Goal: Submit feedback/report problem: Submit feedback/report problem

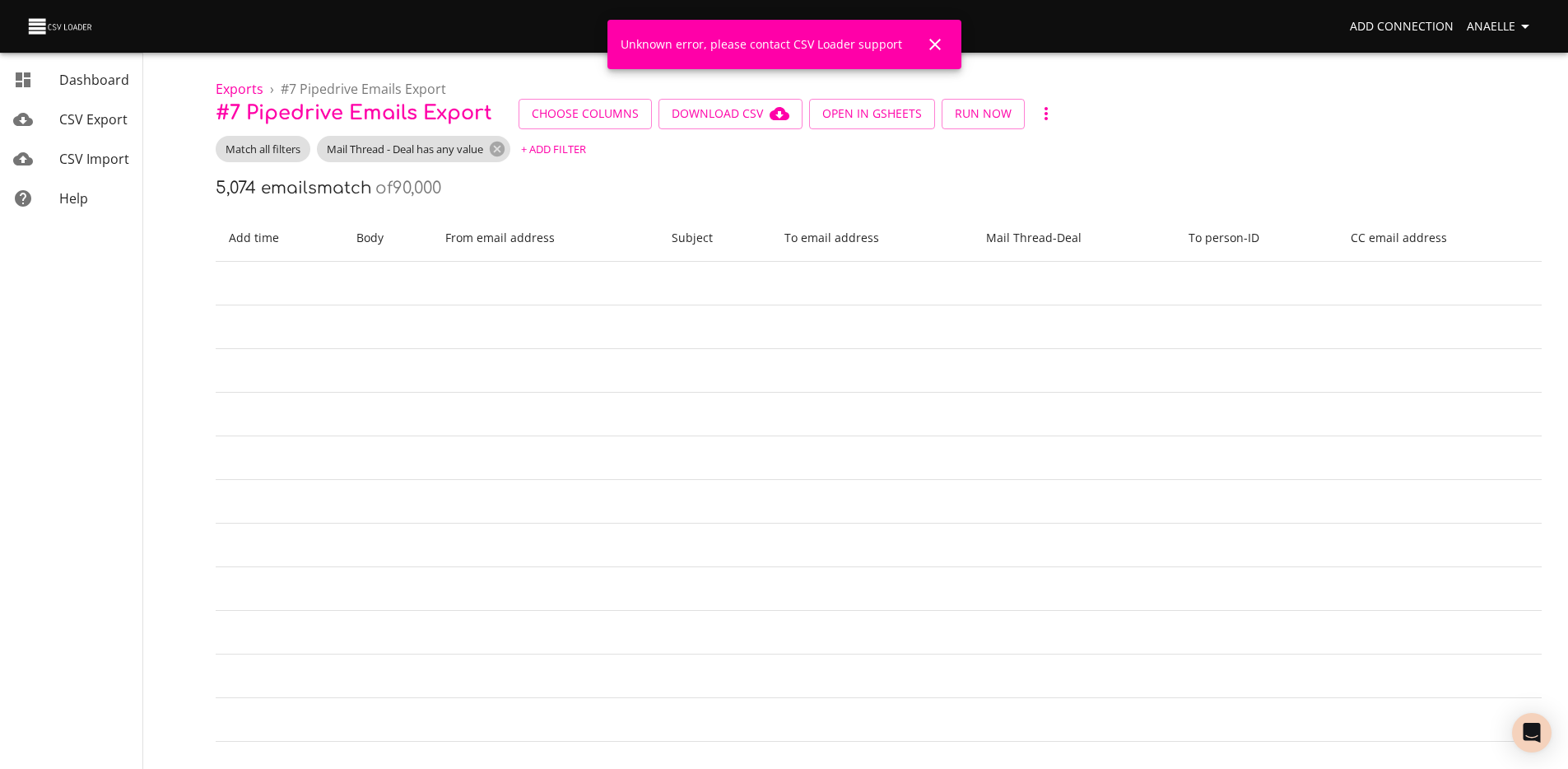
scroll to position [0, 558]
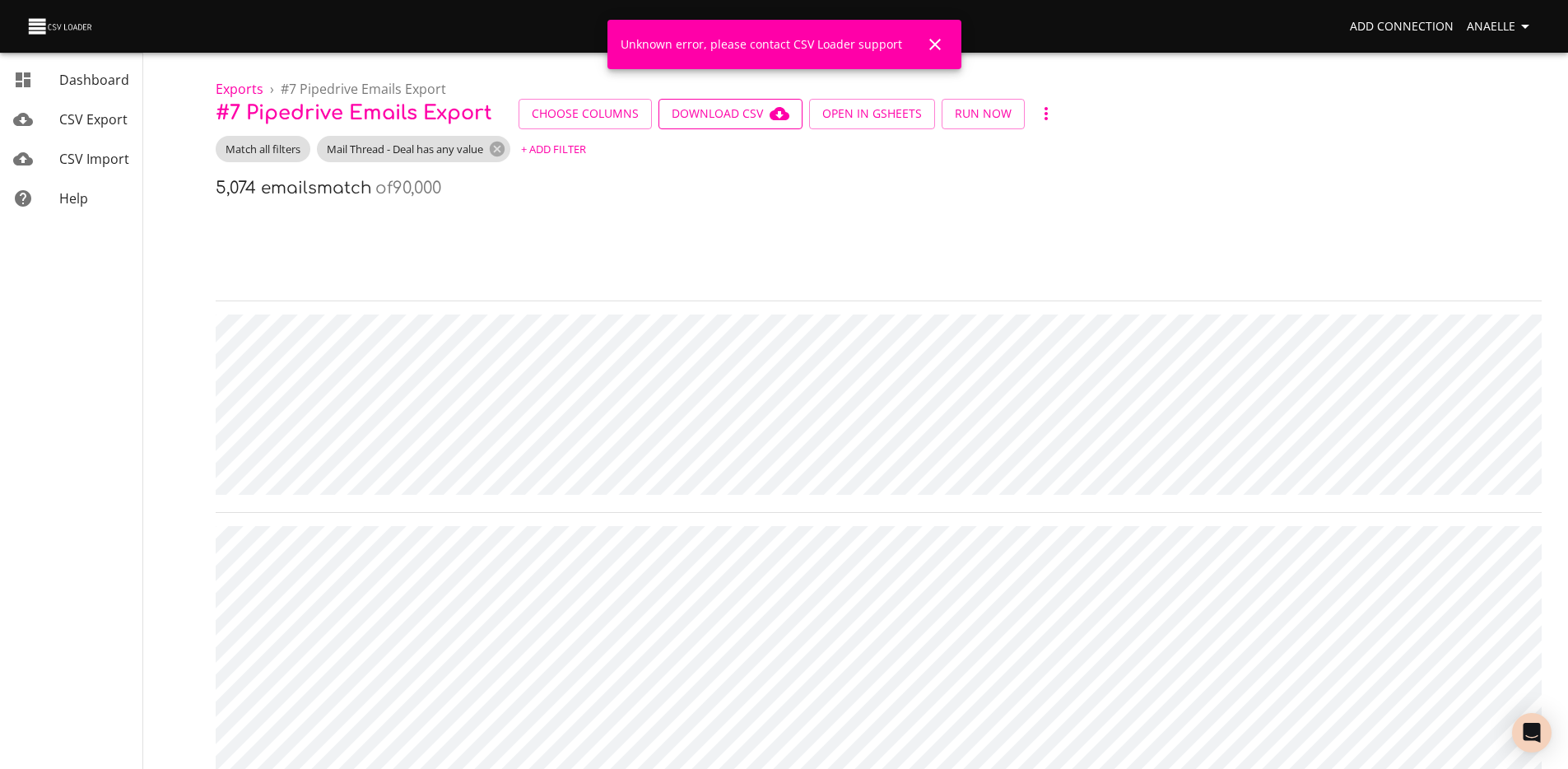
click at [733, 113] on span "Download CSV" at bounding box center [730, 114] width 117 height 21
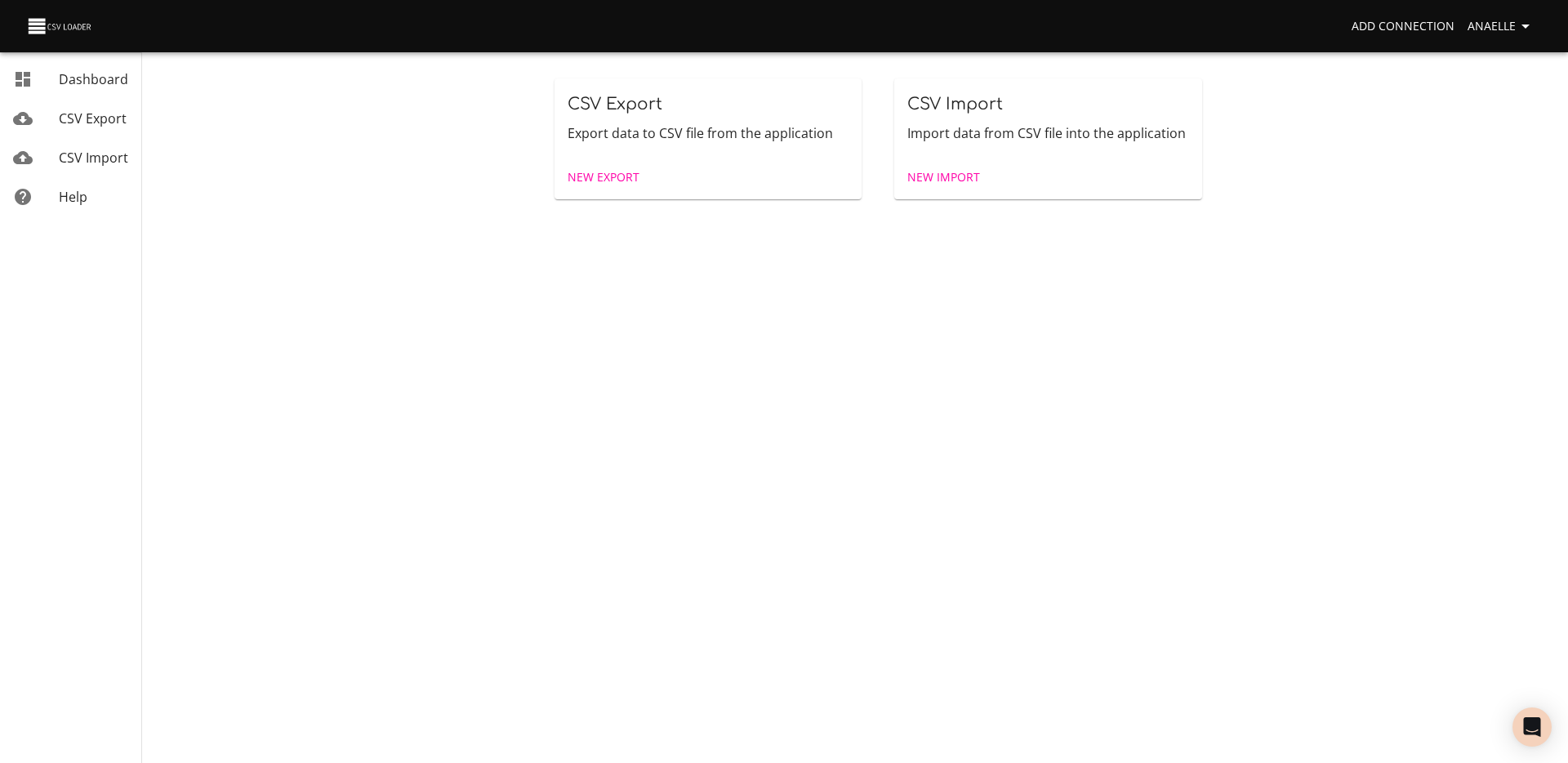
click at [66, 107] on link "CSV Export" at bounding box center [70, 119] width 141 height 39
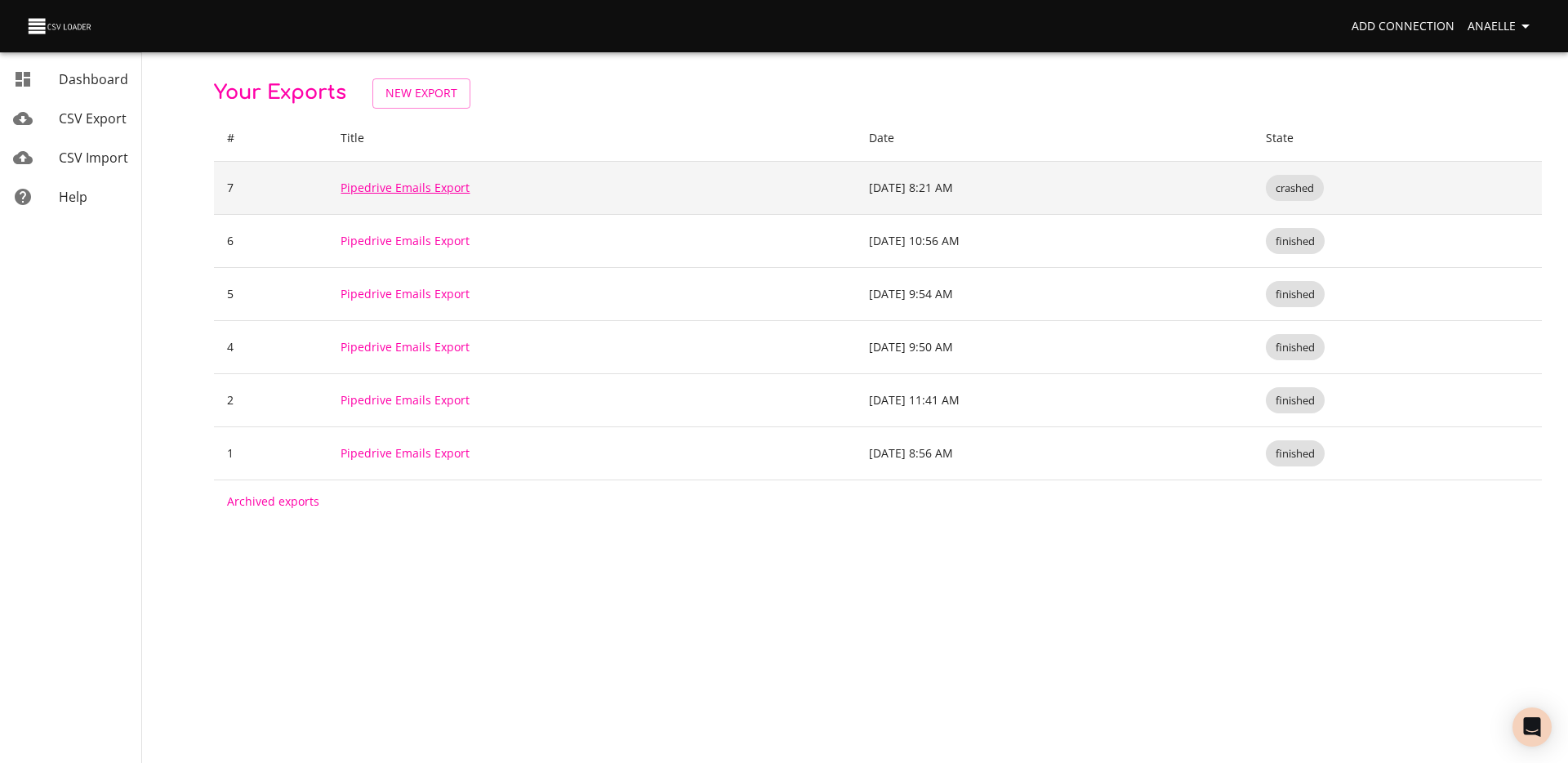
click at [404, 189] on link "Pipedrive Emails Export" at bounding box center [404, 187] width 129 height 16
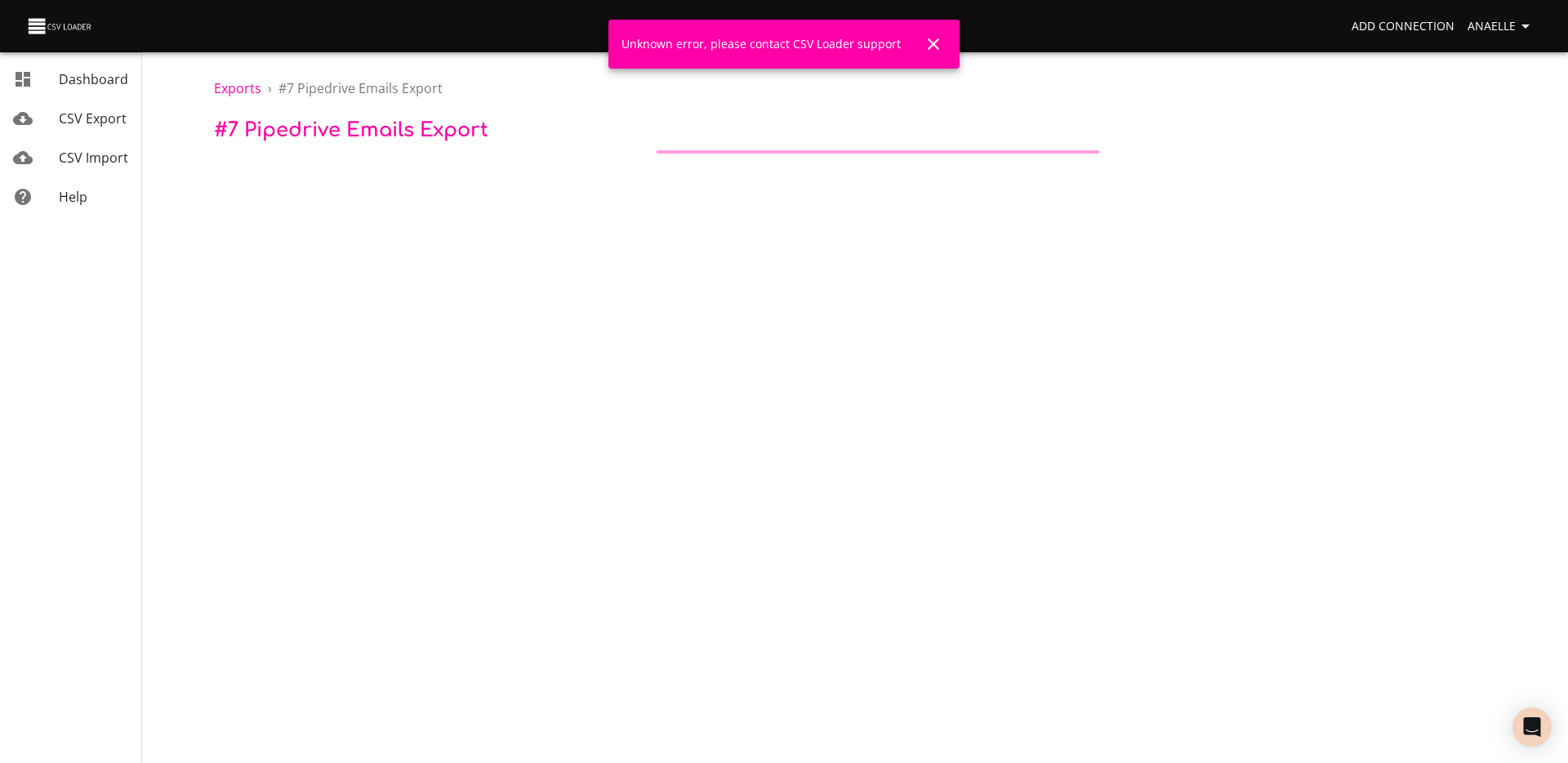
click at [78, 139] on link "CSV Import" at bounding box center [70, 157] width 141 height 39
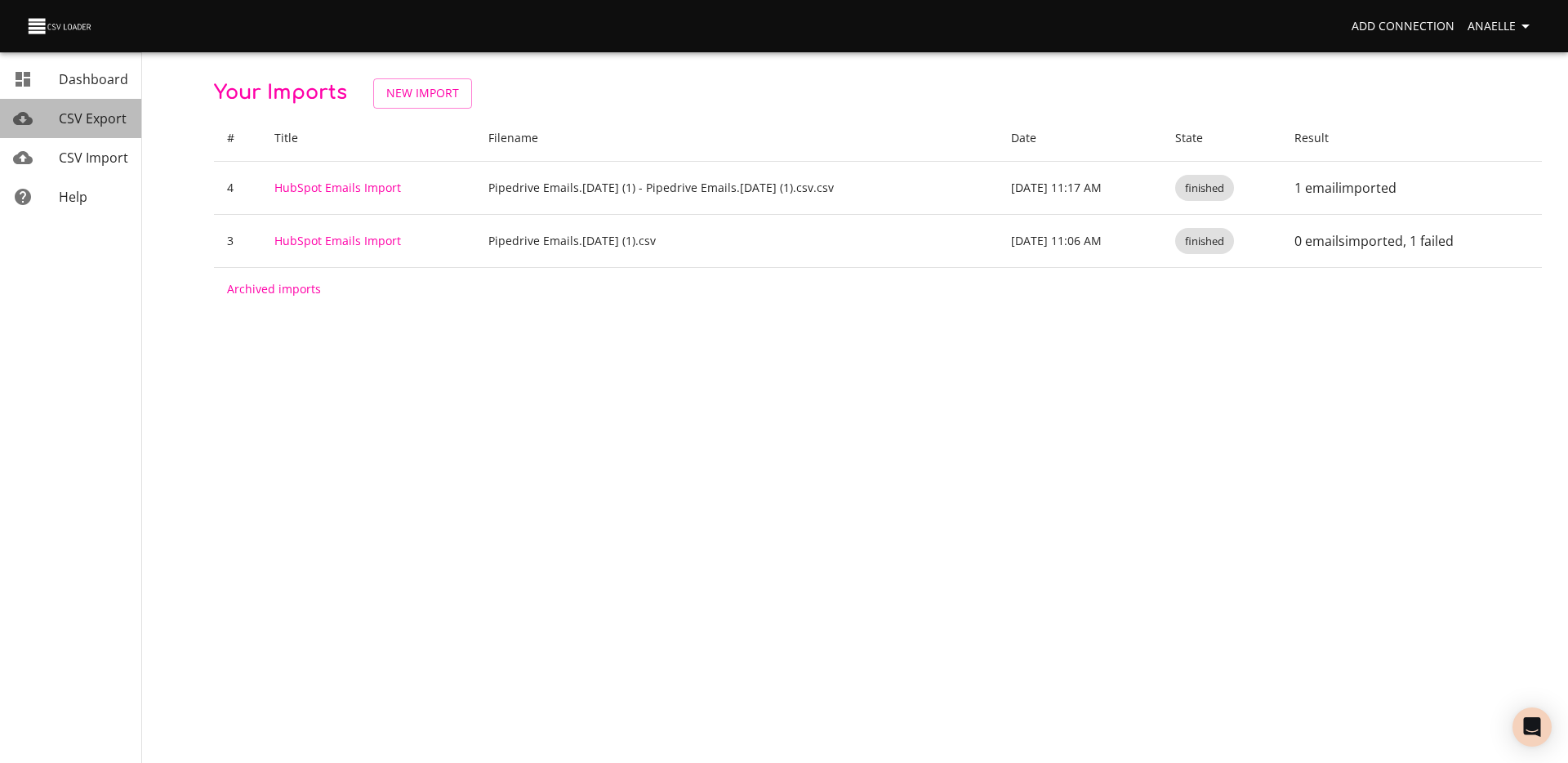
click at [81, 120] on span "CSV Export" at bounding box center [93, 119] width 68 height 18
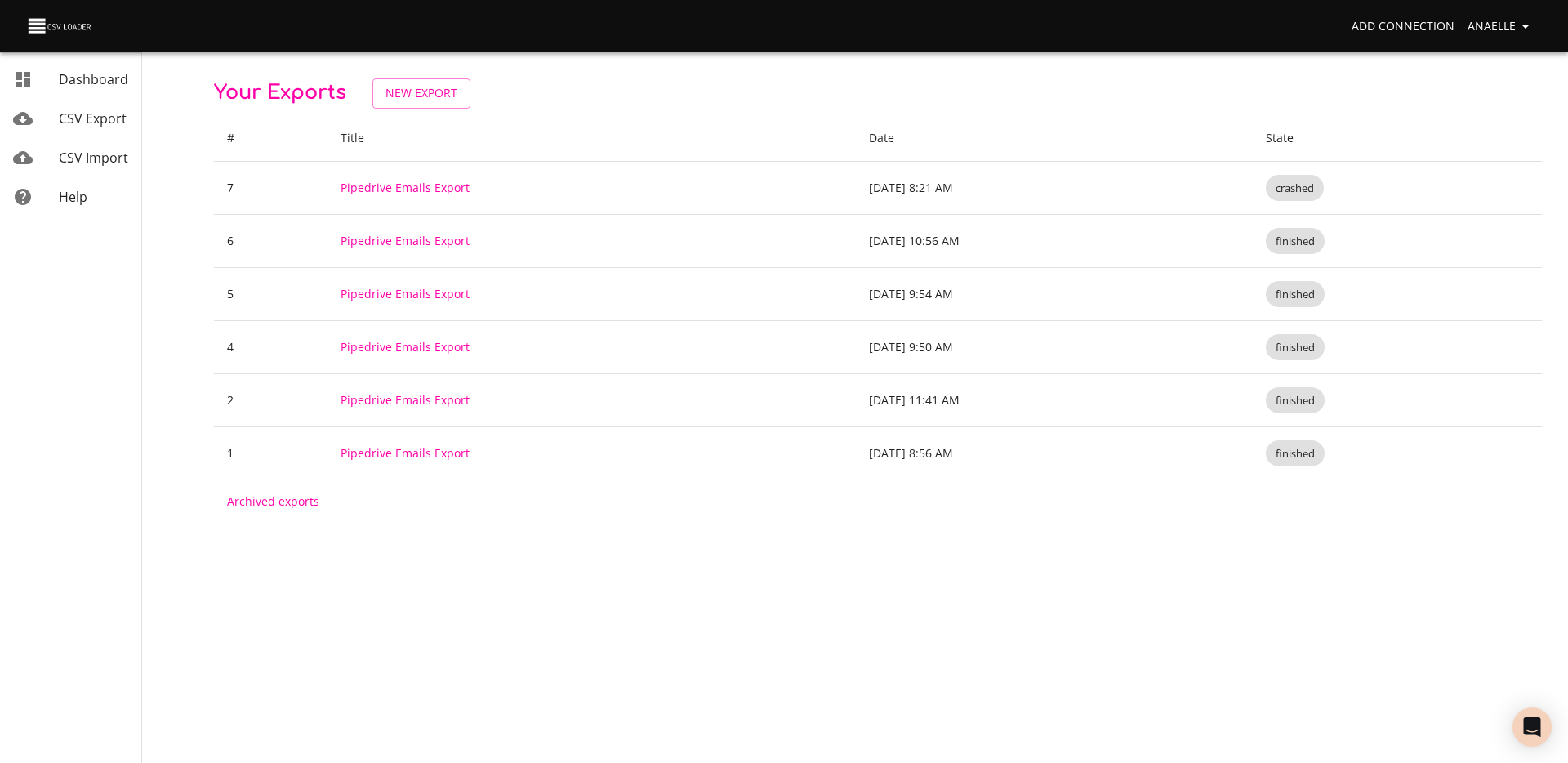
click at [441, 63] on div "Your Exports New Export # Title Date State 7 Pipedrive Emails Export Sep 29, 20…" at bounding box center [878, 261] width 1380 height 523
click at [405, 111] on div "Your Exports New Export # Title Date State 7 Pipedrive Emails Export Sep 29, 20…" at bounding box center [878, 301] width 1328 height 444
click at [411, 107] on link "New Export" at bounding box center [421, 93] width 98 height 30
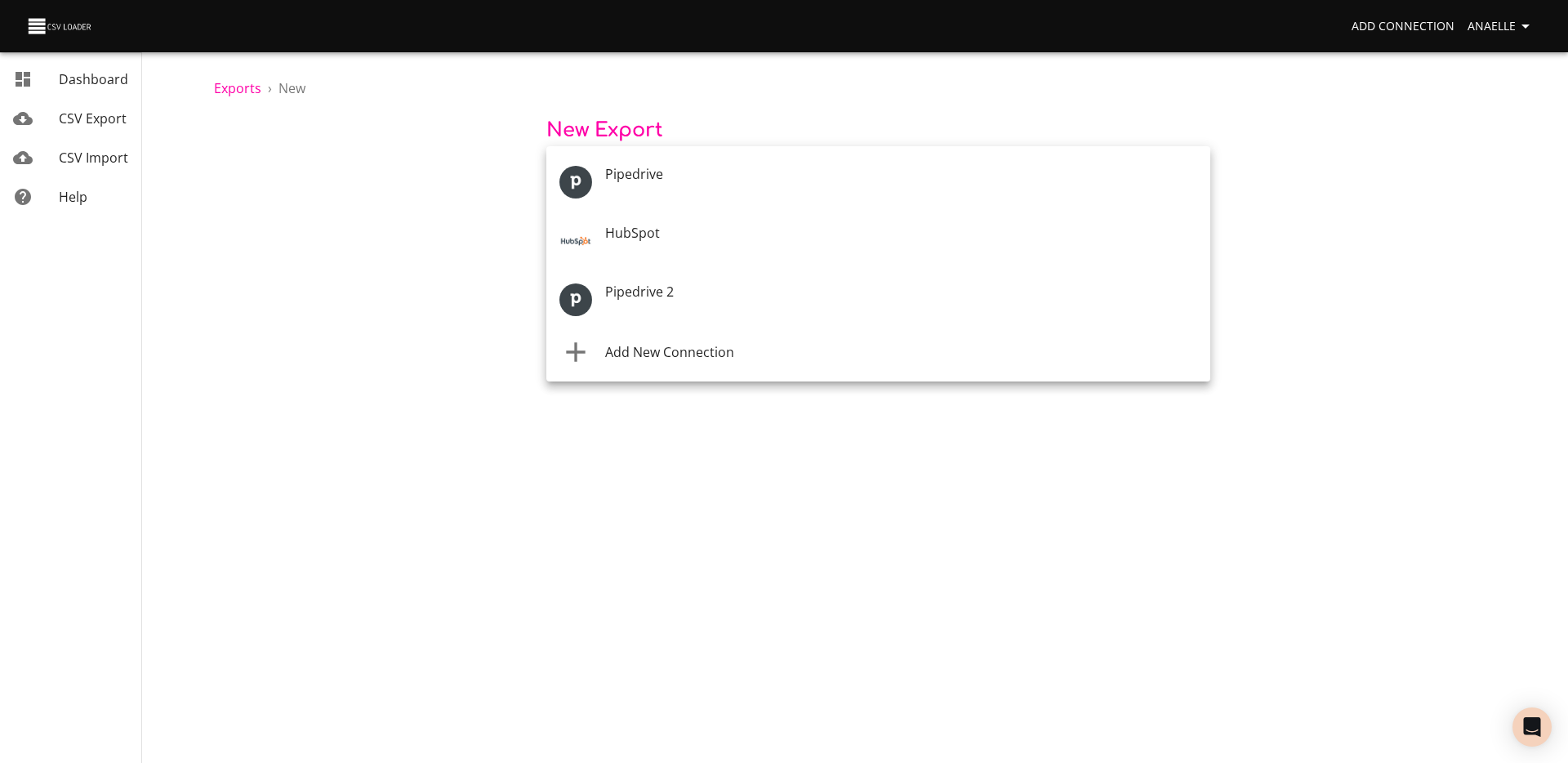
click at [757, 178] on body "Add Connection Anaelle Dashboard CSV Export CSV Import Help Exports › New New E…" at bounding box center [784, 381] width 1568 height 763
click at [727, 354] on span "Add New Connection" at bounding box center [669, 357] width 129 height 18
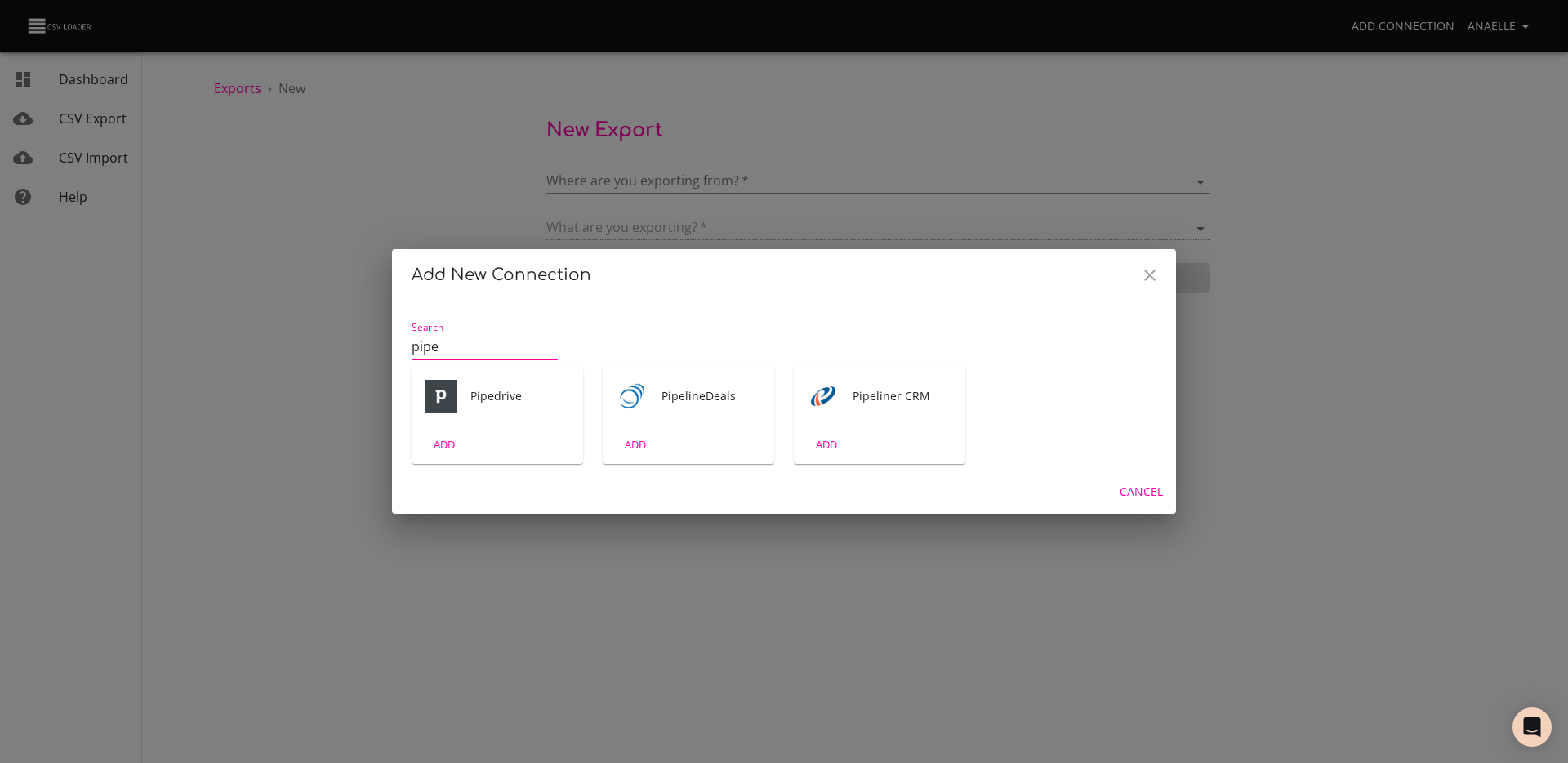
type input "pipe"
click at [493, 406] on div "Pipedrive" at bounding box center [497, 396] width 171 height 59
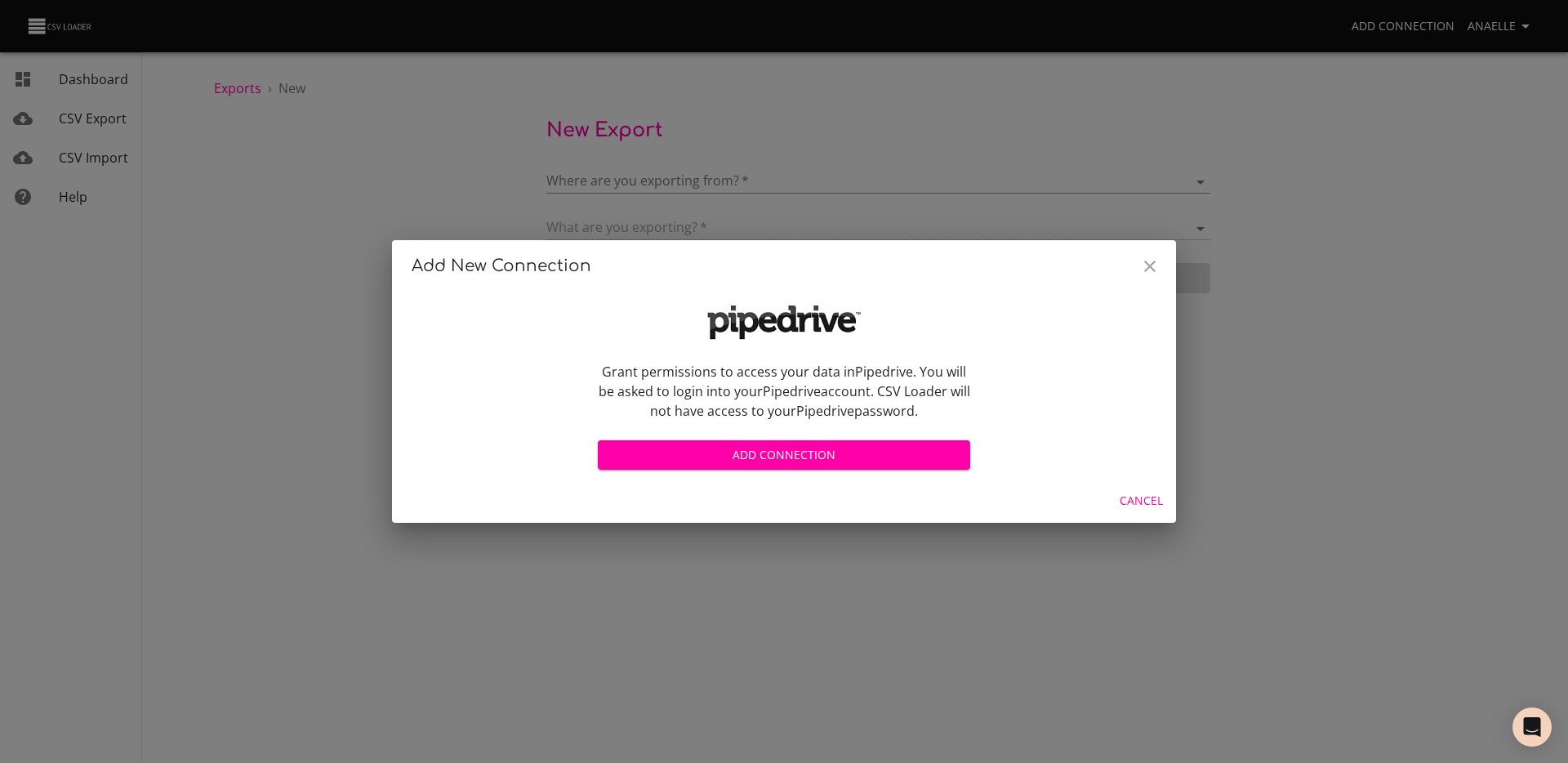
click at [784, 452] on span "Add Connection" at bounding box center [784, 455] width 346 height 20
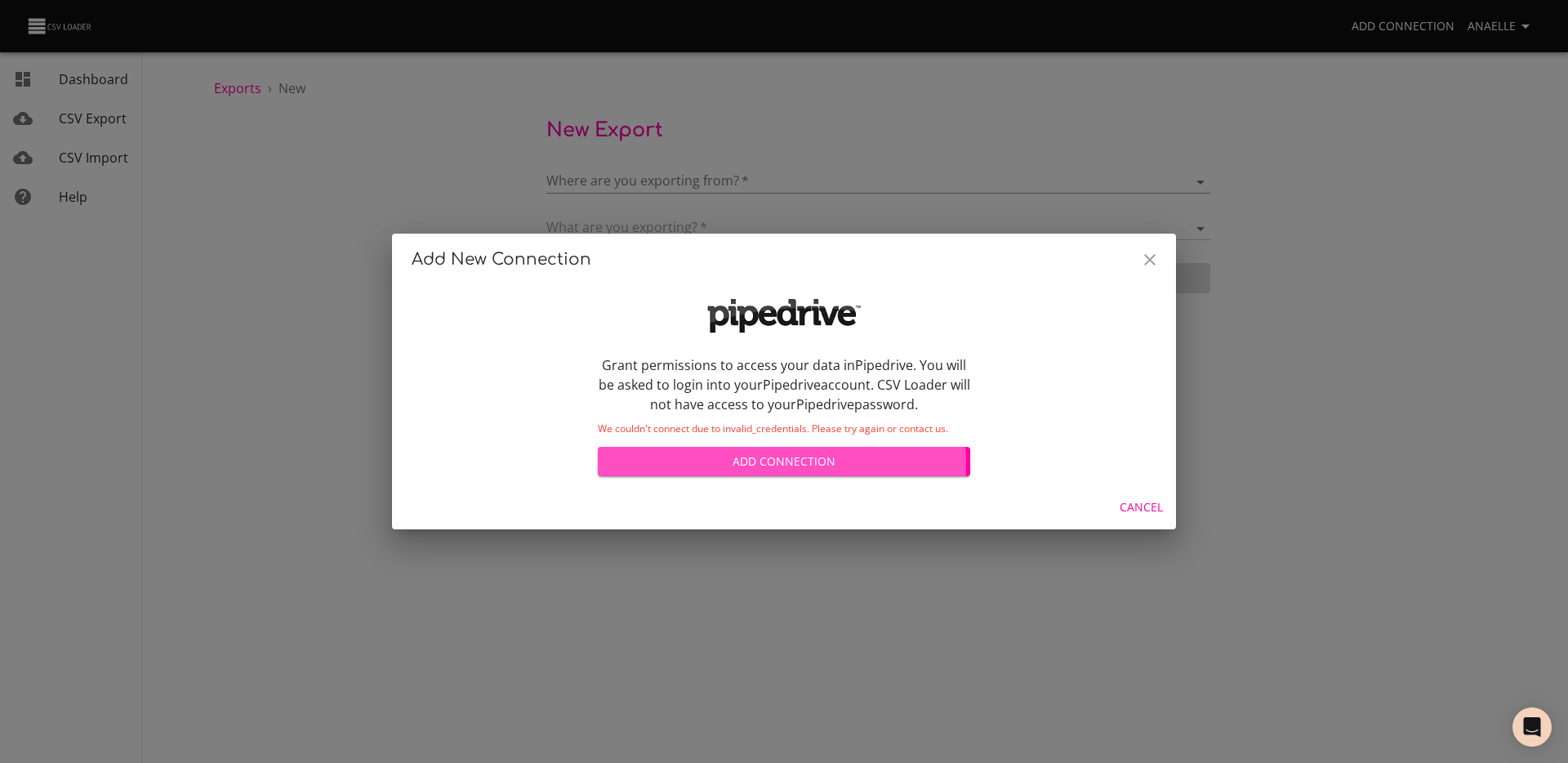
click at [776, 464] on span "Add Connection" at bounding box center [784, 461] width 346 height 20
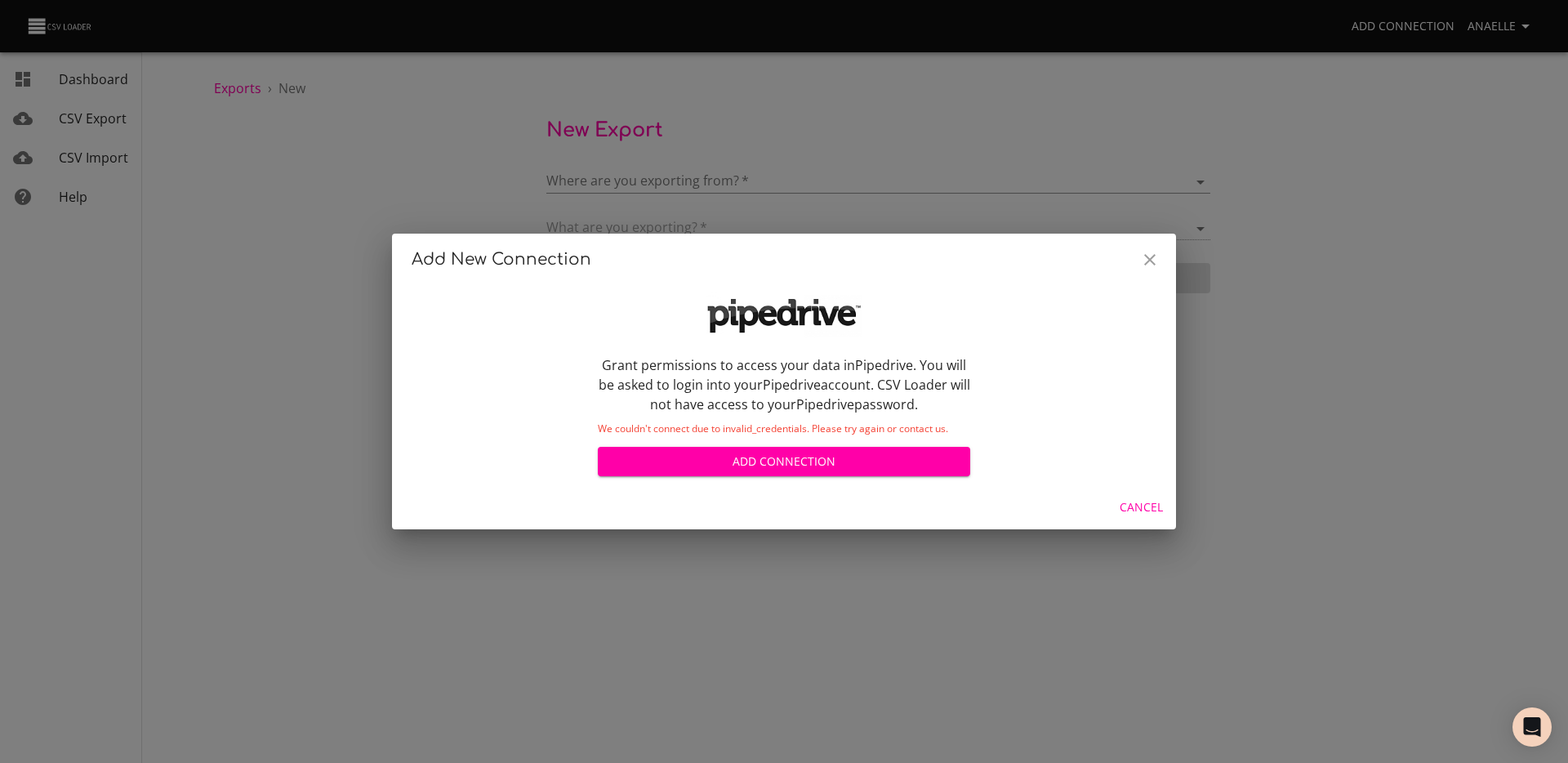
click at [1151, 253] on icon "Close" at bounding box center [1150, 260] width 20 height 20
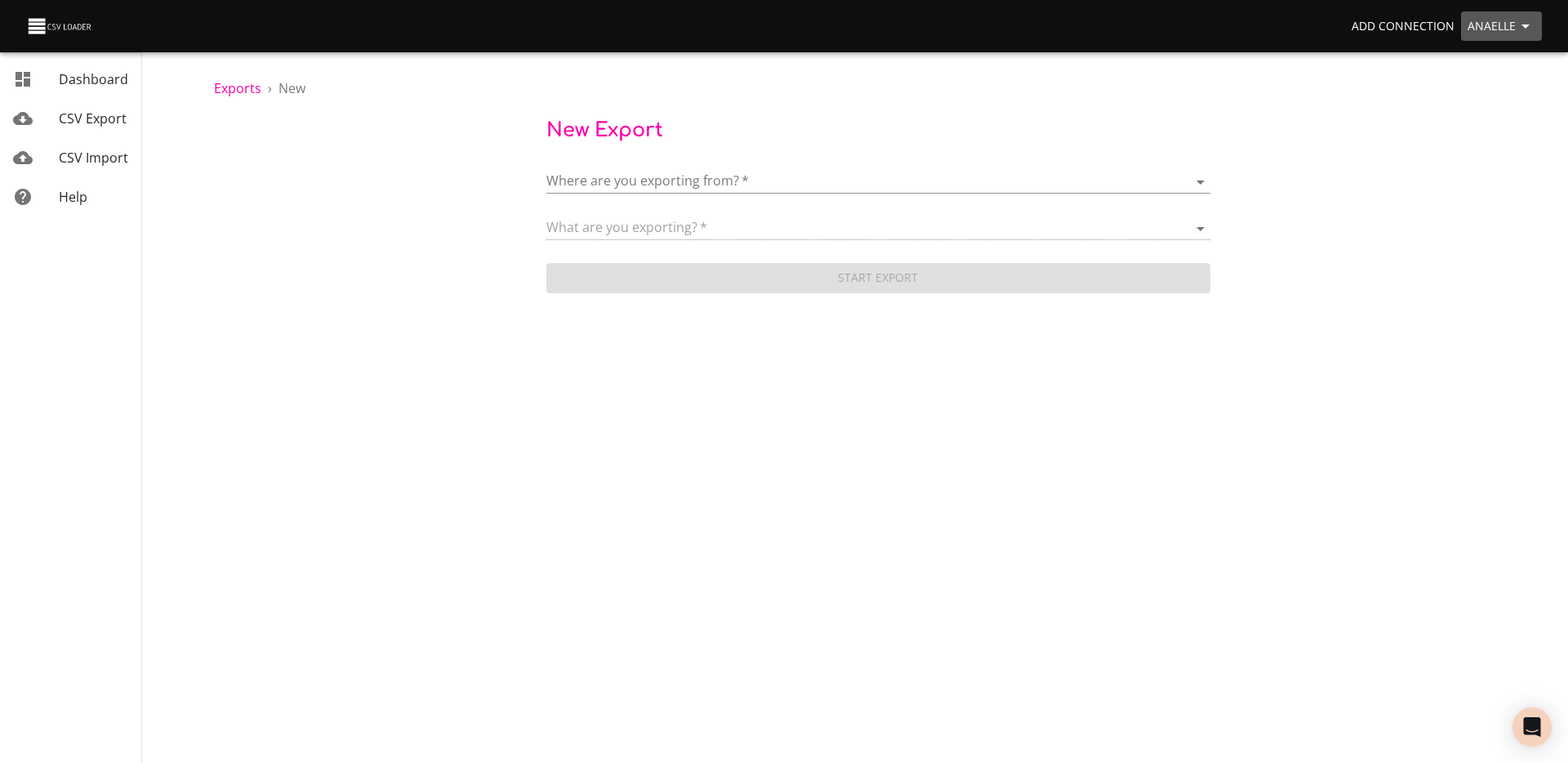
click at [1488, 23] on span "Anaelle" at bounding box center [1501, 26] width 68 height 20
click at [1466, 209] on li "Sign out" at bounding box center [1492, 210] width 105 height 30
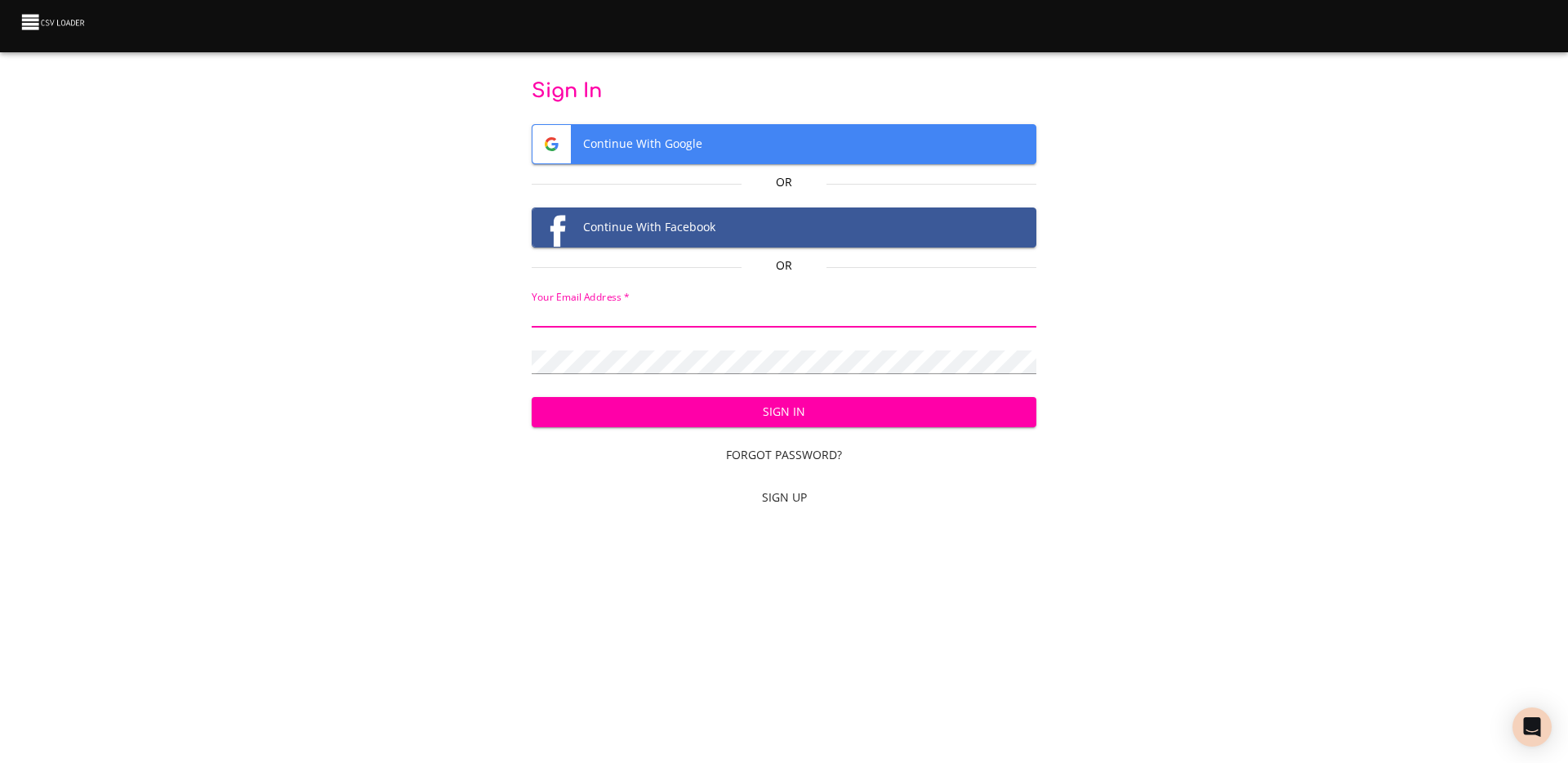
click at [670, 311] on input "email" at bounding box center [784, 316] width 506 height 24
type input "adoux+csvloader@makethegrade.fr"
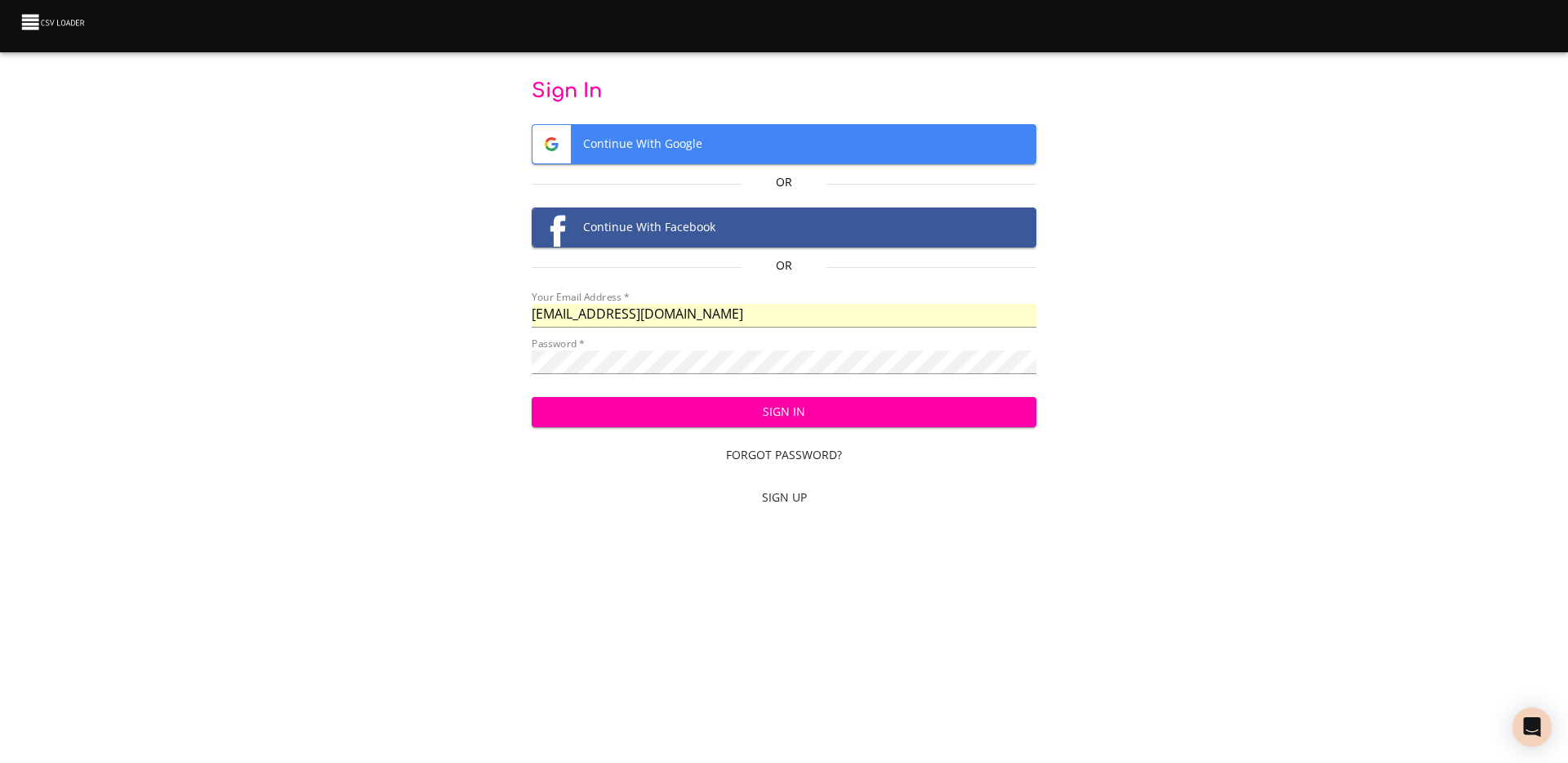
click at [730, 411] on span "Sign In" at bounding box center [784, 411] width 479 height 20
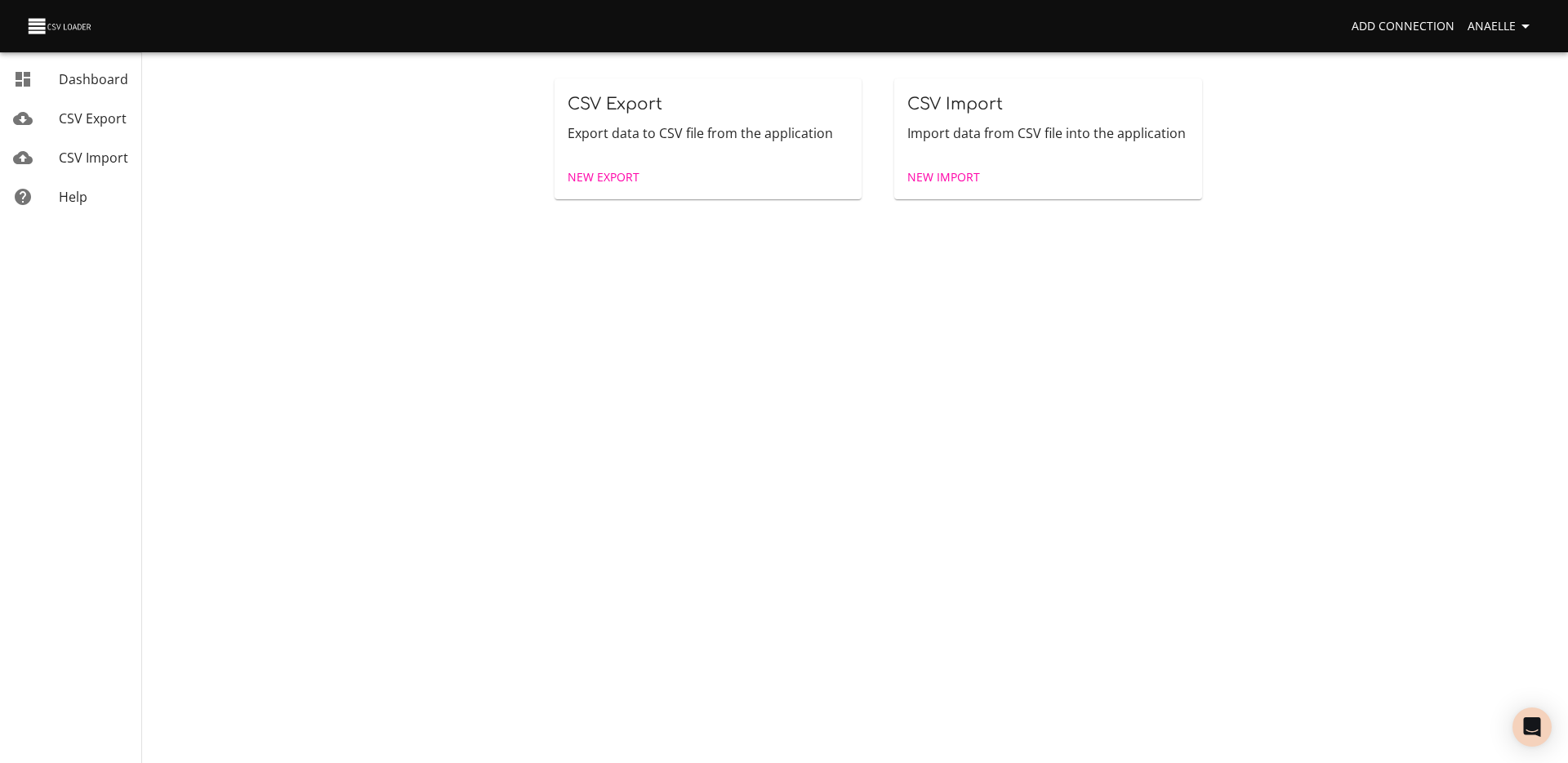
click at [67, 120] on span "CSV Export" at bounding box center [93, 119] width 68 height 18
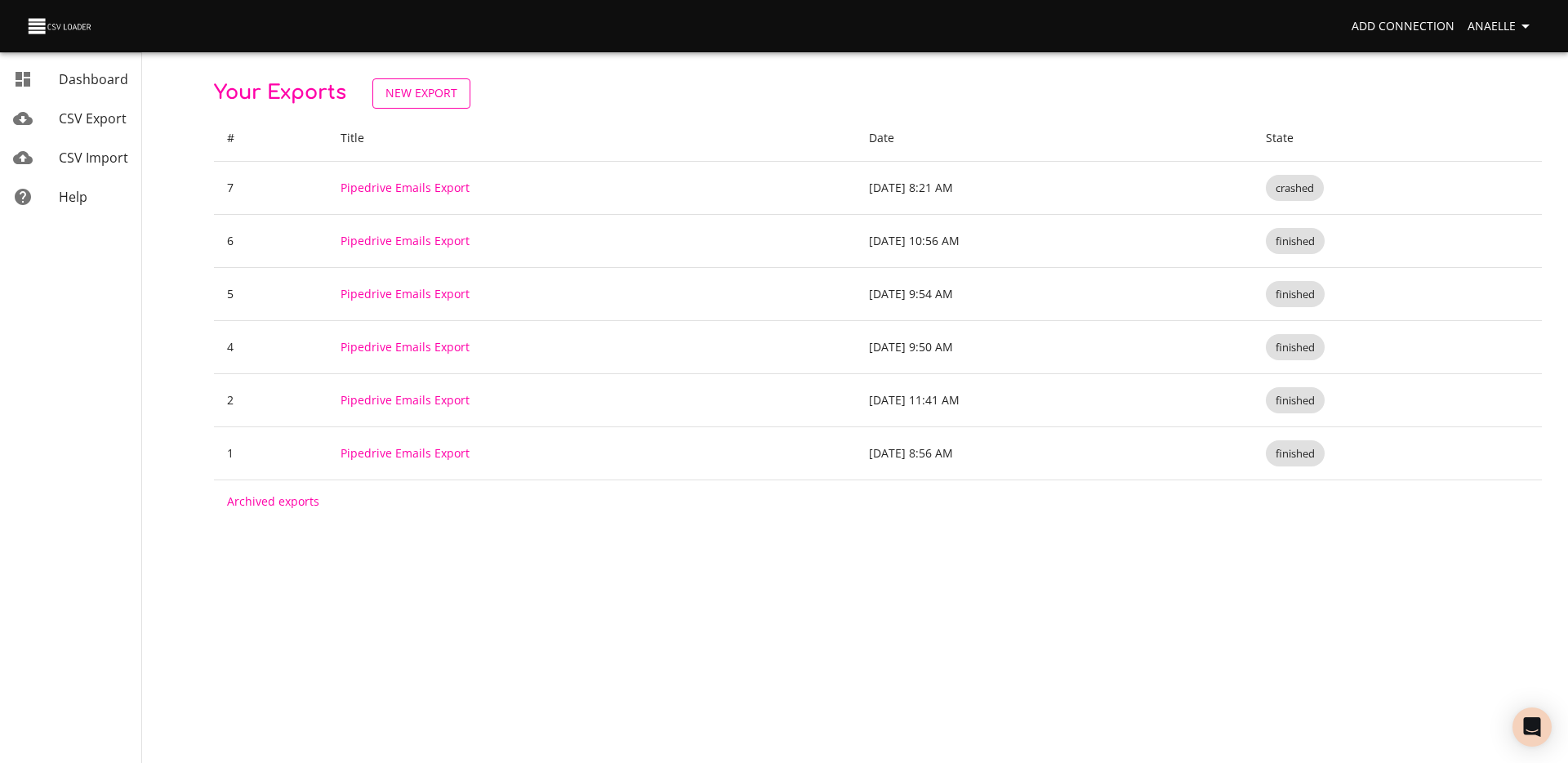
click at [436, 93] on span "New Export" at bounding box center [421, 93] width 72 height 20
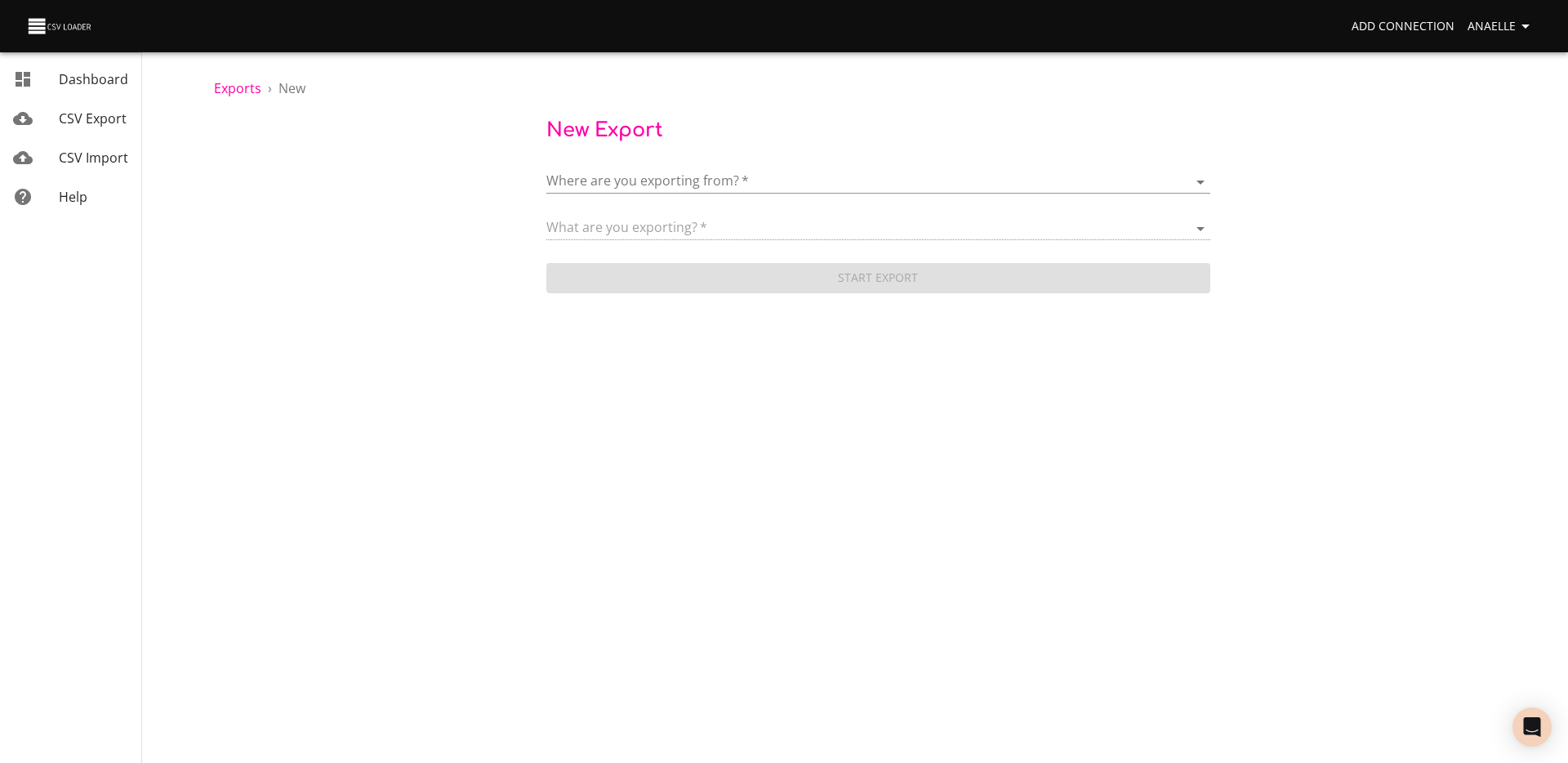
click at [679, 192] on body "Add Connection Anaelle Dashboard CSV Export CSV Import Help Exports › New New E…" at bounding box center [784, 381] width 1568 height 763
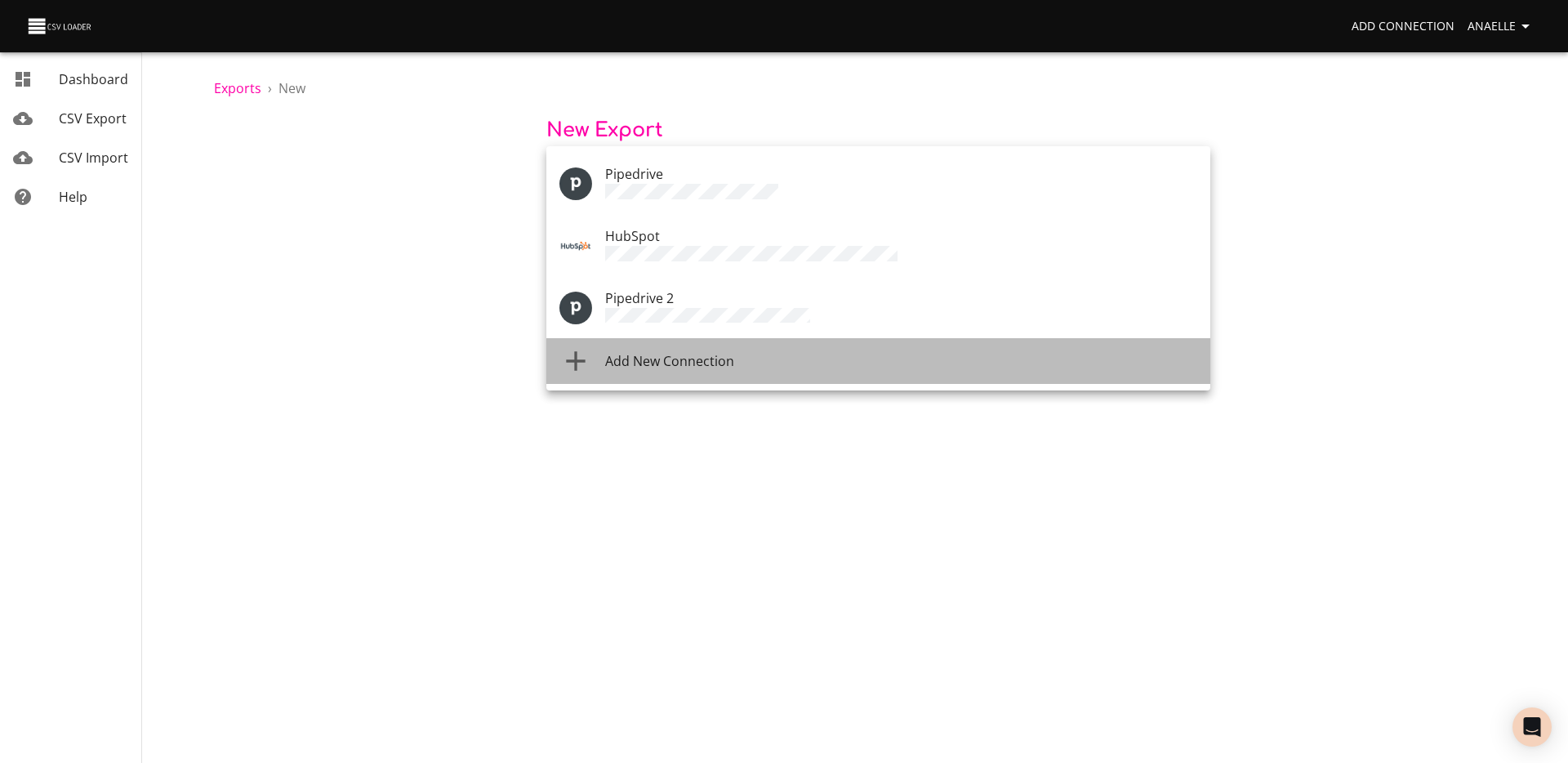
click at [703, 352] on span "Add New Connection" at bounding box center [669, 361] width 129 height 18
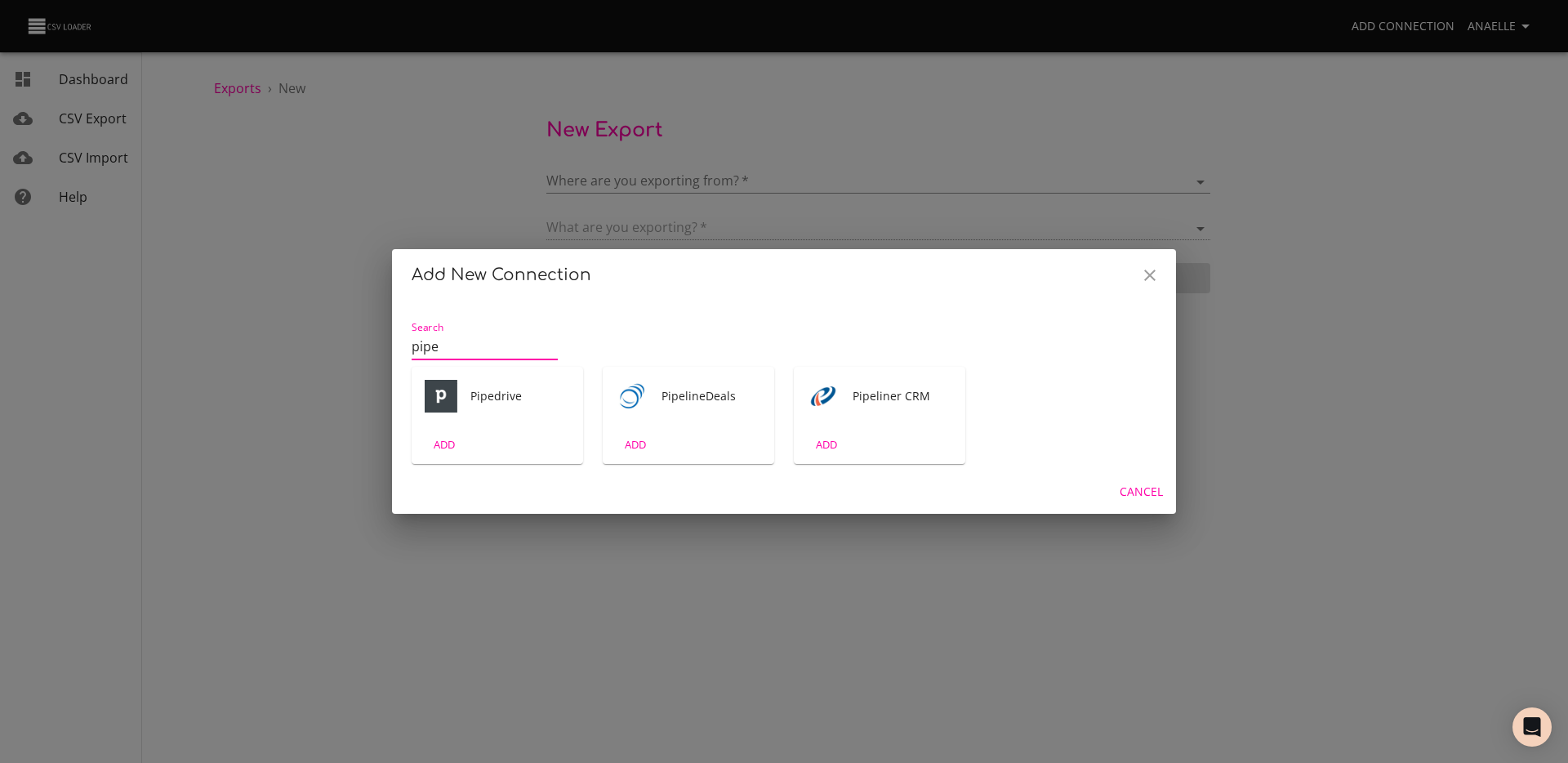
type input "pipe"
click at [516, 435] on div "ADD" at bounding box center [497, 444] width 171 height 39
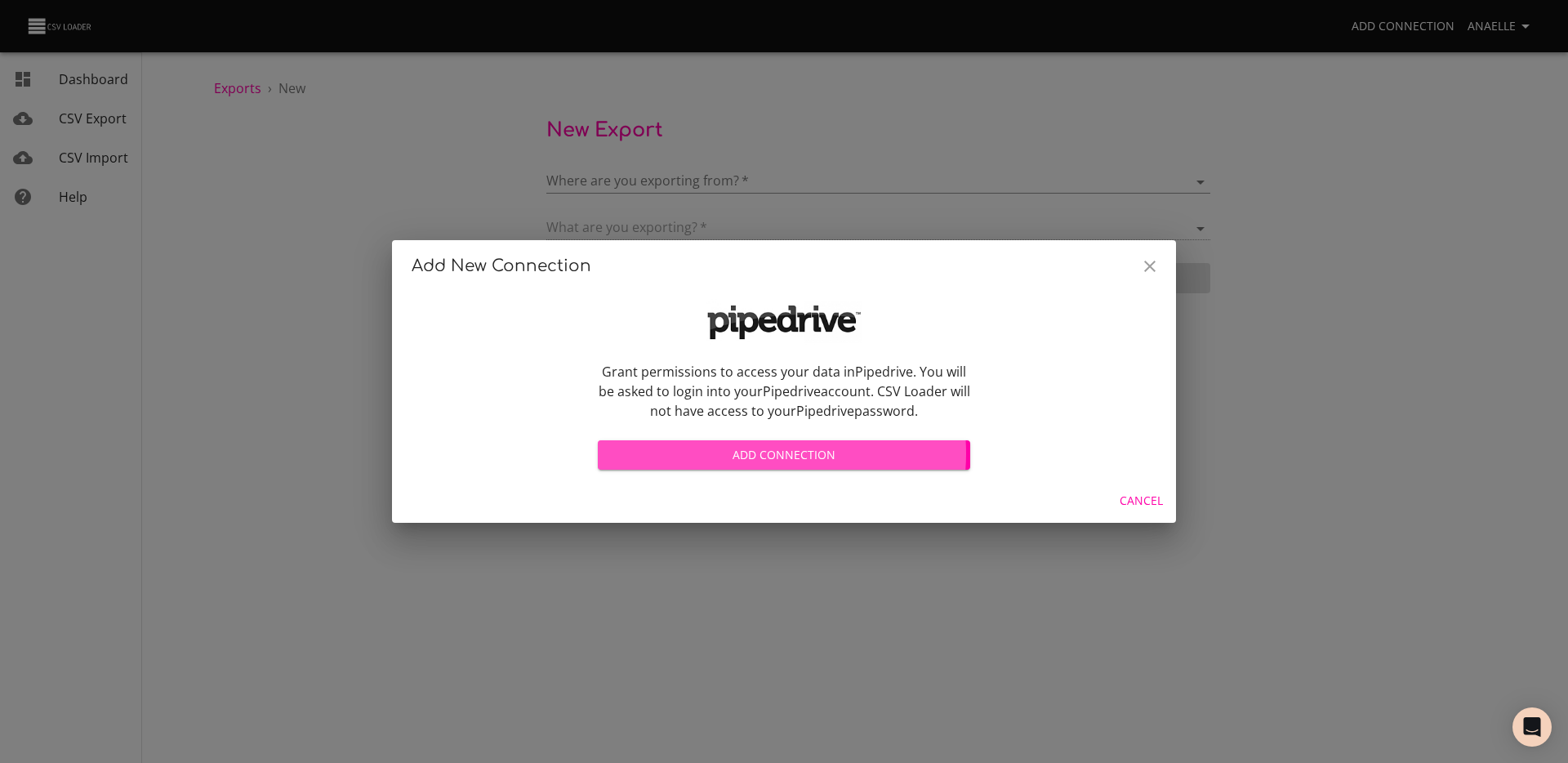
click at [748, 453] on span "Add Connection" at bounding box center [784, 455] width 346 height 20
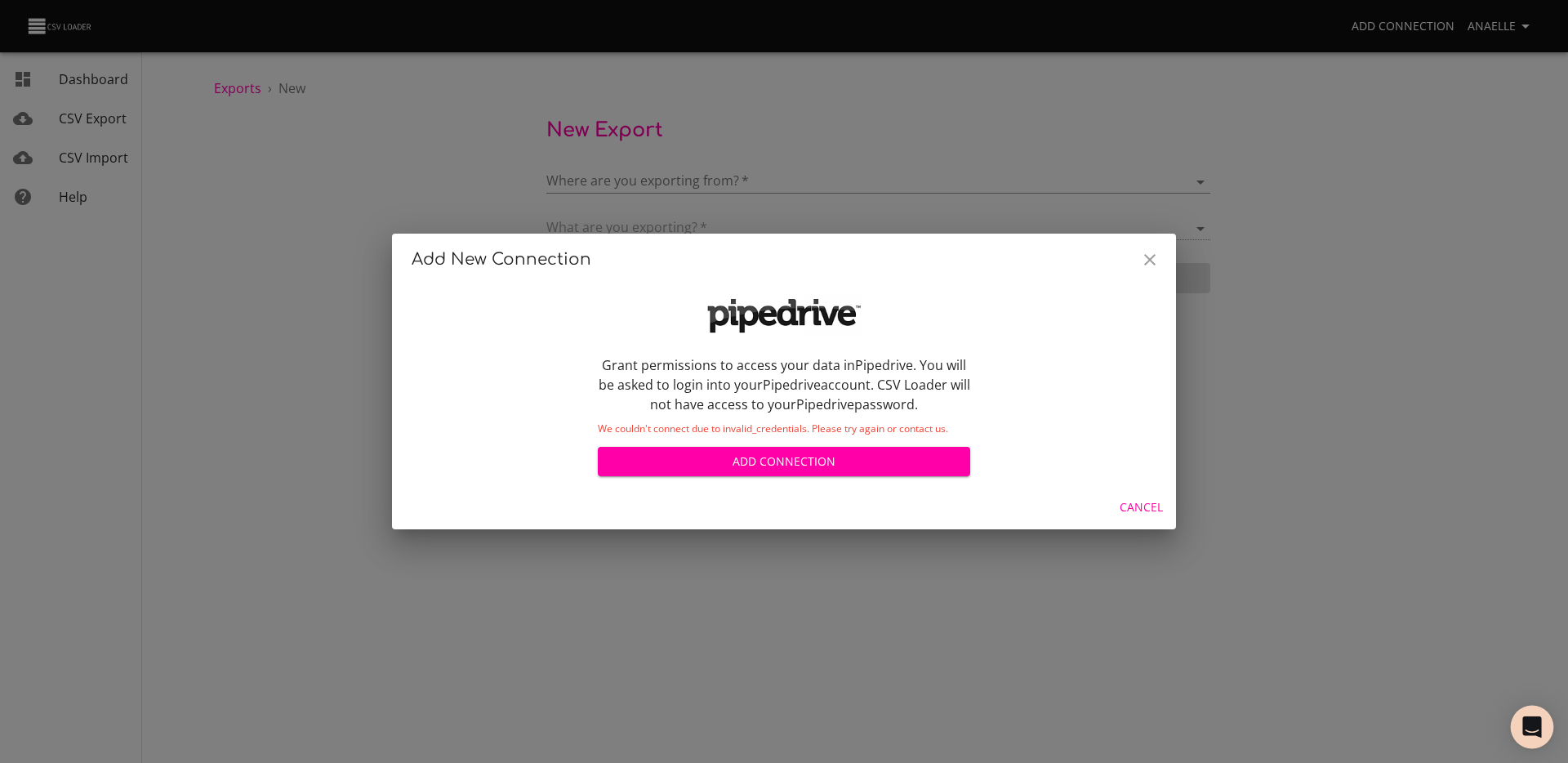
click at [1534, 711] on div "Open Intercom Messenger" at bounding box center [1532, 727] width 43 height 43
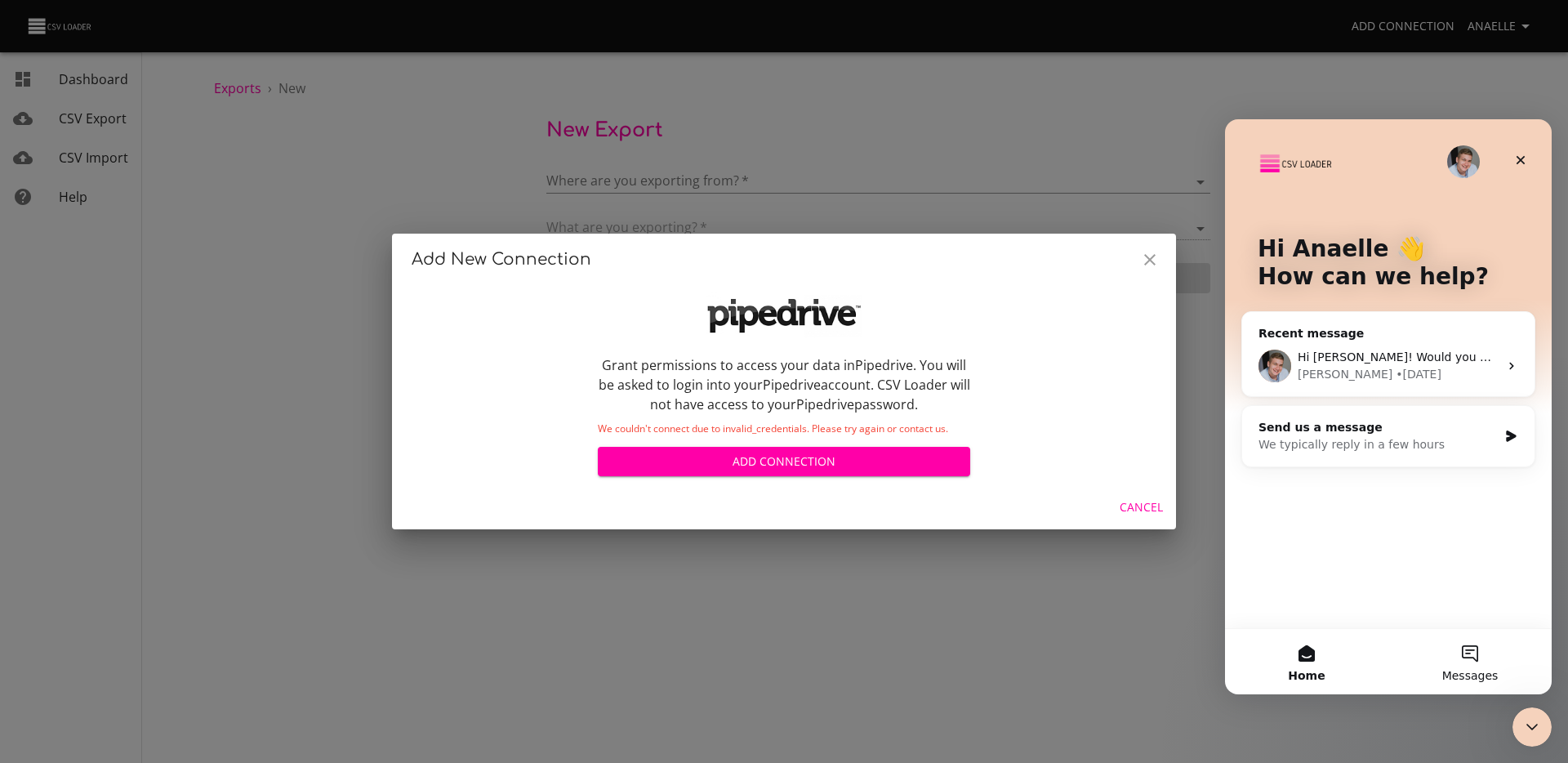
click at [1463, 660] on button "Messages" at bounding box center [1470, 661] width 163 height 66
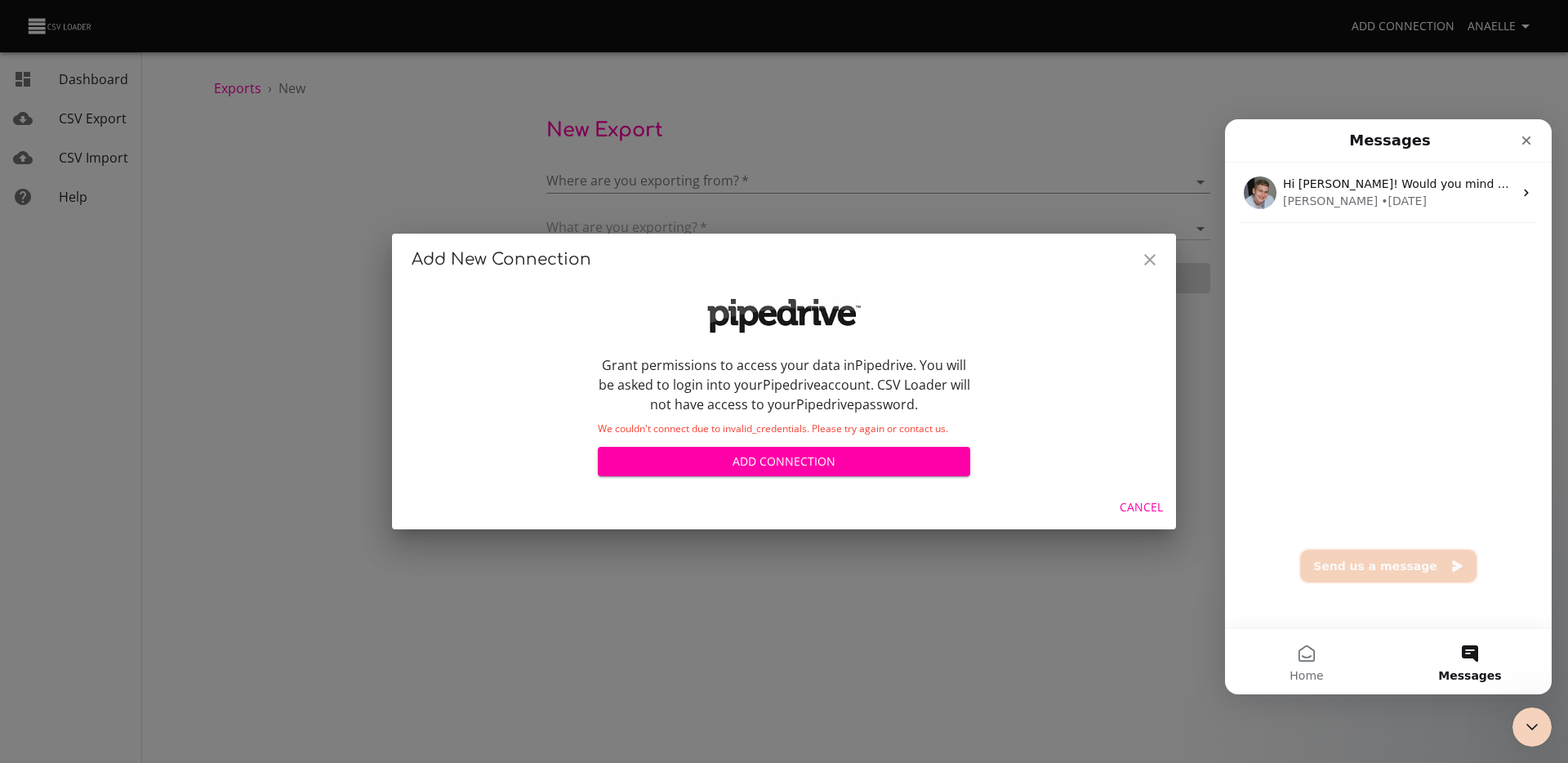
click at [1382, 561] on button "Send us a message" at bounding box center [1388, 566] width 176 height 33
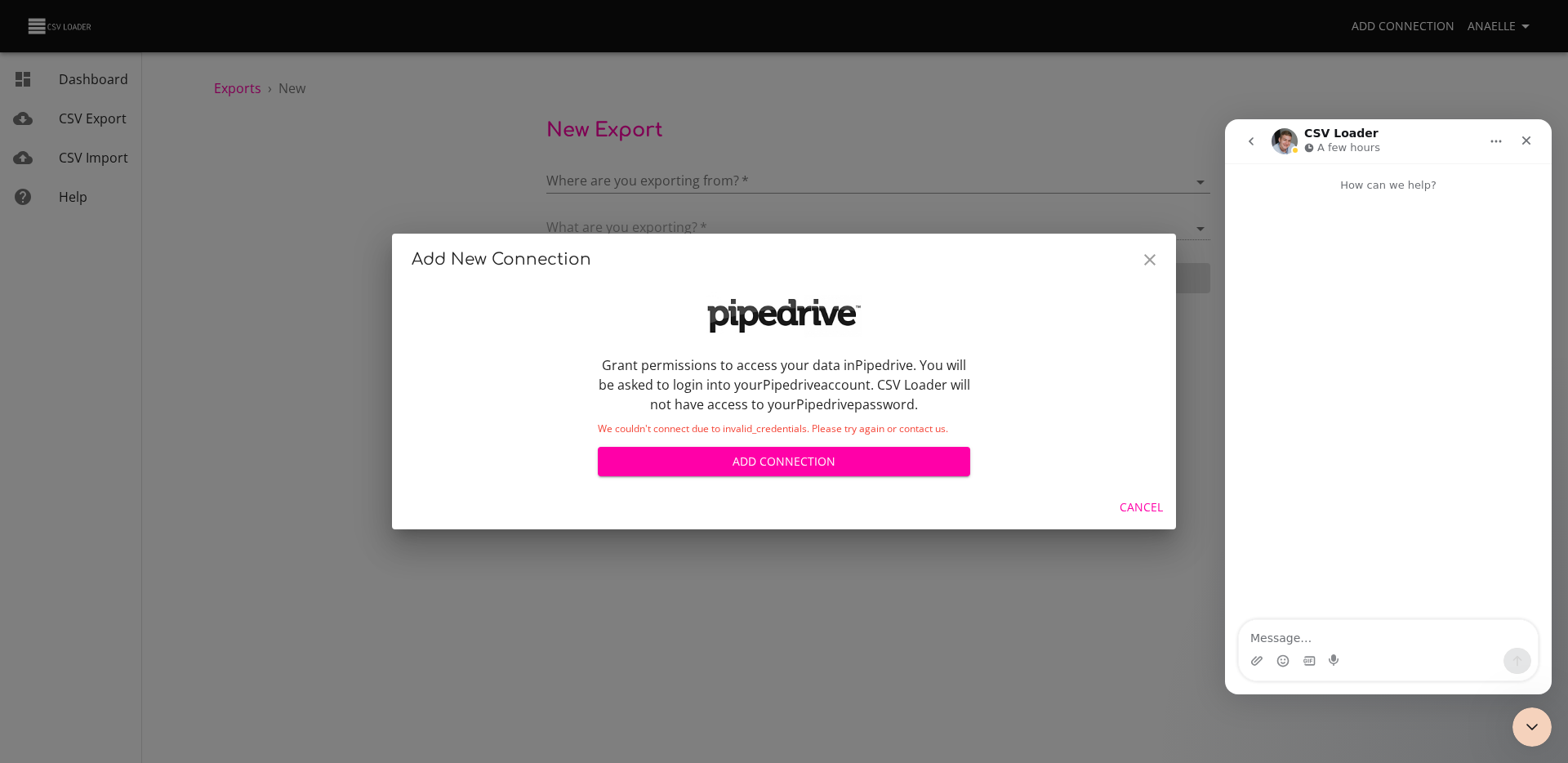
click at [1342, 635] on textarea "Message…" at bounding box center [1388, 634] width 299 height 28
type textarea "Hi,"
type textarea "Hi, I have this error message when i want to export. Why pplease ?"
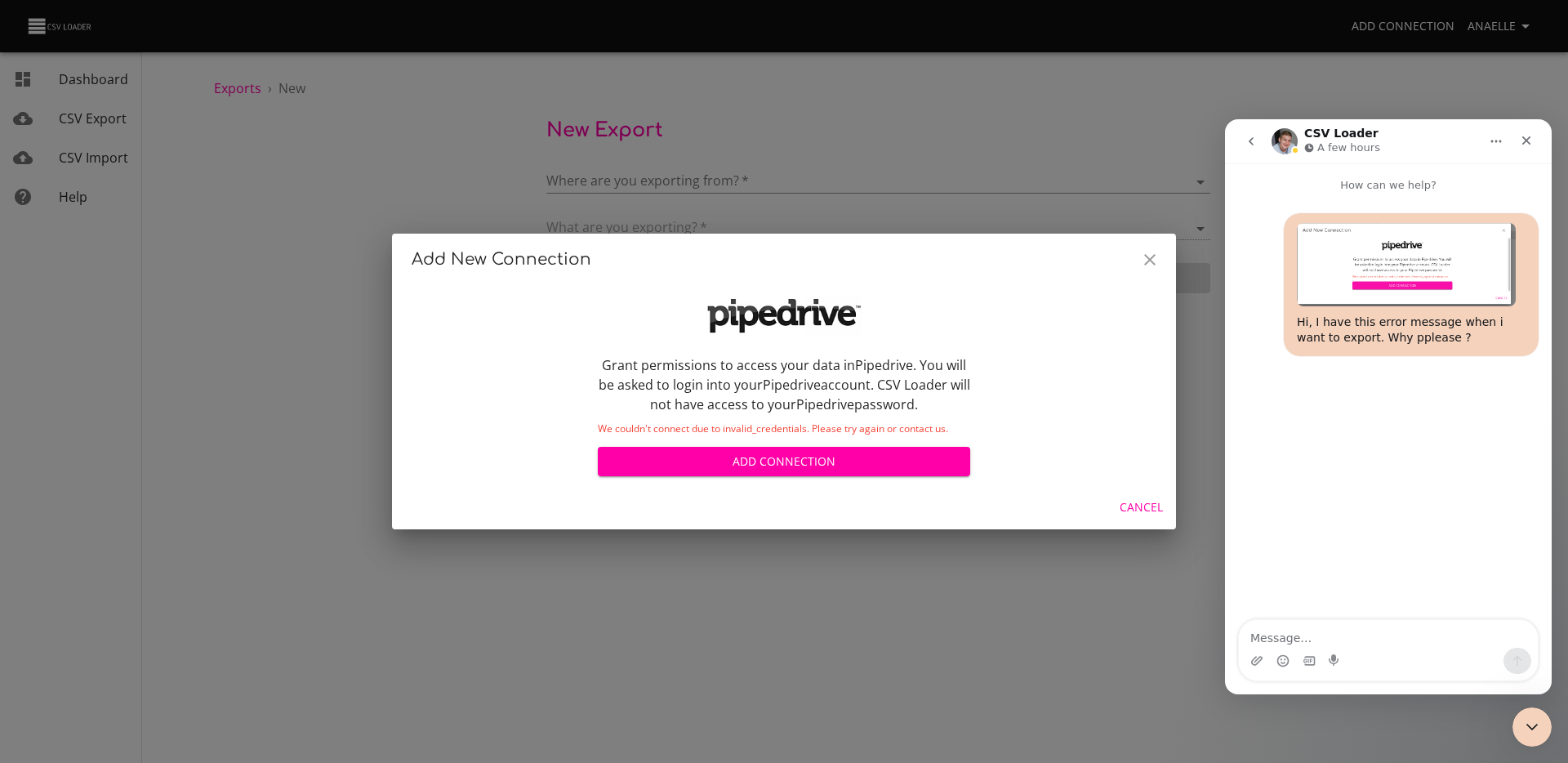
click at [352, 126] on div "Add New Connection Grant permissions to access your data in Pipedrive . You wil…" at bounding box center [784, 381] width 1568 height 763
click at [348, 129] on div "Add New Connection Grant permissions to access your data in Pipedrive . You wil…" at bounding box center [784, 381] width 1568 height 763
click at [1156, 263] on icon "Close" at bounding box center [1150, 260] width 20 height 20
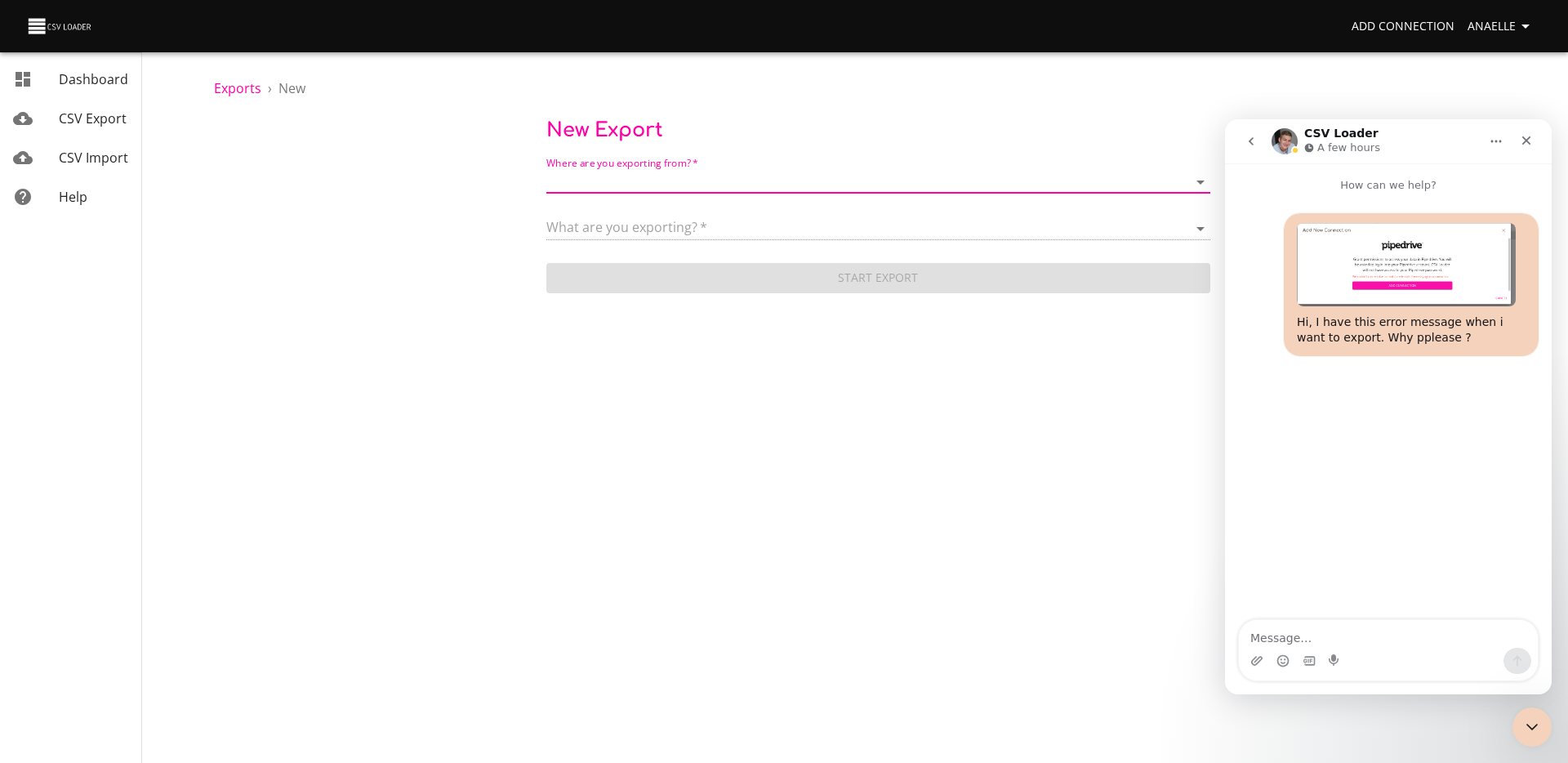
click at [66, 118] on span "CSV Export" at bounding box center [93, 119] width 68 height 18
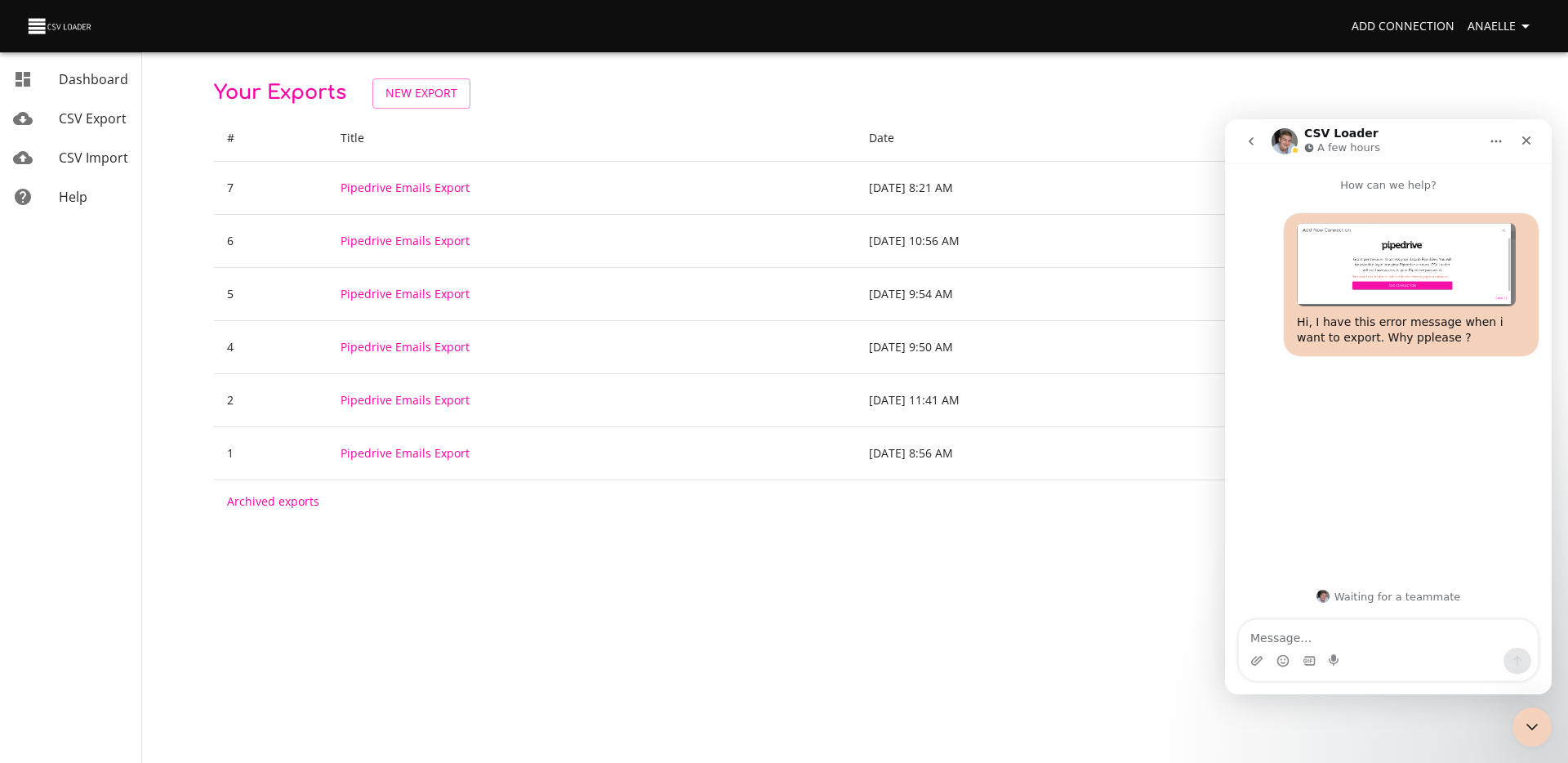
click at [1329, 634] on textarea "Message…" at bounding box center [1388, 634] width 299 height 28
type textarea "A"
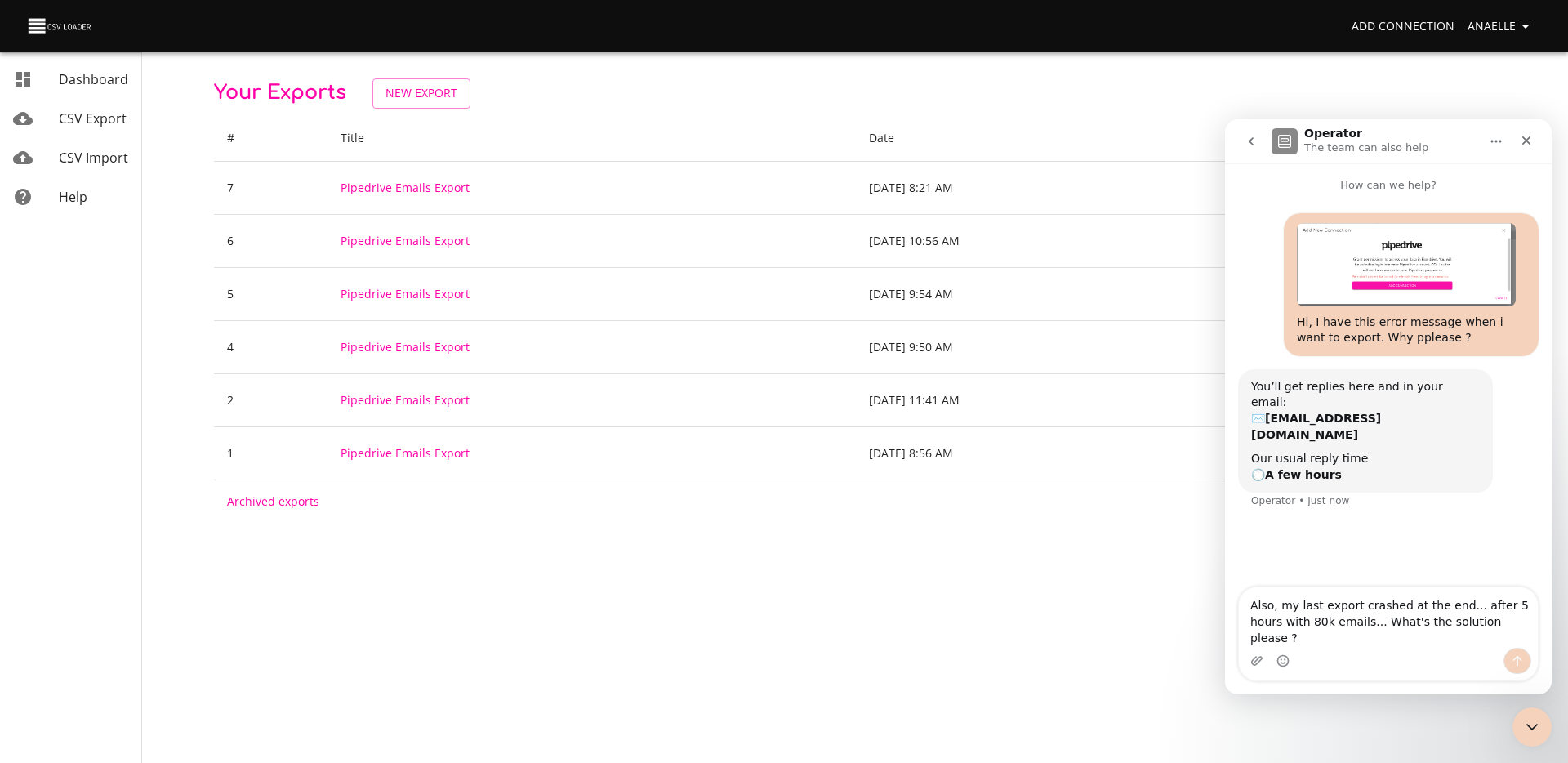
type textarea "Also, my last export crashed at the end... after 5 hours with 80k emails... Wha…"
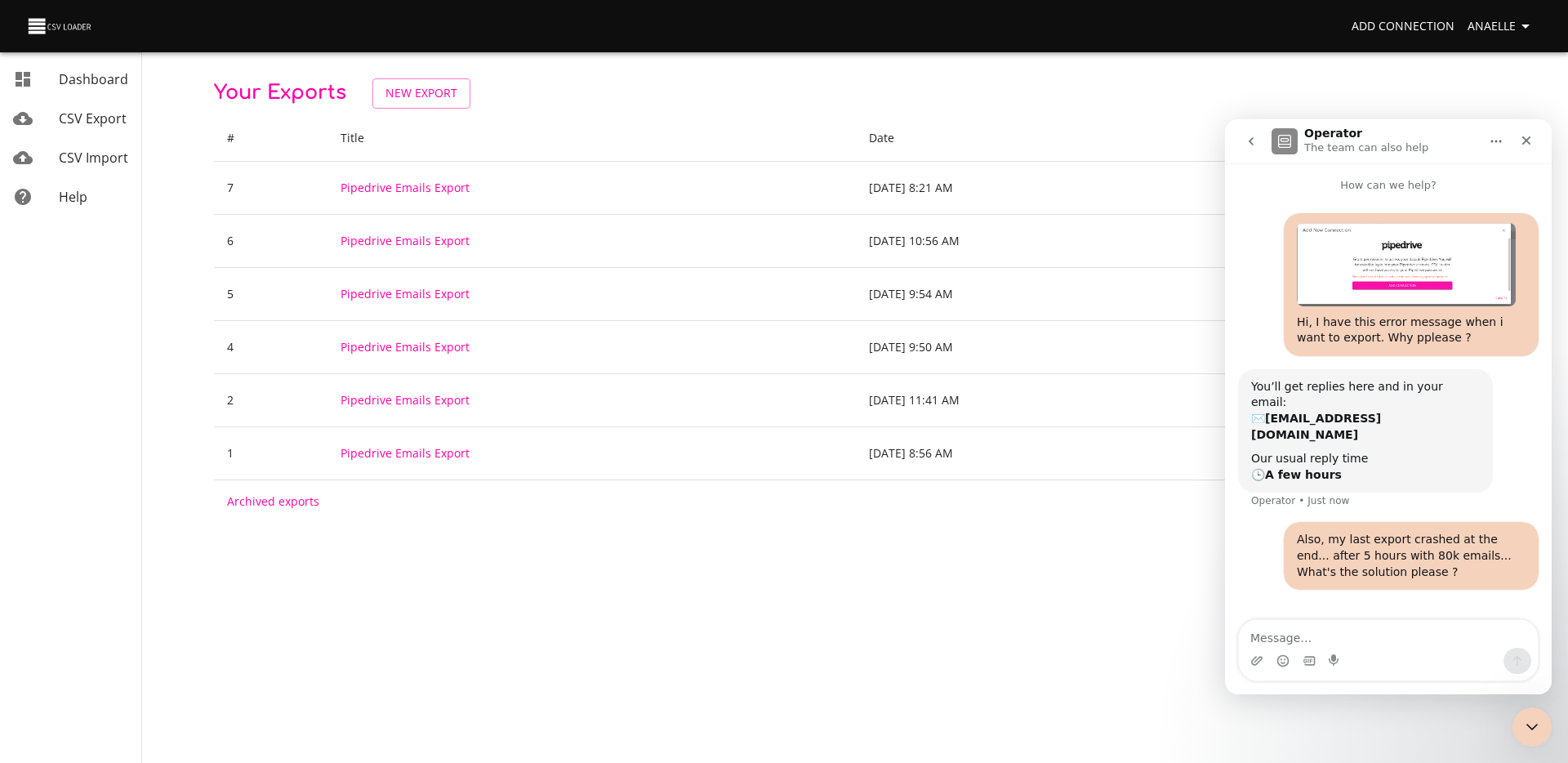
click at [595, 580] on body "Add Connection Anaelle Dashboard CSV Export CSV Import Help Your Exports New Ex…" at bounding box center [784, 381] width 1568 height 763
click at [1449, 151] on div "Operator The team can also help" at bounding box center [1375, 141] width 207 height 29
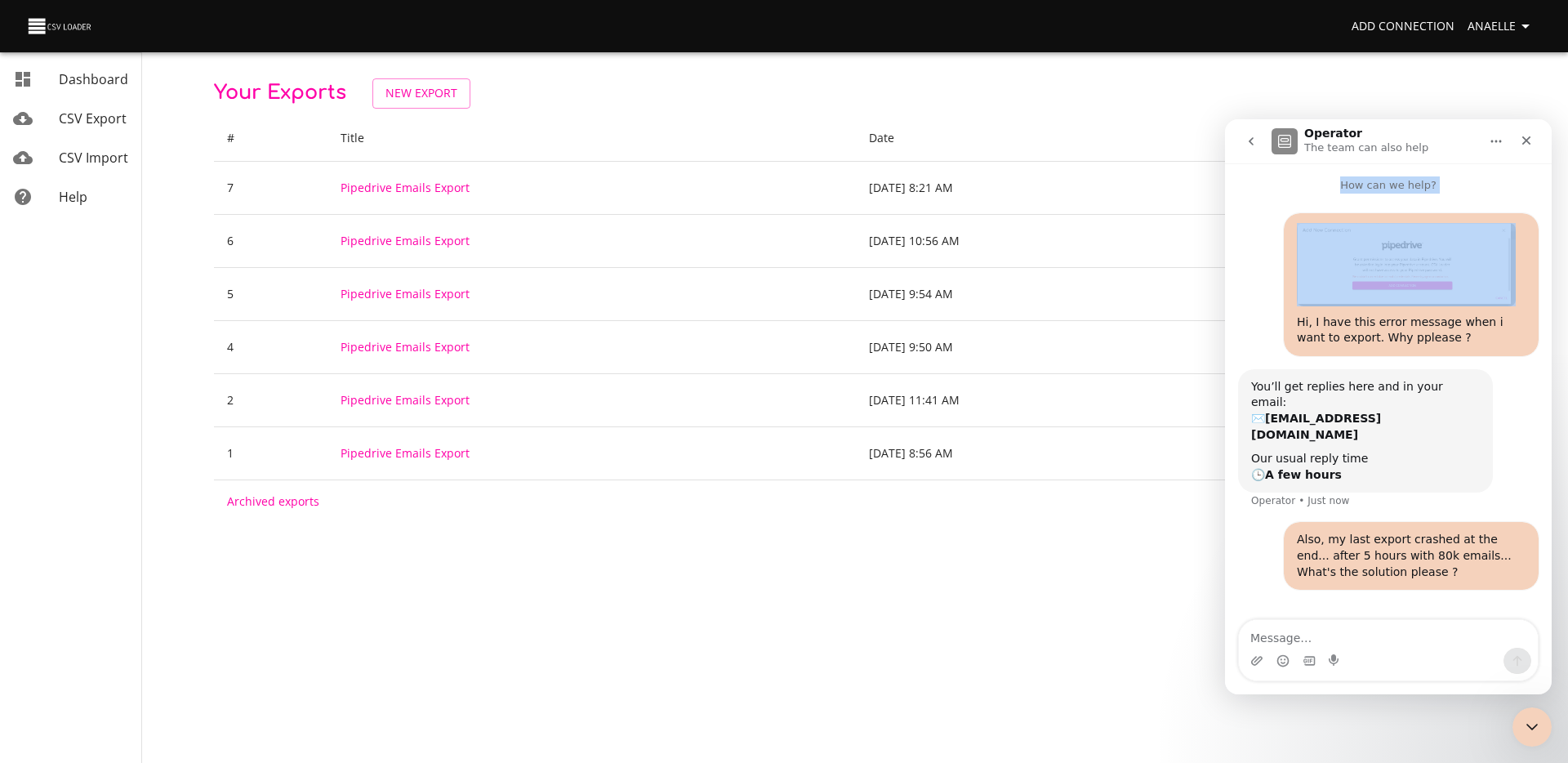
drag, startPoint x: 1445, startPoint y: 153, endPoint x: 1331, endPoint y: 223, distance: 133.8
click at [1330, 223] on div "Operator The team can also help How can we help? Hi, I have this error message …" at bounding box center [1388, 406] width 327 height 575
click at [1468, 213] on div "Hi, I have this error message when i want to export. Why pplease ? Anaelle • 1m…" at bounding box center [1411, 284] width 255 height 143
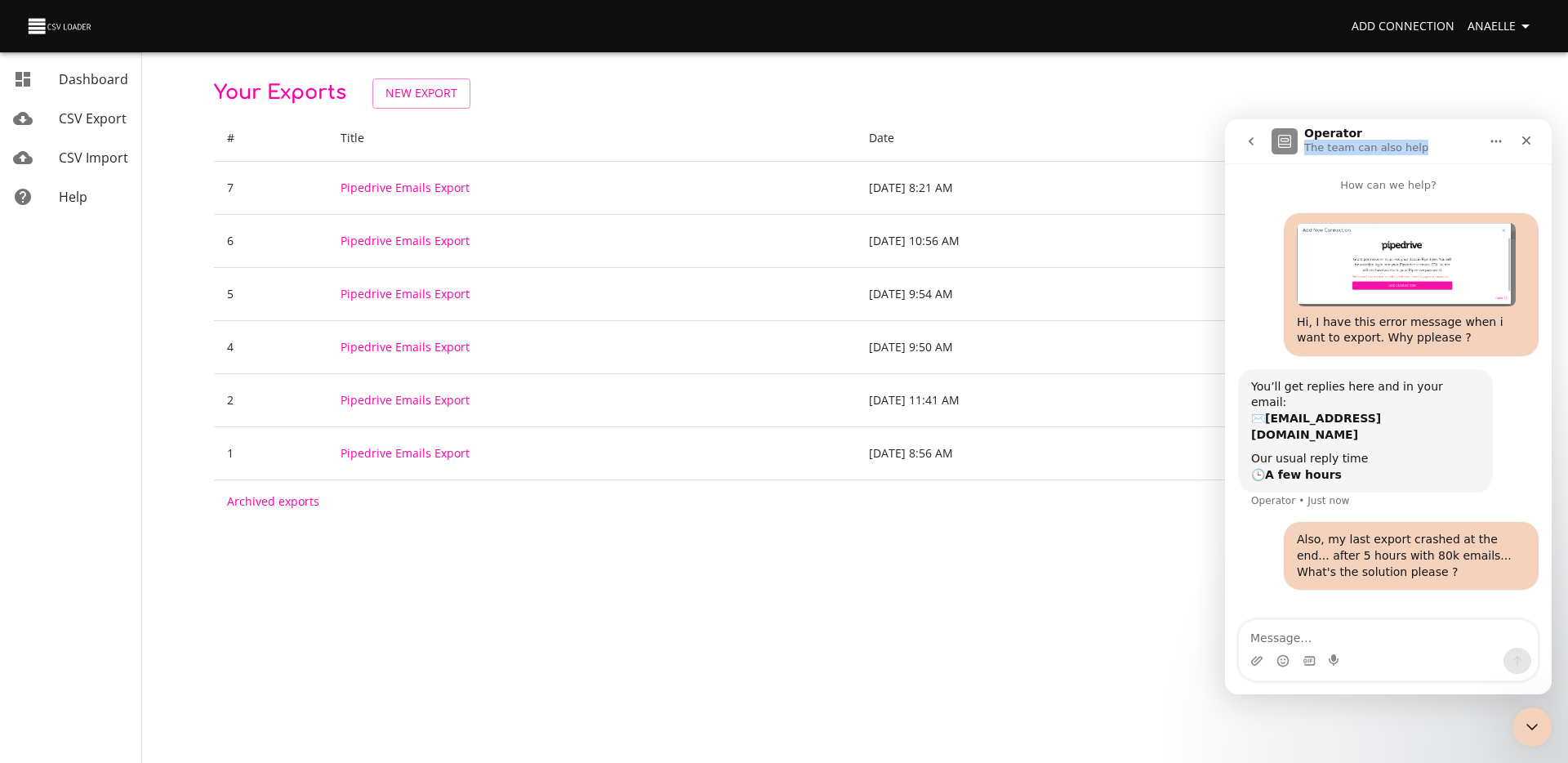
drag, startPoint x: 1460, startPoint y: 155, endPoint x: 1376, endPoint y: 130, distance: 87.6
click at [1376, 130] on div "Operator The team can also help" at bounding box center [1375, 141] width 207 height 29
click at [1544, 731] on div "Close Intercom Messenger" at bounding box center [1529, 724] width 39 height 39
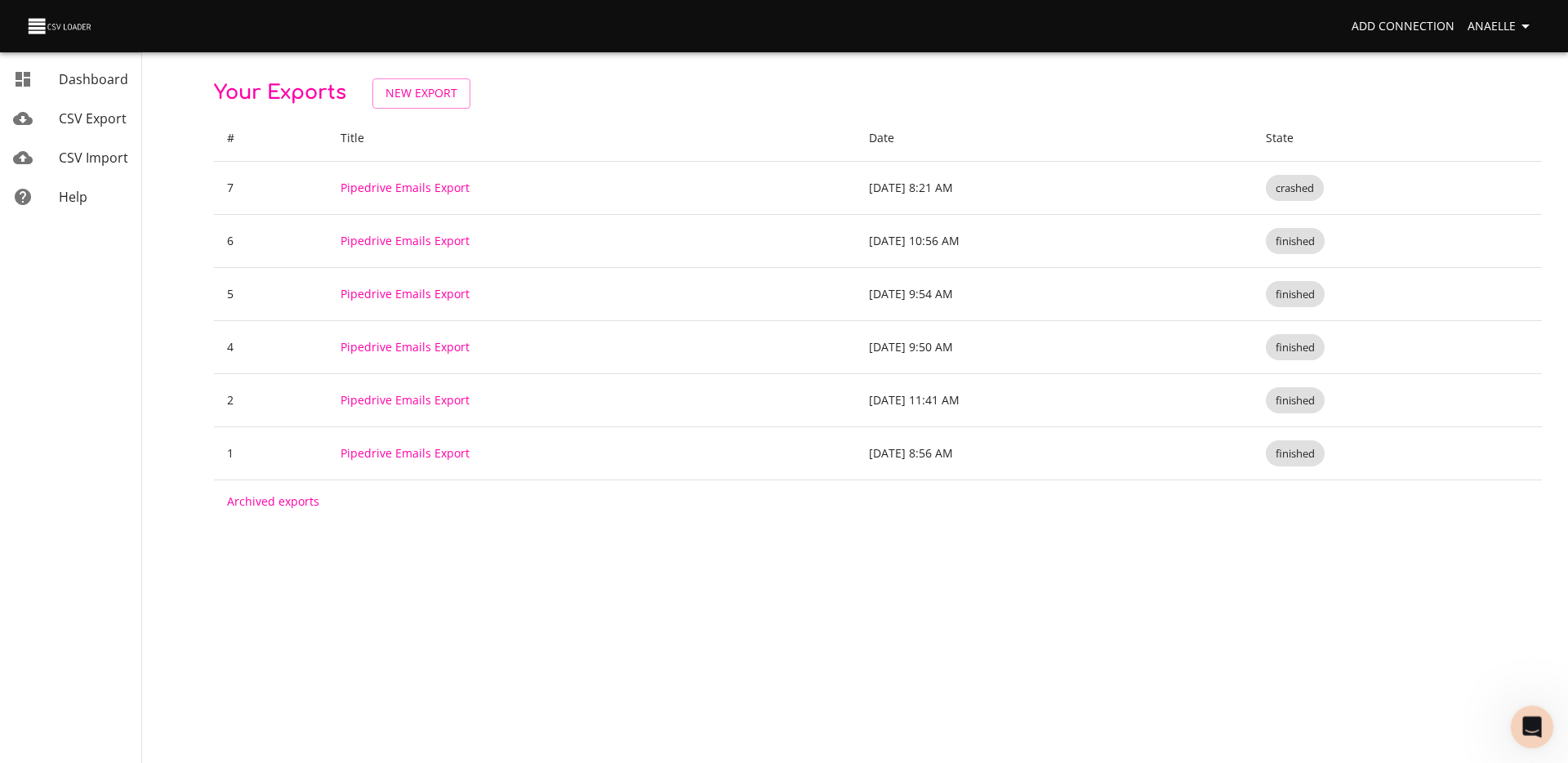
click at [1524, 720] on icon "Open Intercom Messenger" at bounding box center [1529, 724] width 27 height 27
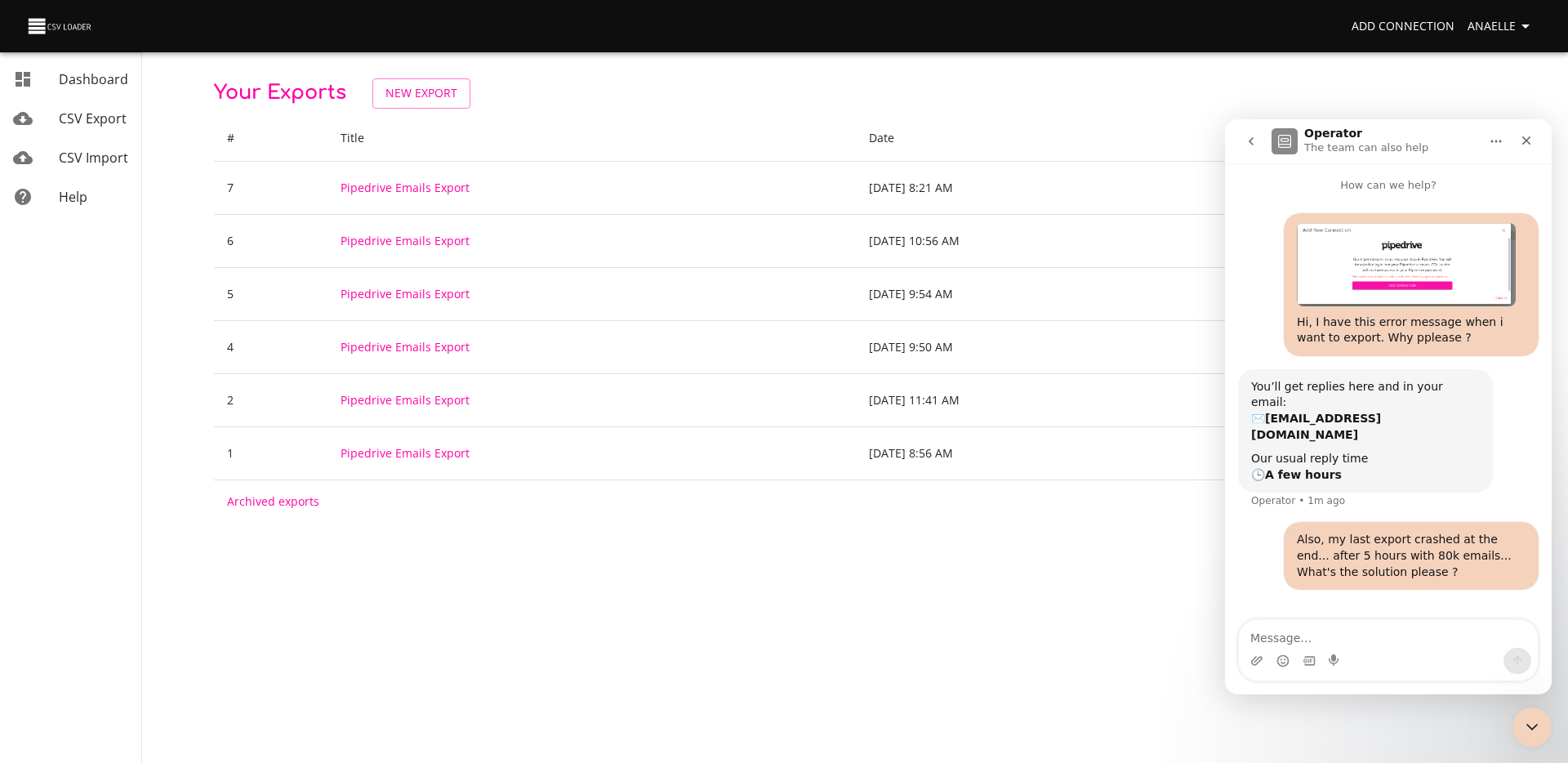
click at [1341, 411] on b "[EMAIL_ADDRESS][DOMAIN_NAME]" at bounding box center [1316, 426] width 130 height 30
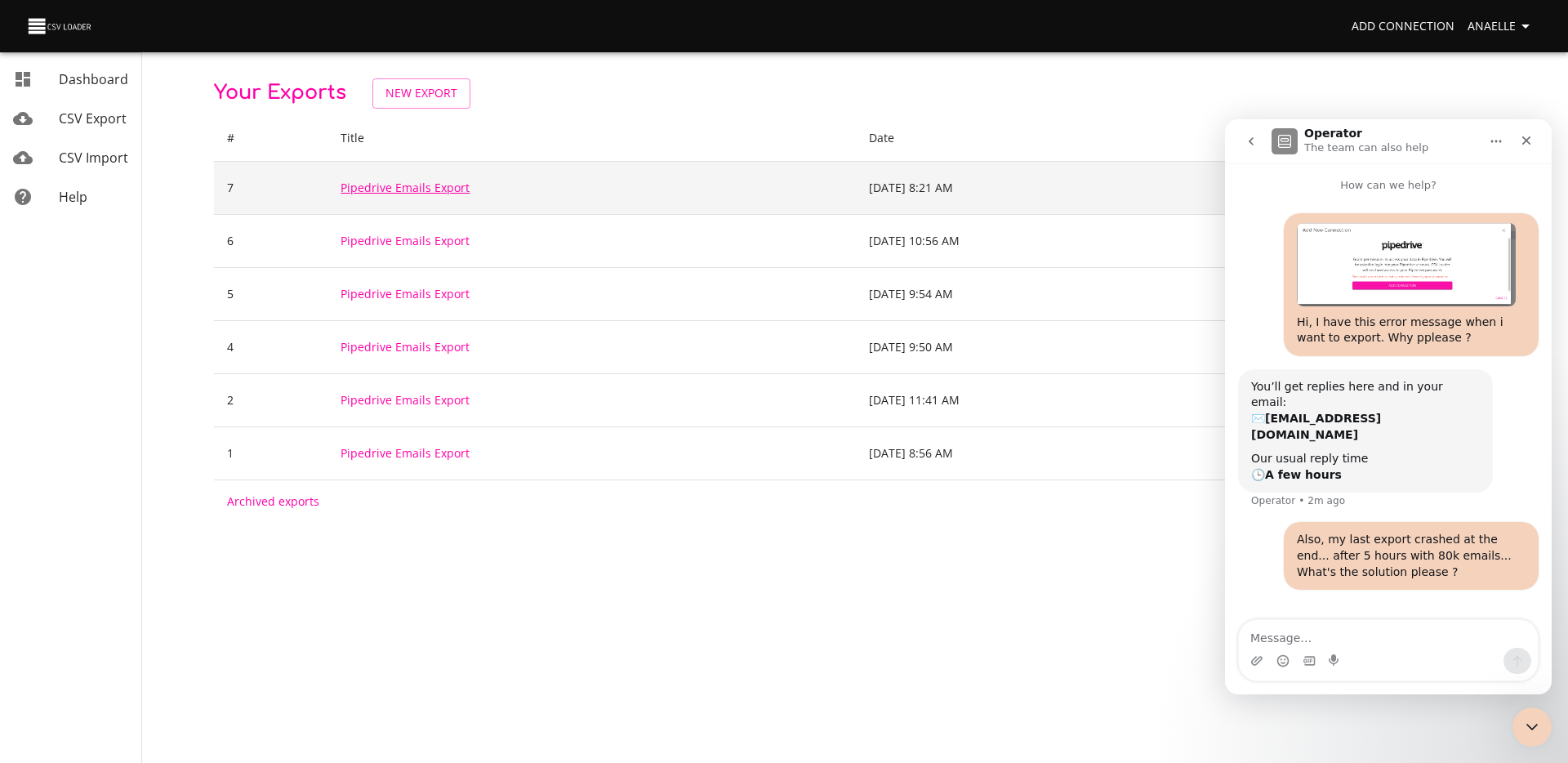
click at [403, 186] on link "Pipedrive Emails Export" at bounding box center [404, 187] width 129 height 16
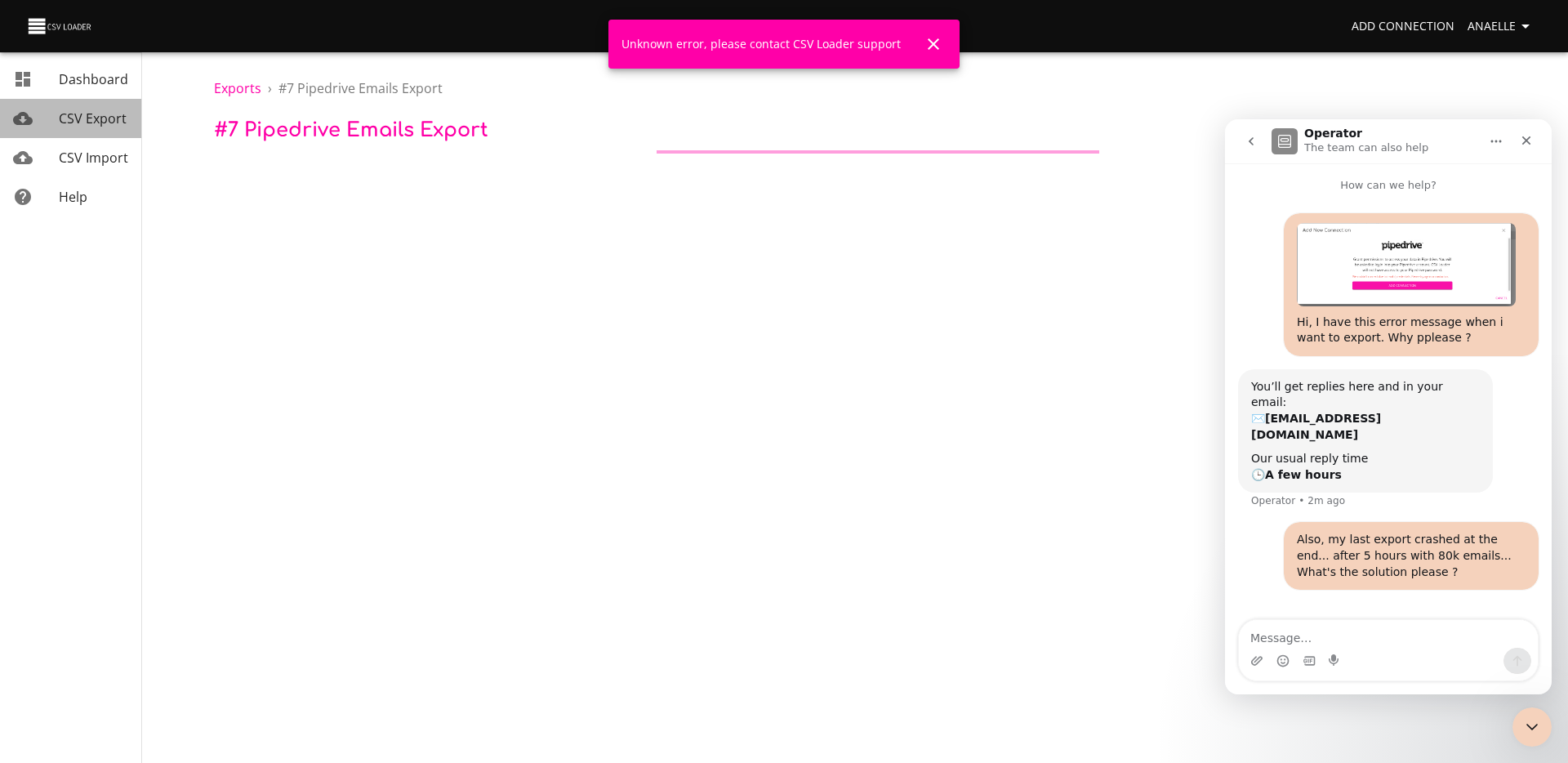
click at [124, 129] on link "CSV Export" at bounding box center [70, 119] width 141 height 39
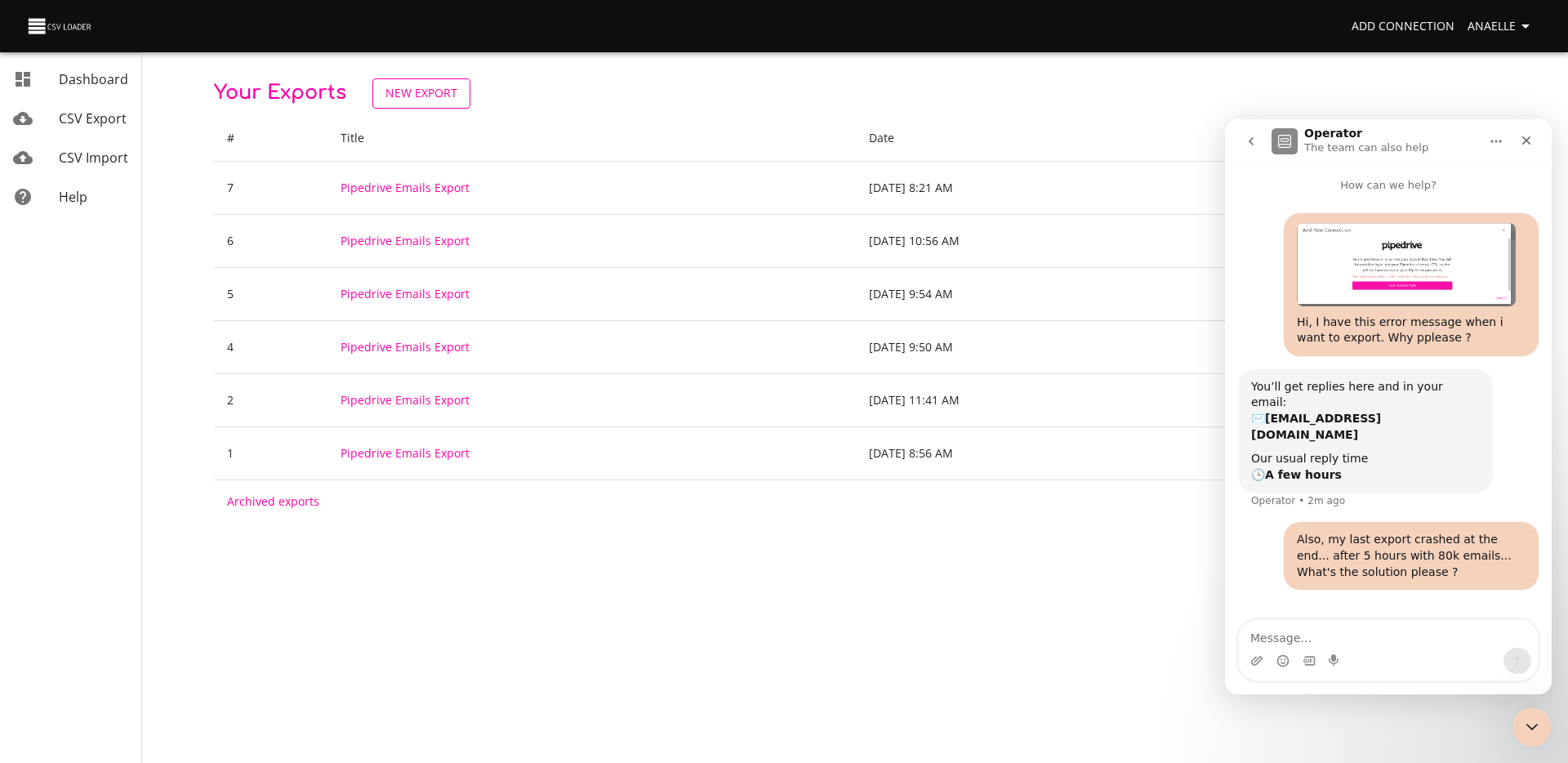
click at [411, 102] on span "New Export" at bounding box center [421, 93] width 72 height 20
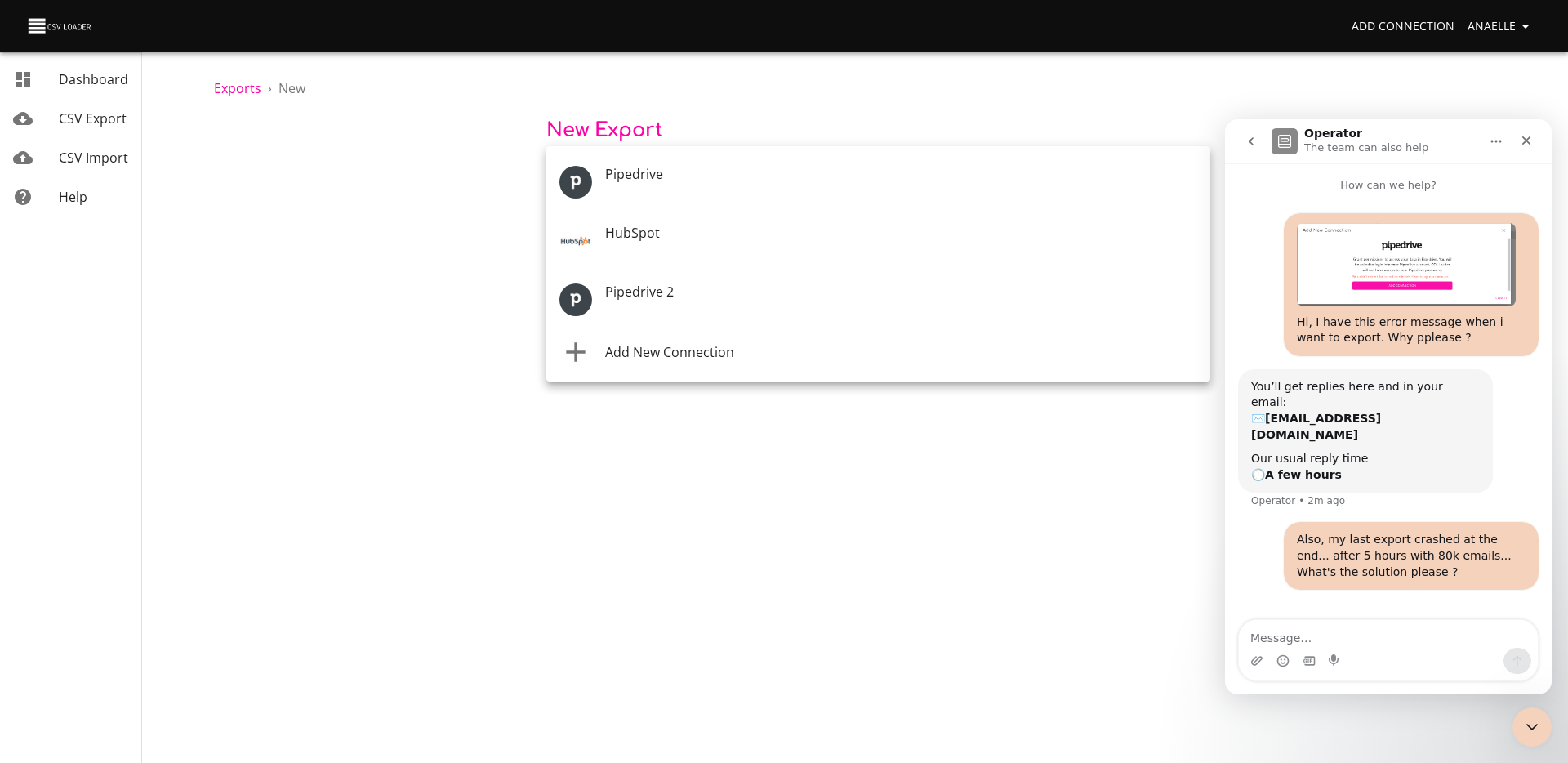
click at [732, 180] on body "Add Connection Anaelle Dashboard CSV Export CSV Import Help Exports › New New E…" at bounding box center [784, 381] width 1568 height 763
click at [713, 340] on li "Add New Connection" at bounding box center [879, 353] width 664 height 46
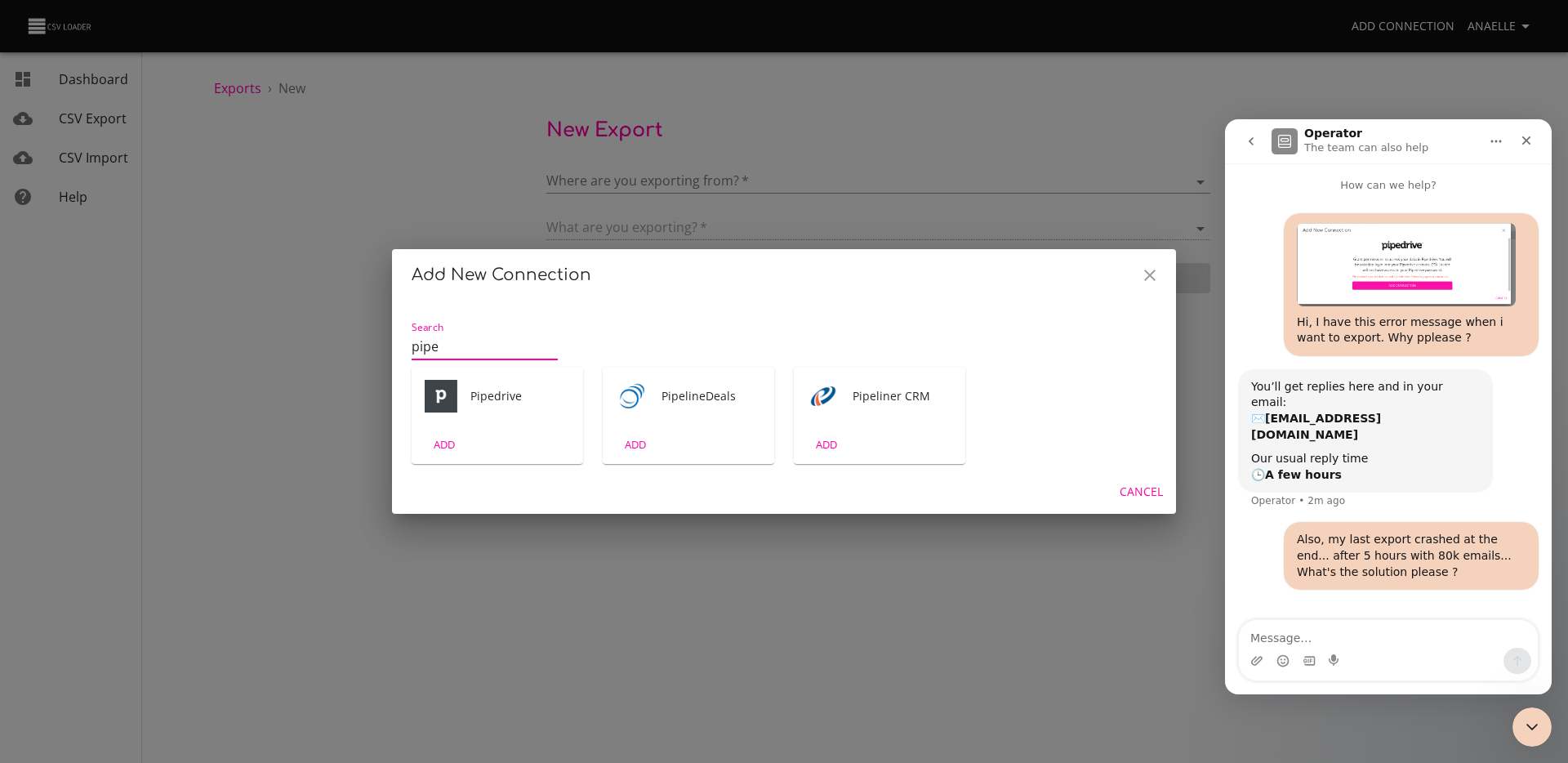
type input "pipe"
click at [498, 430] on div "ADD" at bounding box center [497, 444] width 171 height 39
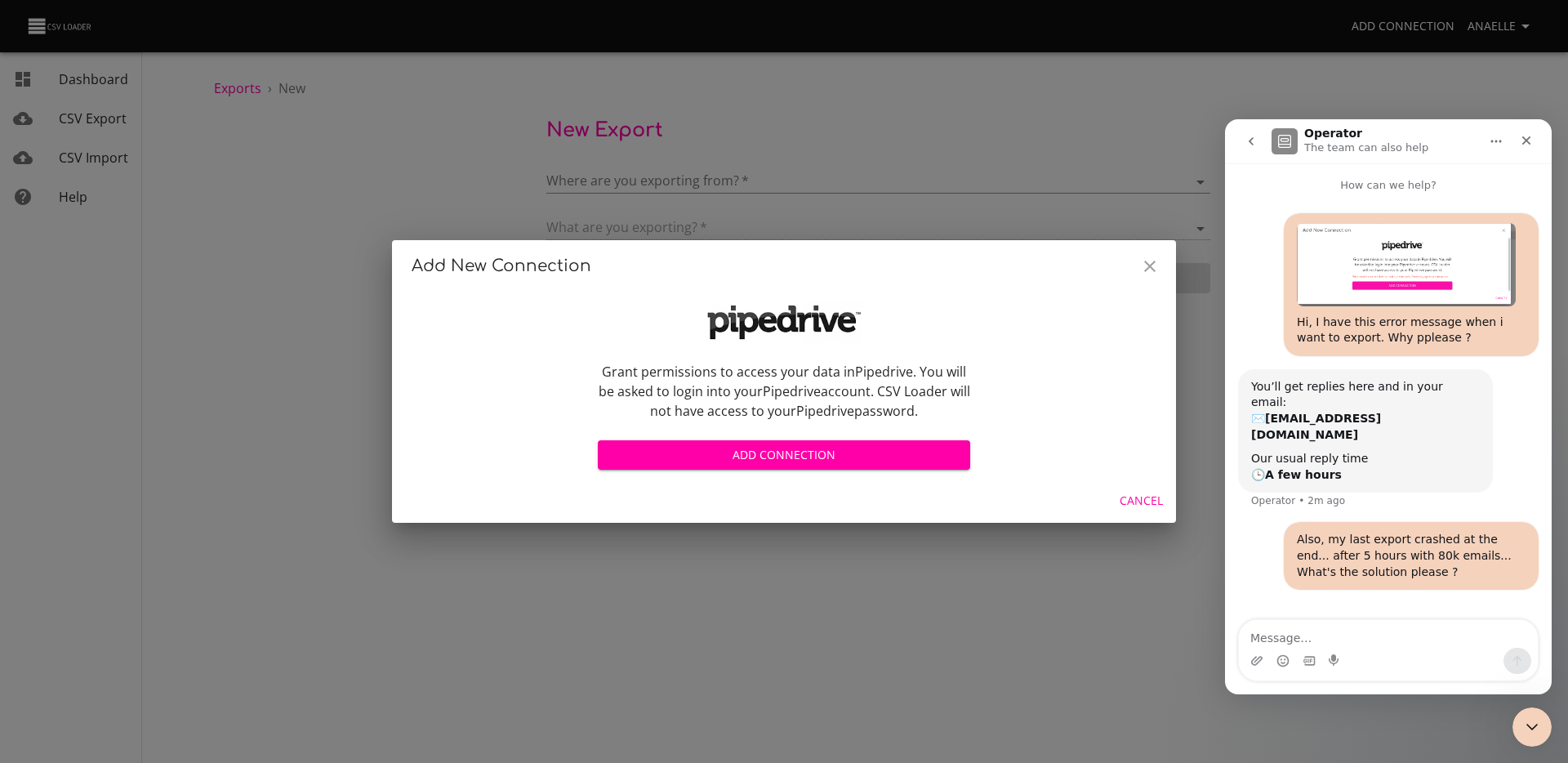
click at [776, 461] on span "Add Connection" at bounding box center [784, 455] width 346 height 20
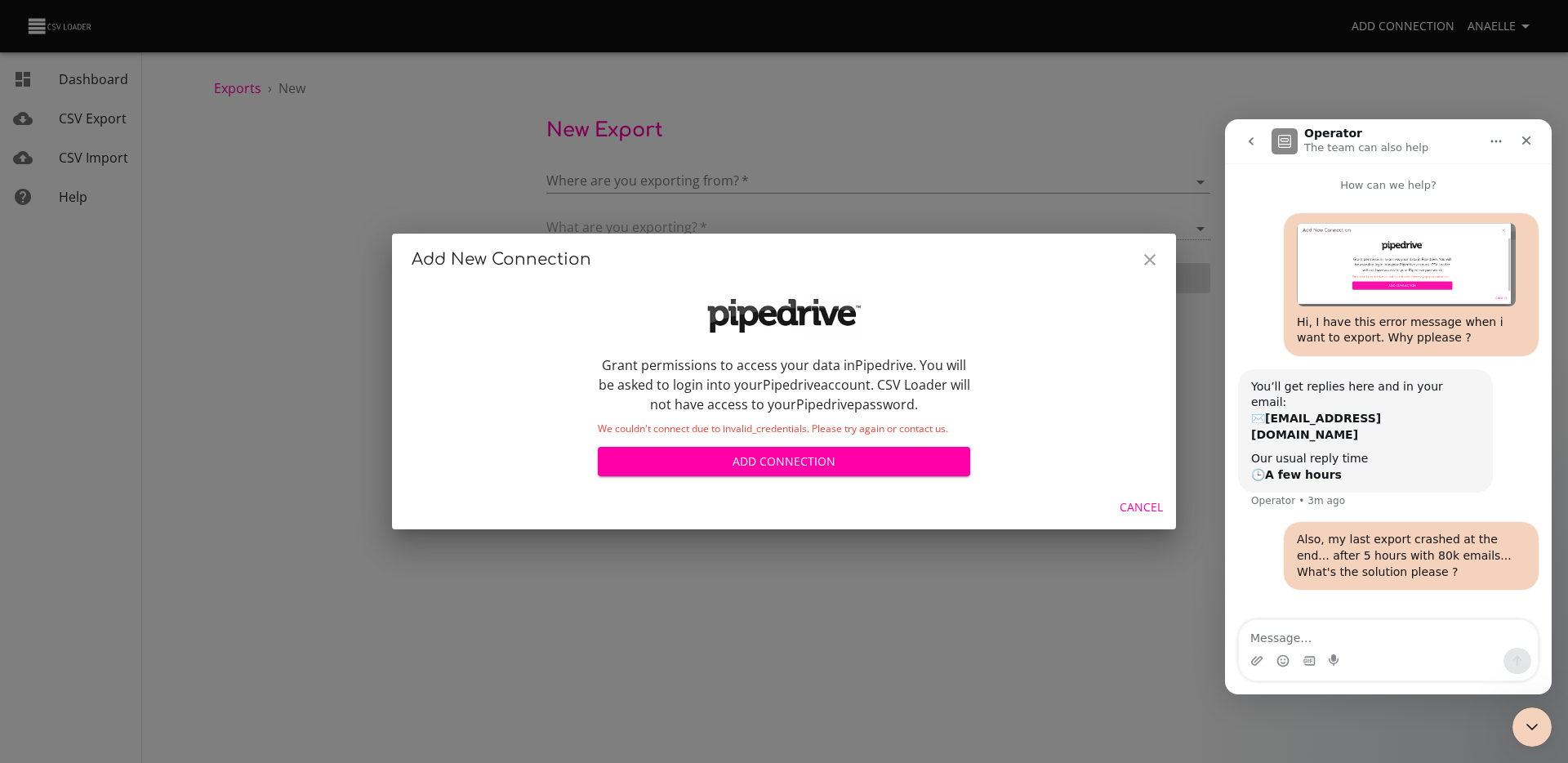
click at [1139, 260] on button "Close" at bounding box center [1150, 260] width 39 height 39
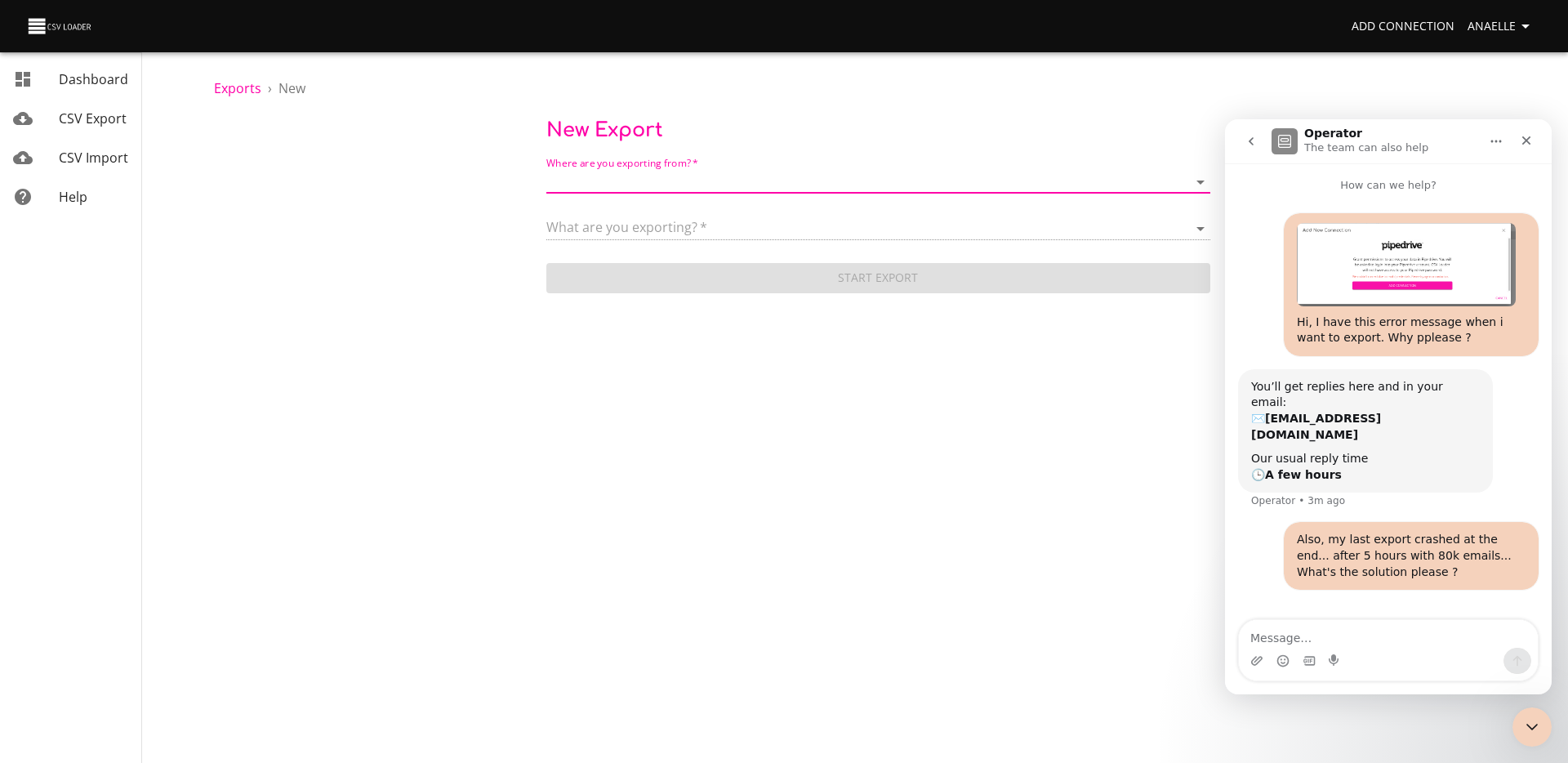
click at [635, 152] on form "Where are you exporting from?   * ​ What are you exporting?   * Start Export" at bounding box center [879, 223] width 664 height 146
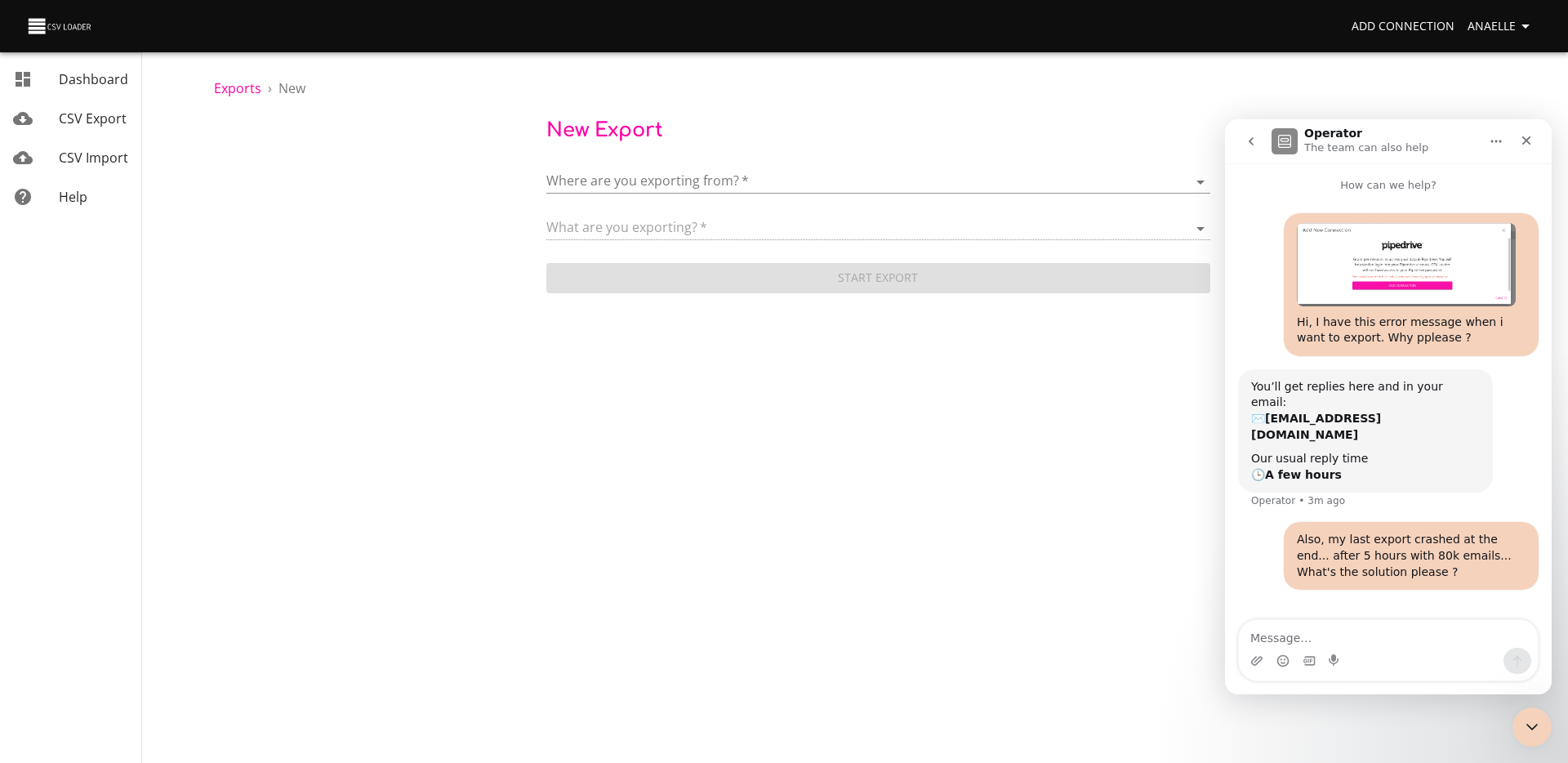
click at [622, 196] on form "Where are you exporting from?   * ​ What are you exporting?   * Start Export" at bounding box center [879, 223] width 664 height 146
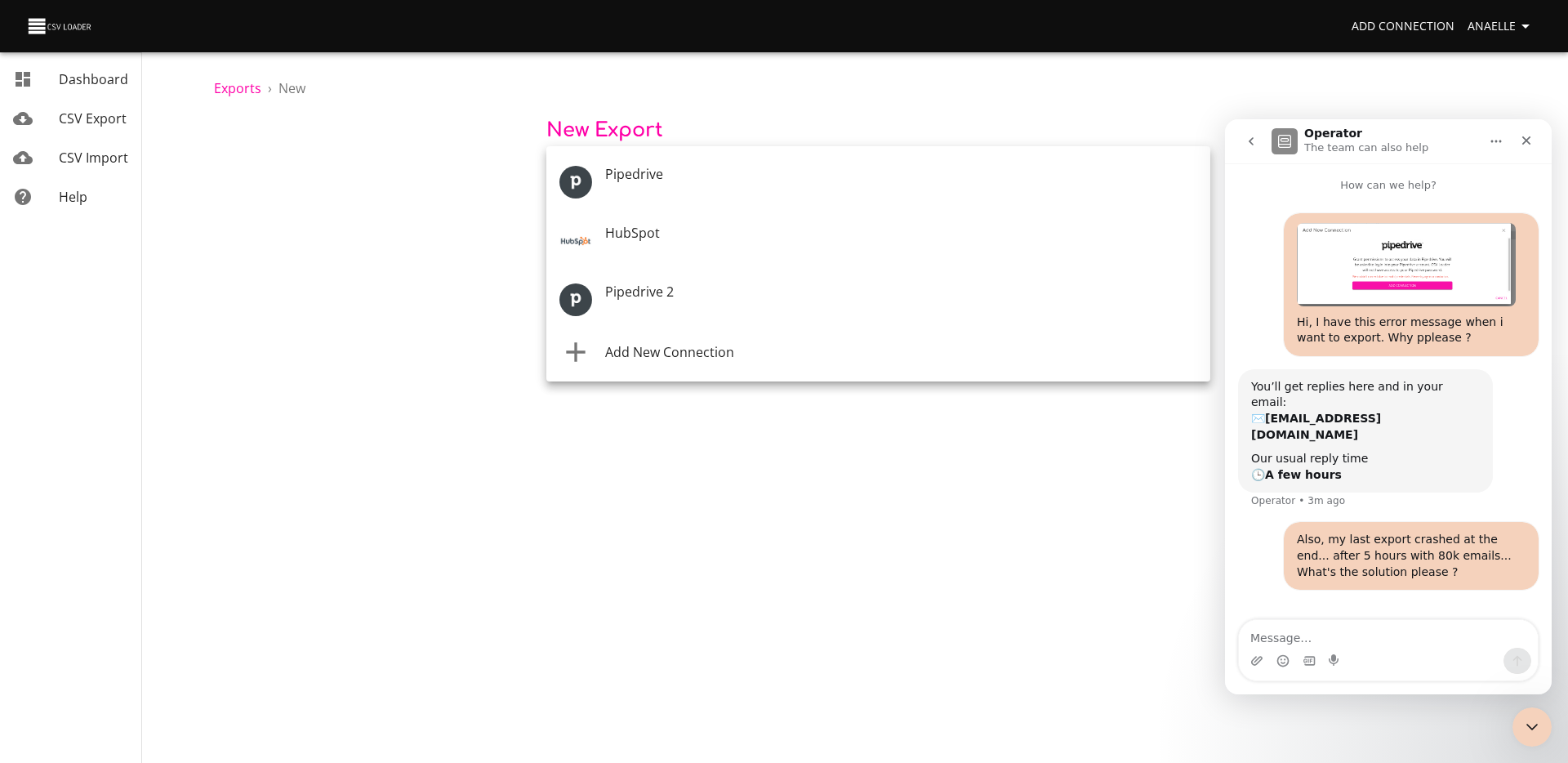
click at [636, 184] on body "Add Connection Anaelle Dashboard CSV Export CSV Import Help Exports › New New E…" at bounding box center [784, 381] width 1568 height 763
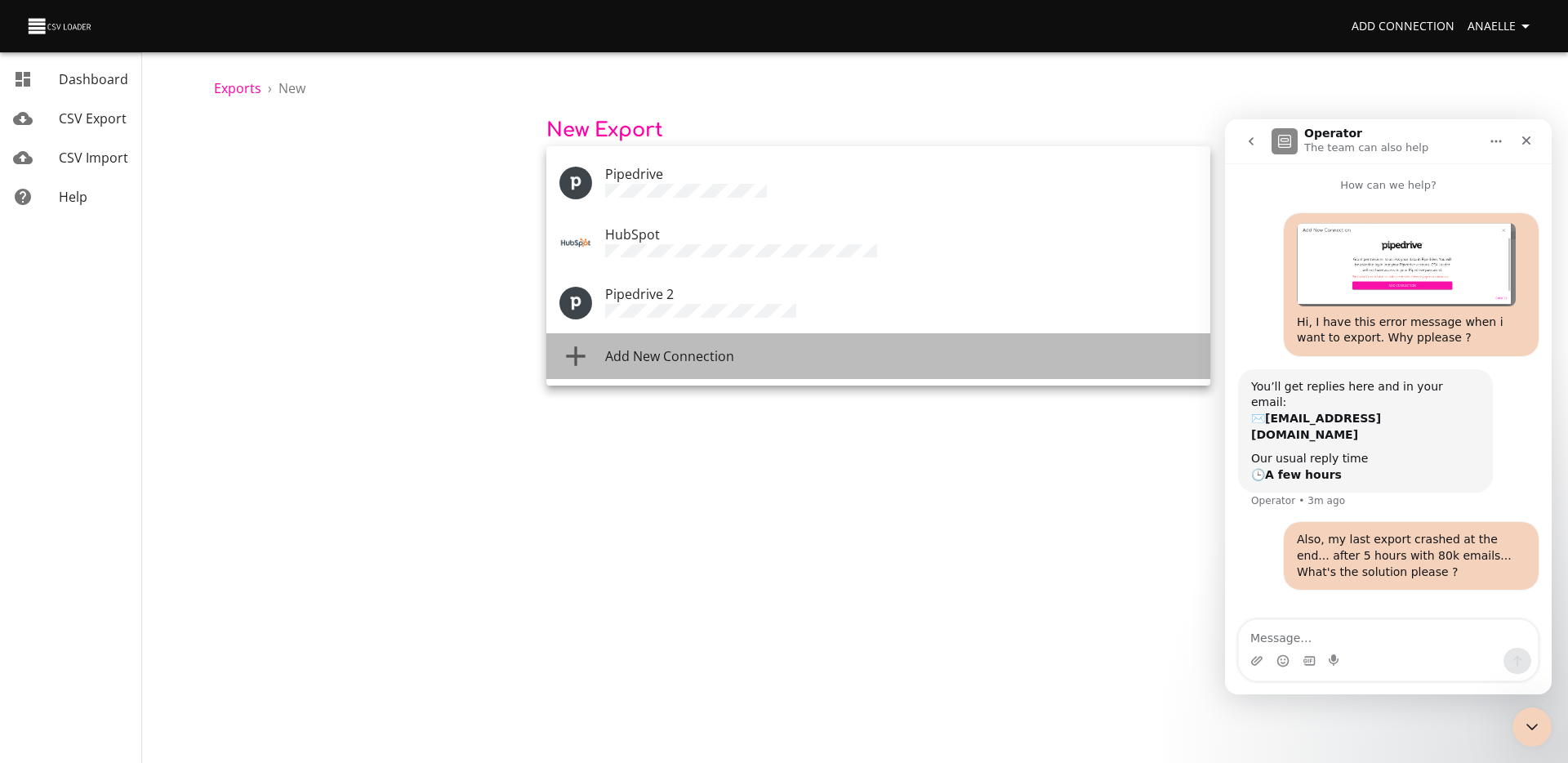
click at [689, 347] on span "Add New Connection" at bounding box center [669, 356] width 129 height 18
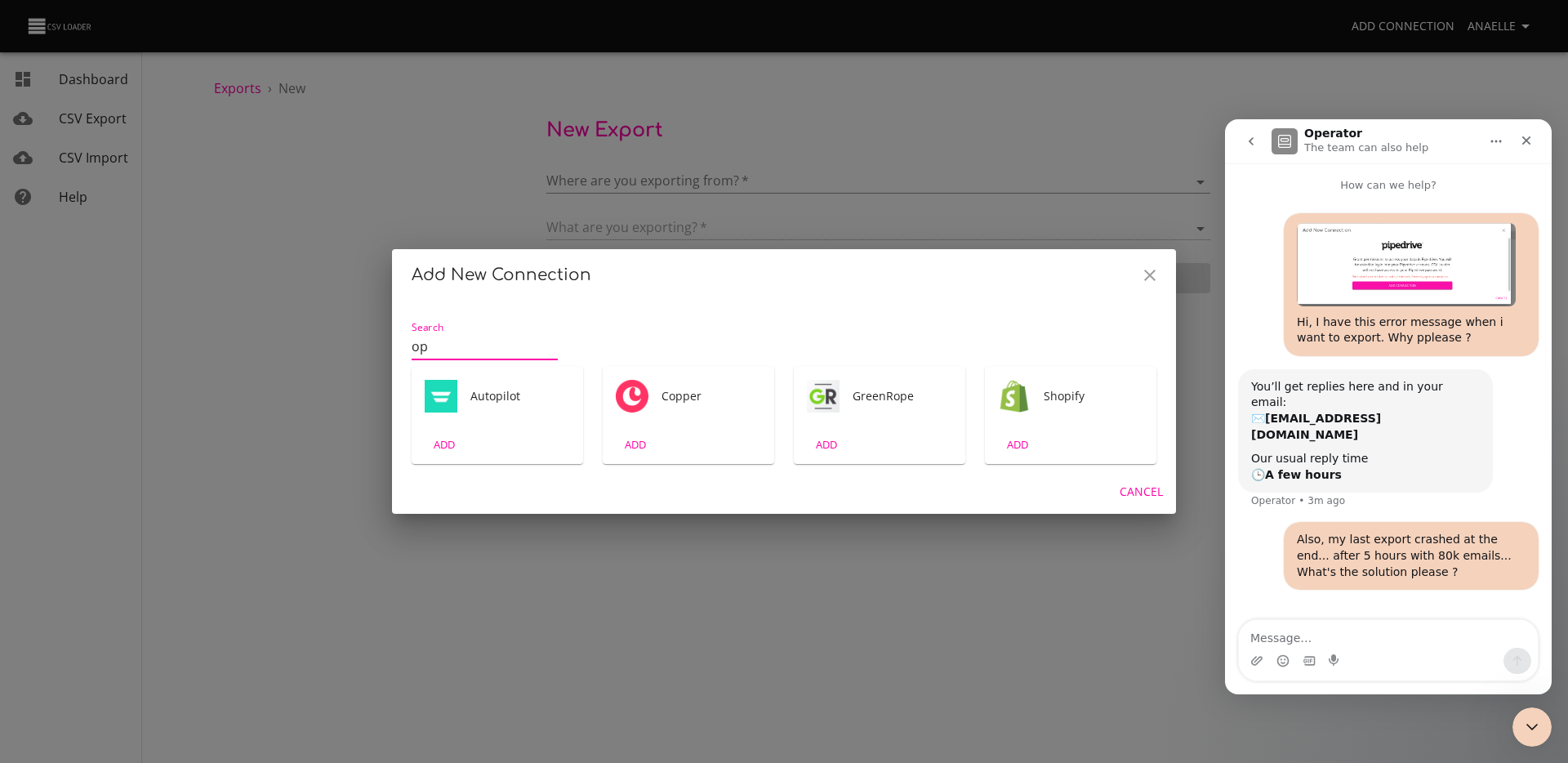
type input "o"
type input "pip"
click at [515, 408] on div "Pipedrive" at bounding box center [497, 396] width 171 height 59
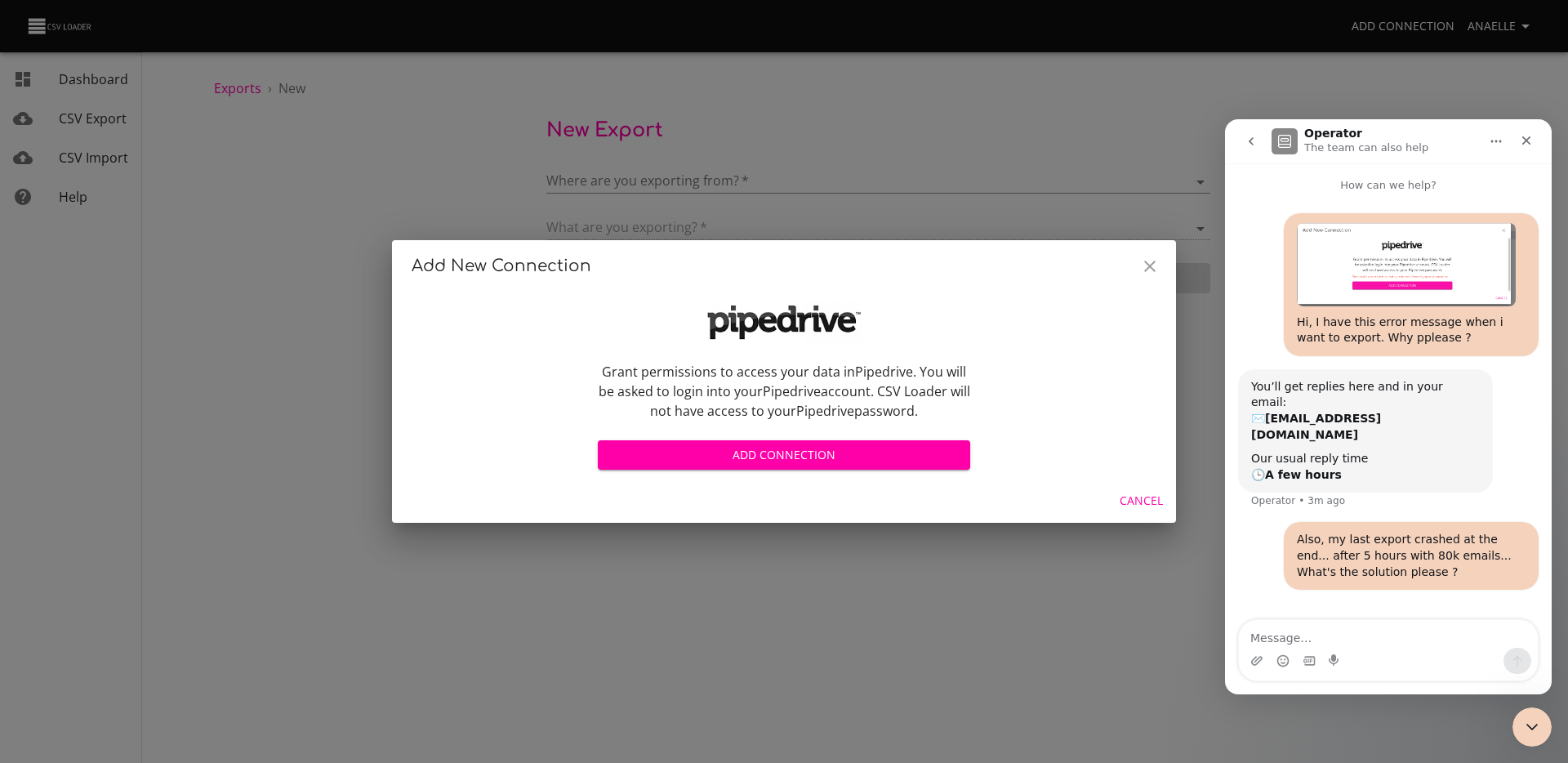
click at [776, 456] on span "Add Connection" at bounding box center [784, 455] width 346 height 20
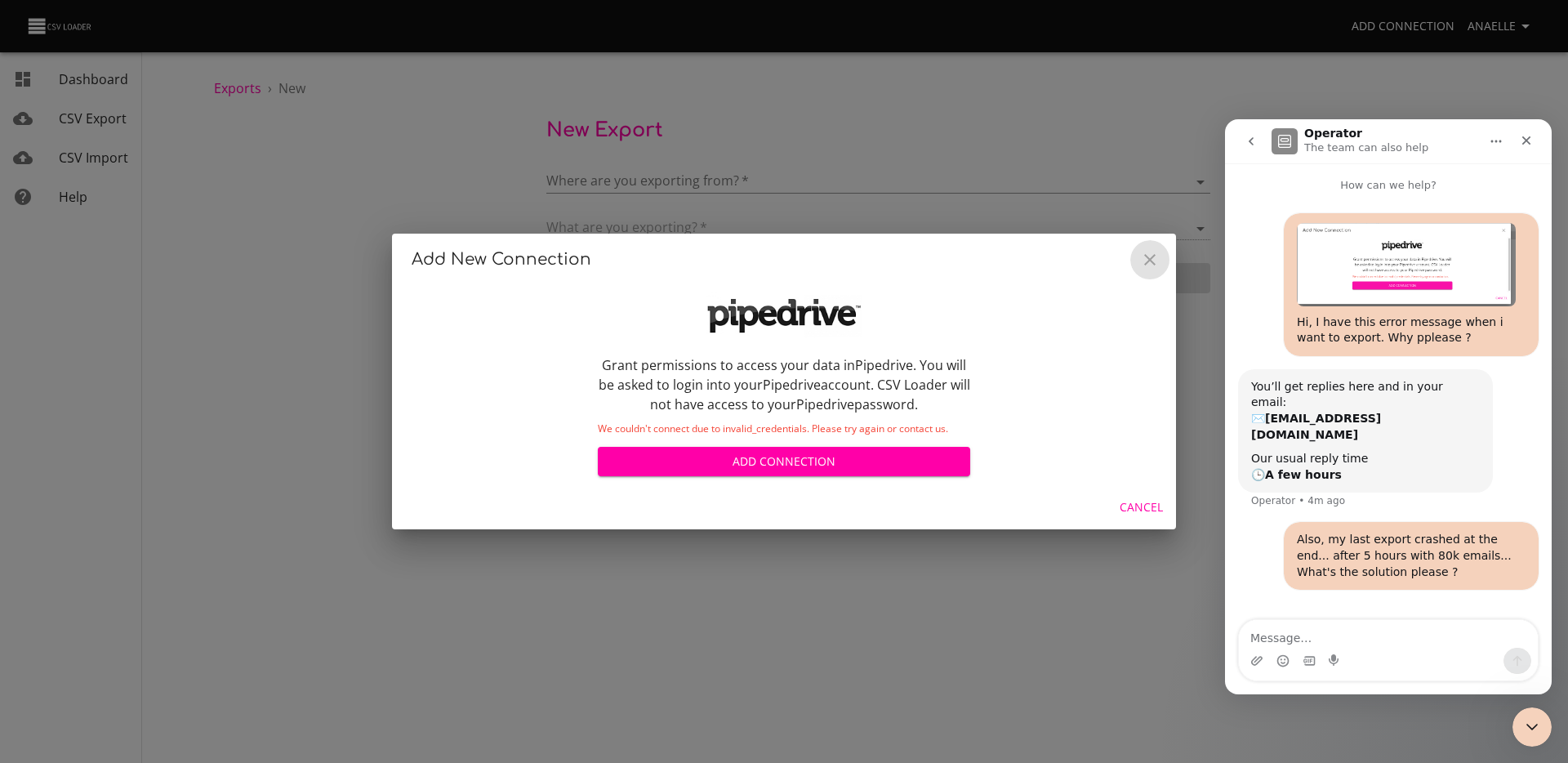
click at [1147, 253] on icon "Close" at bounding box center [1150, 260] width 20 height 20
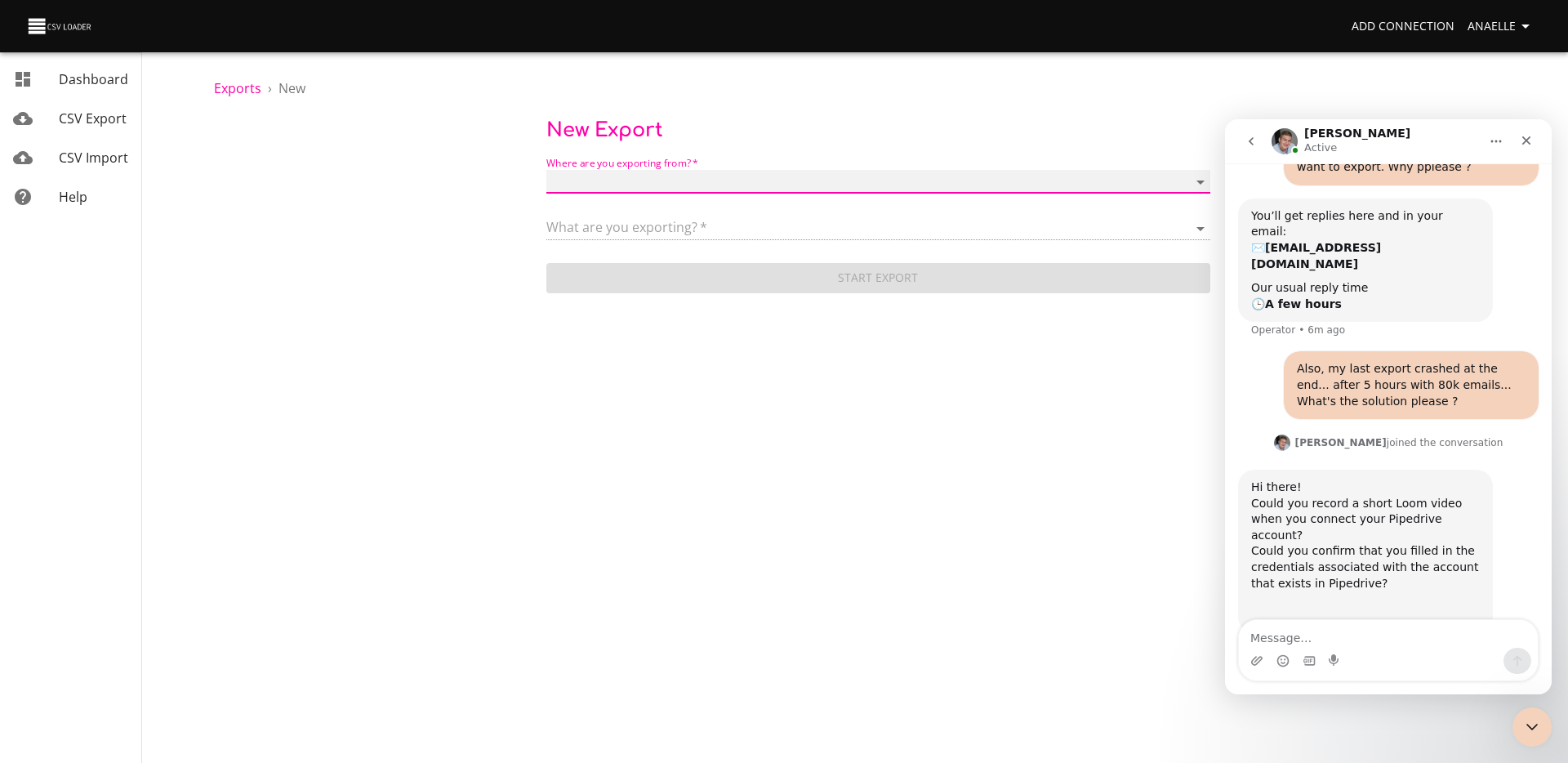
scroll to position [234, 0]
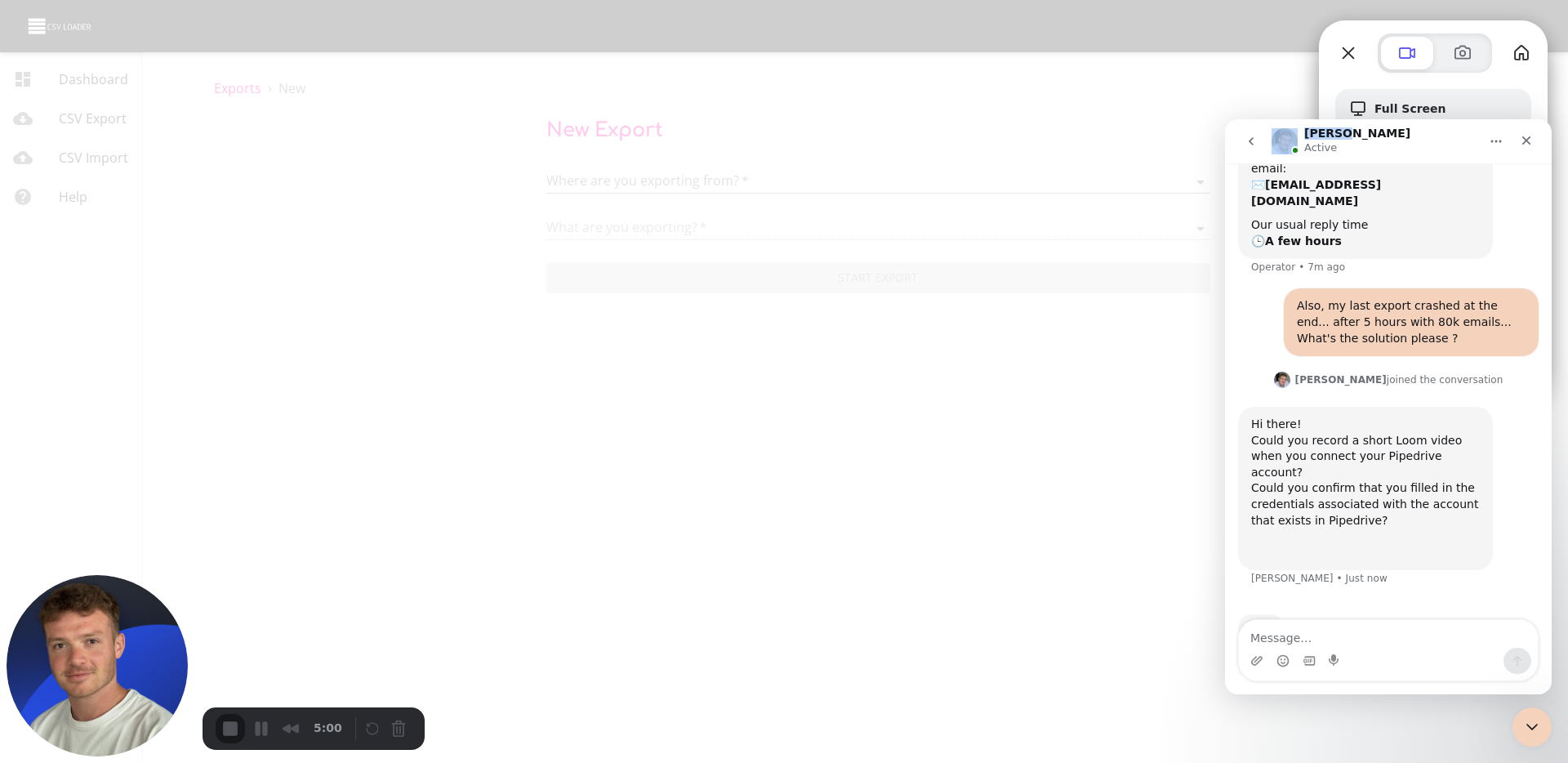
drag, startPoint x: 1399, startPoint y: 141, endPoint x: 852, endPoint y: 125, distance: 547.2
click at [1225, 125] on html "George Active How can we help? Hi, I have this error message when i want to exp…" at bounding box center [1388, 406] width 327 height 575
click at [1543, 720] on div "Close Intercom Messenger" at bounding box center [1529, 724] width 39 height 39
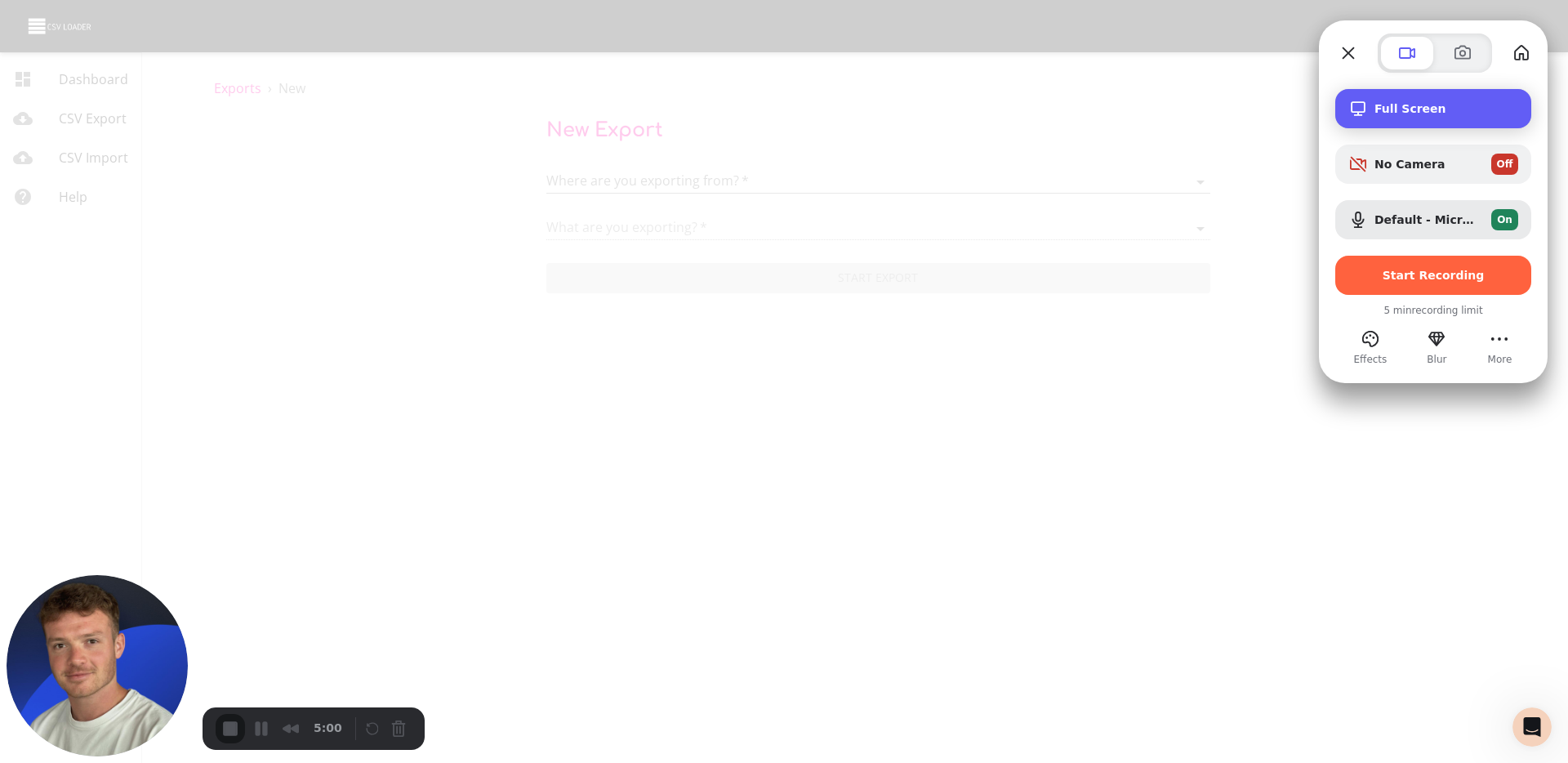
click at [1398, 114] on span "Full Screen" at bounding box center [1446, 109] width 143 height 13
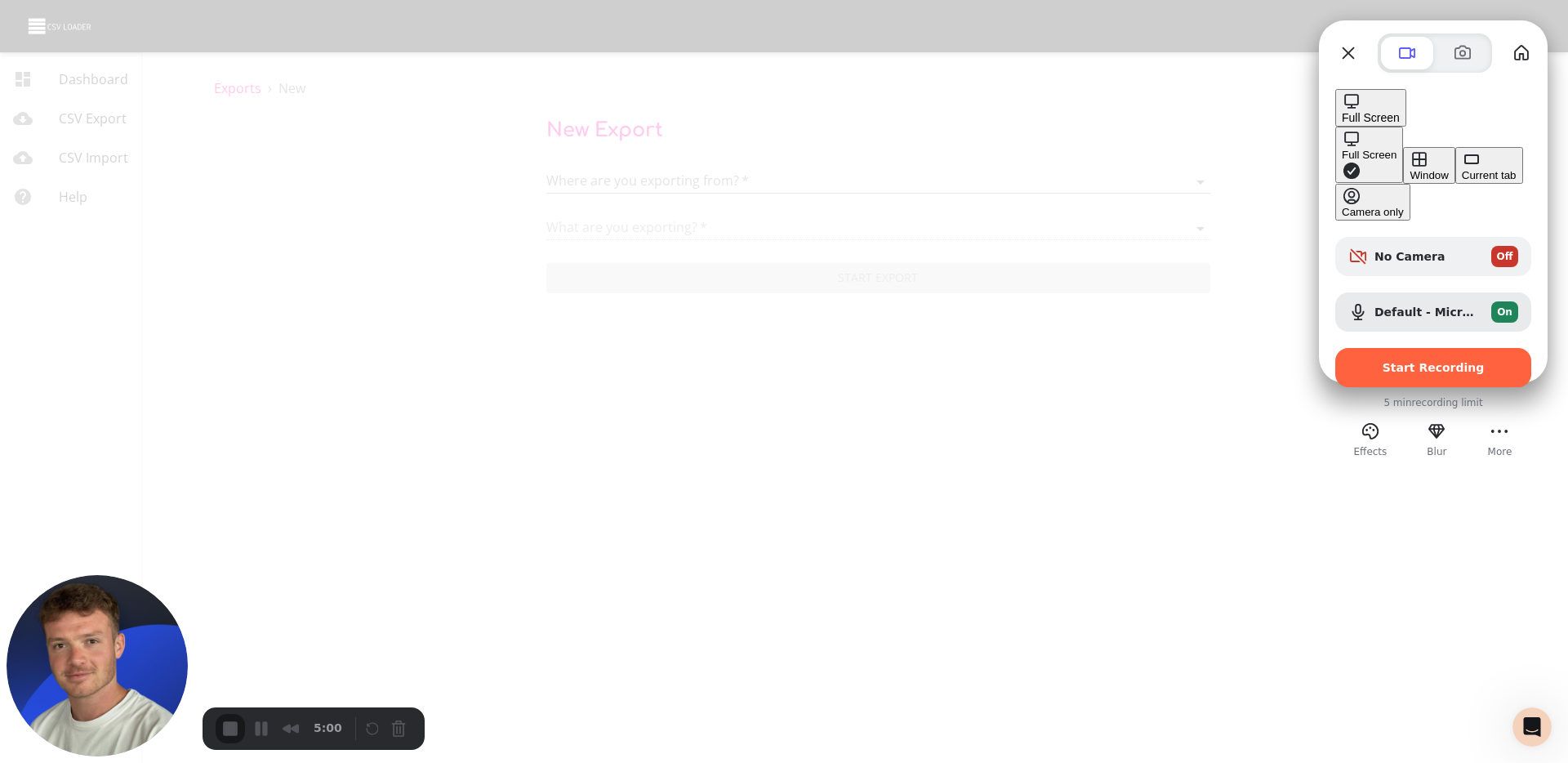
click at [1410, 169] on div "Window" at bounding box center [1429, 175] width 39 height 12
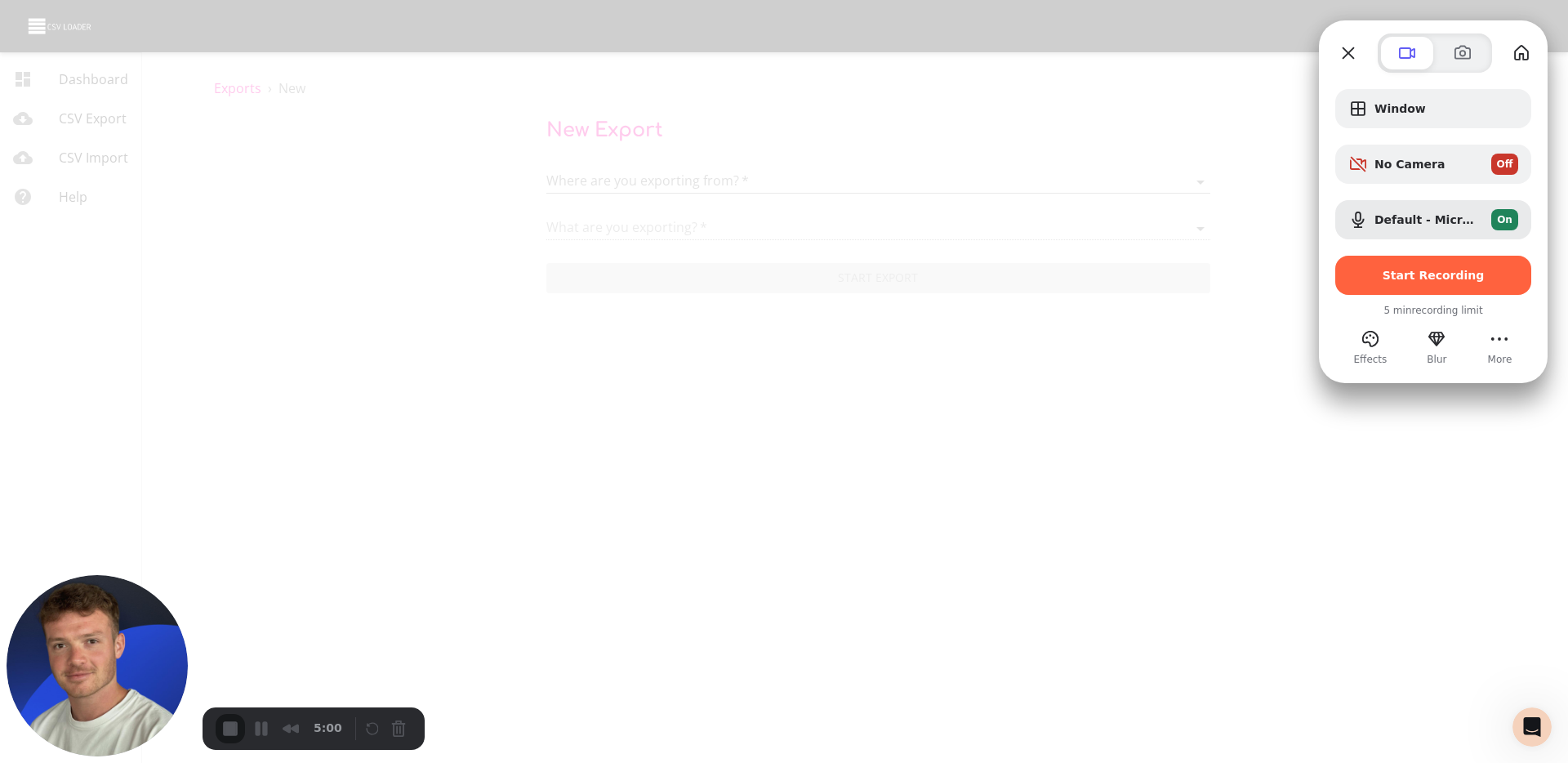
scroll to position [170, 0]
click at [1416, 270] on span "Start Recording" at bounding box center [1434, 275] width 102 height 13
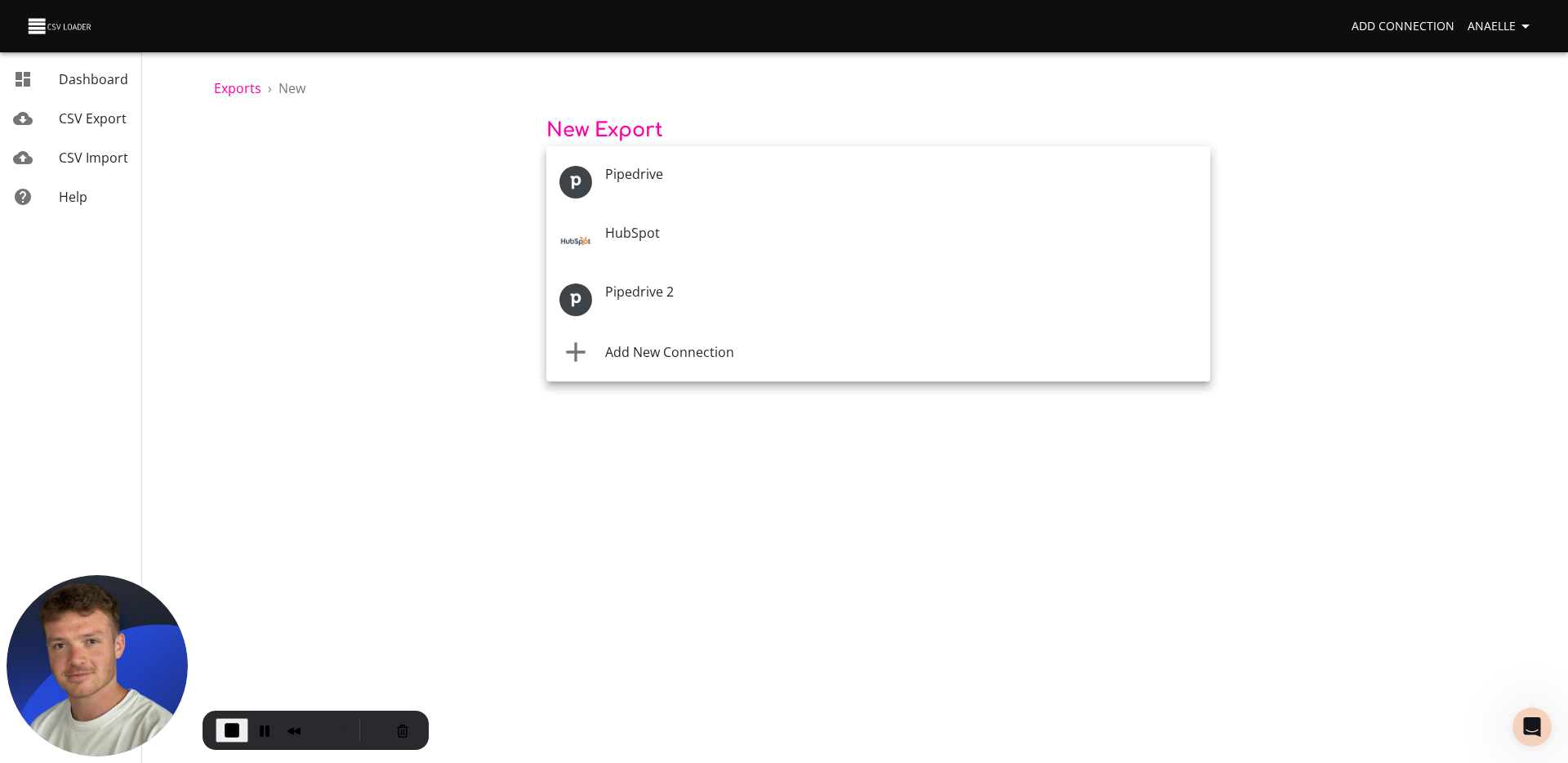
click at [648, 183] on body "Add Connection Anaelle Dashboard CSV Export CSV Import Help Exports › New New E…" at bounding box center [784, 381] width 1568 height 763
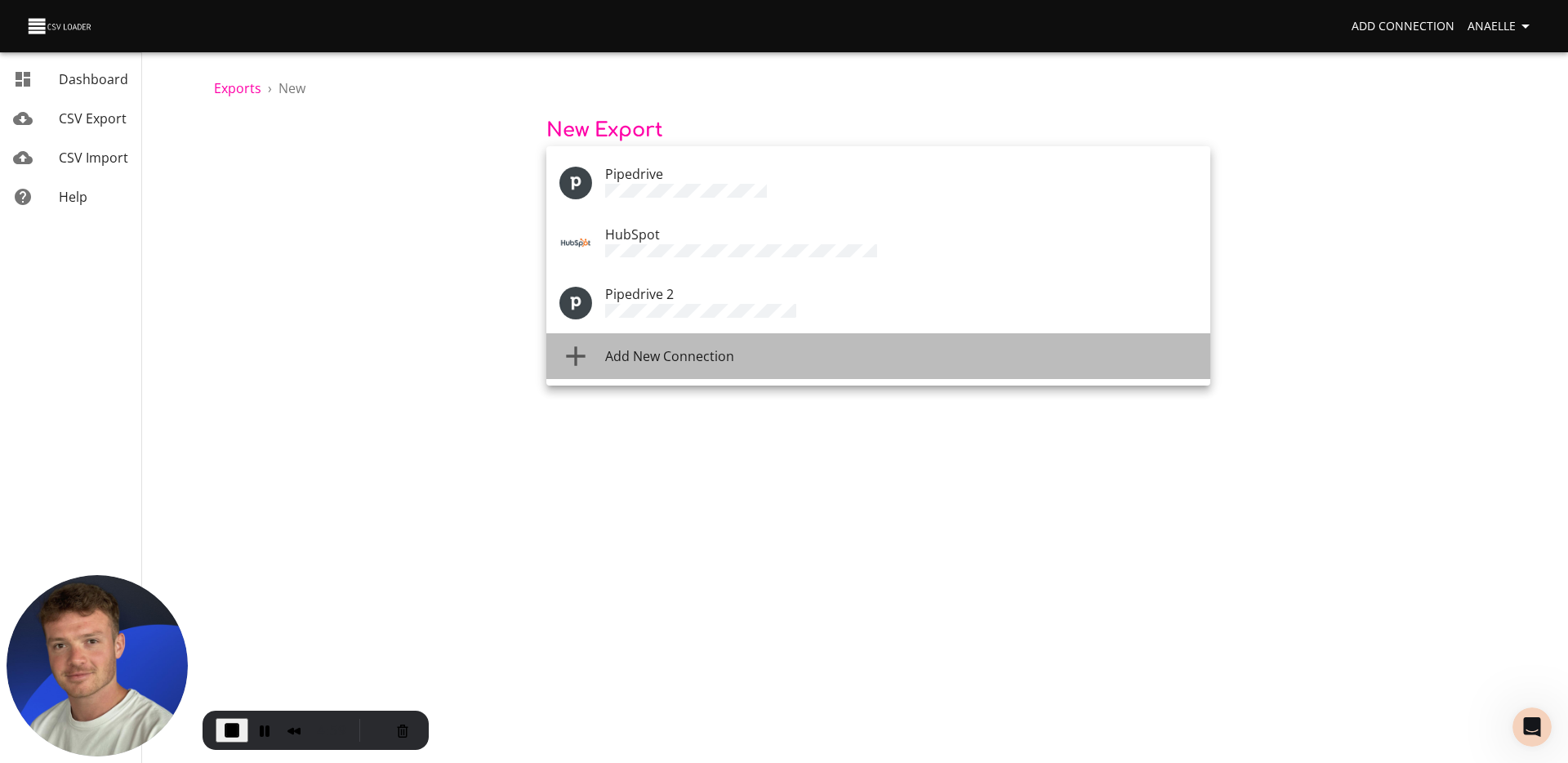
click at [651, 347] on span "Add New Connection" at bounding box center [669, 356] width 129 height 18
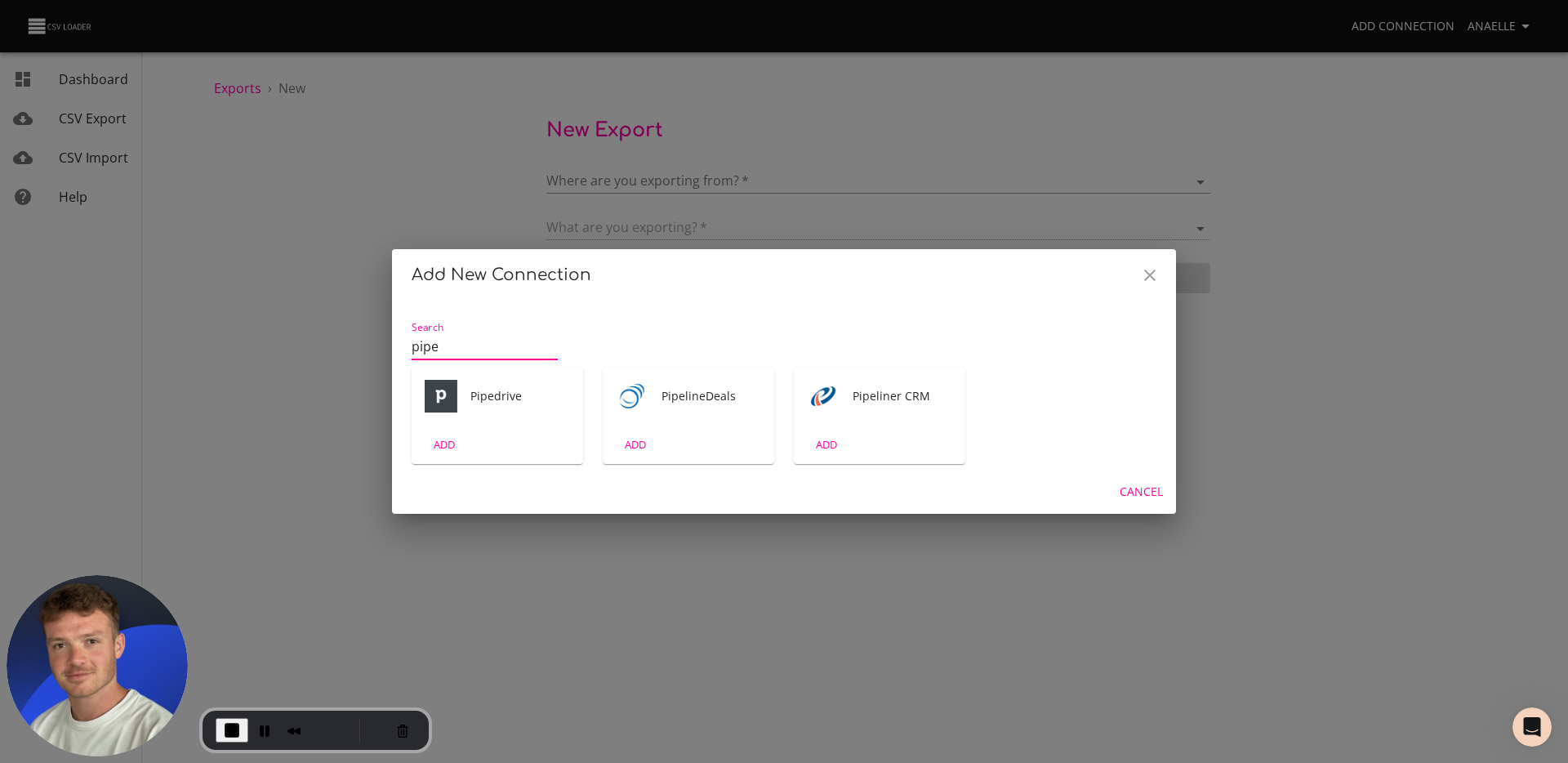
type input "pipe"
click at [507, 427] on div "ADD" at bounding box center [497, 444] width 171 height 39
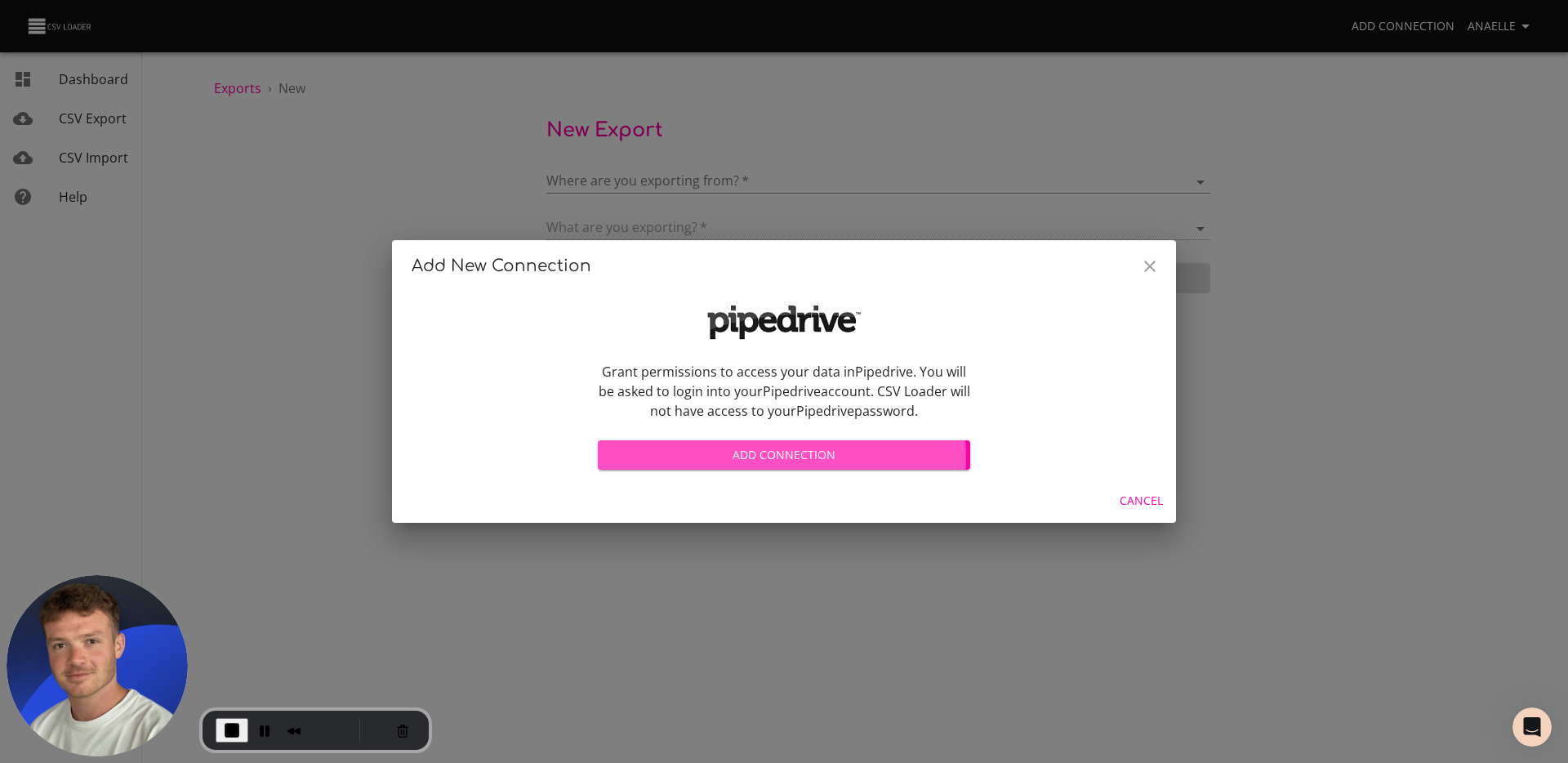
click at [737, 458] on span "Add Connection" at bounding box center [784, 455] width 346 height 20
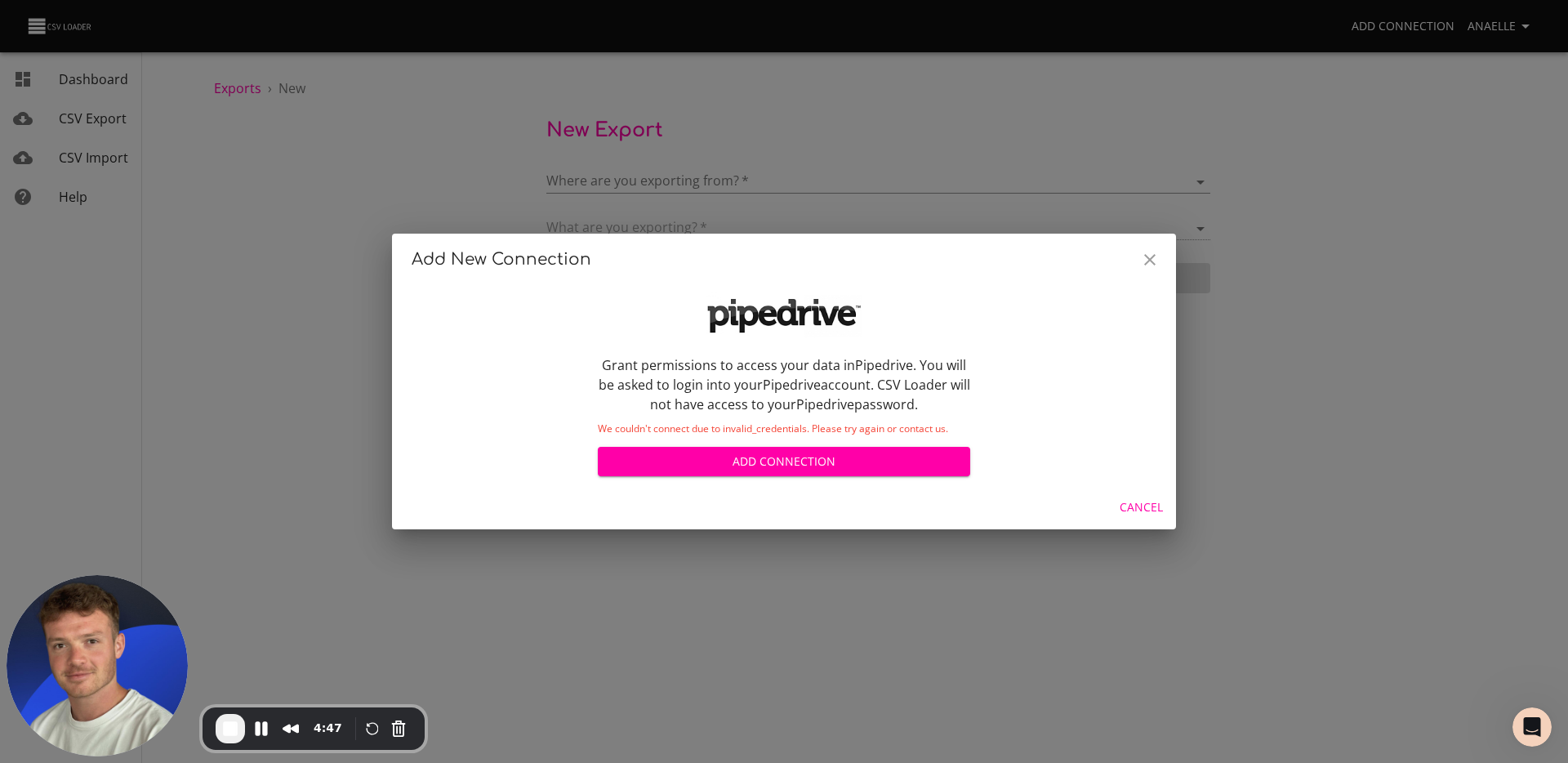
scroll to position [234, 0]
click at [233, 723] on span "End Recording" at bounding box center [230, 729] width 20 height 20
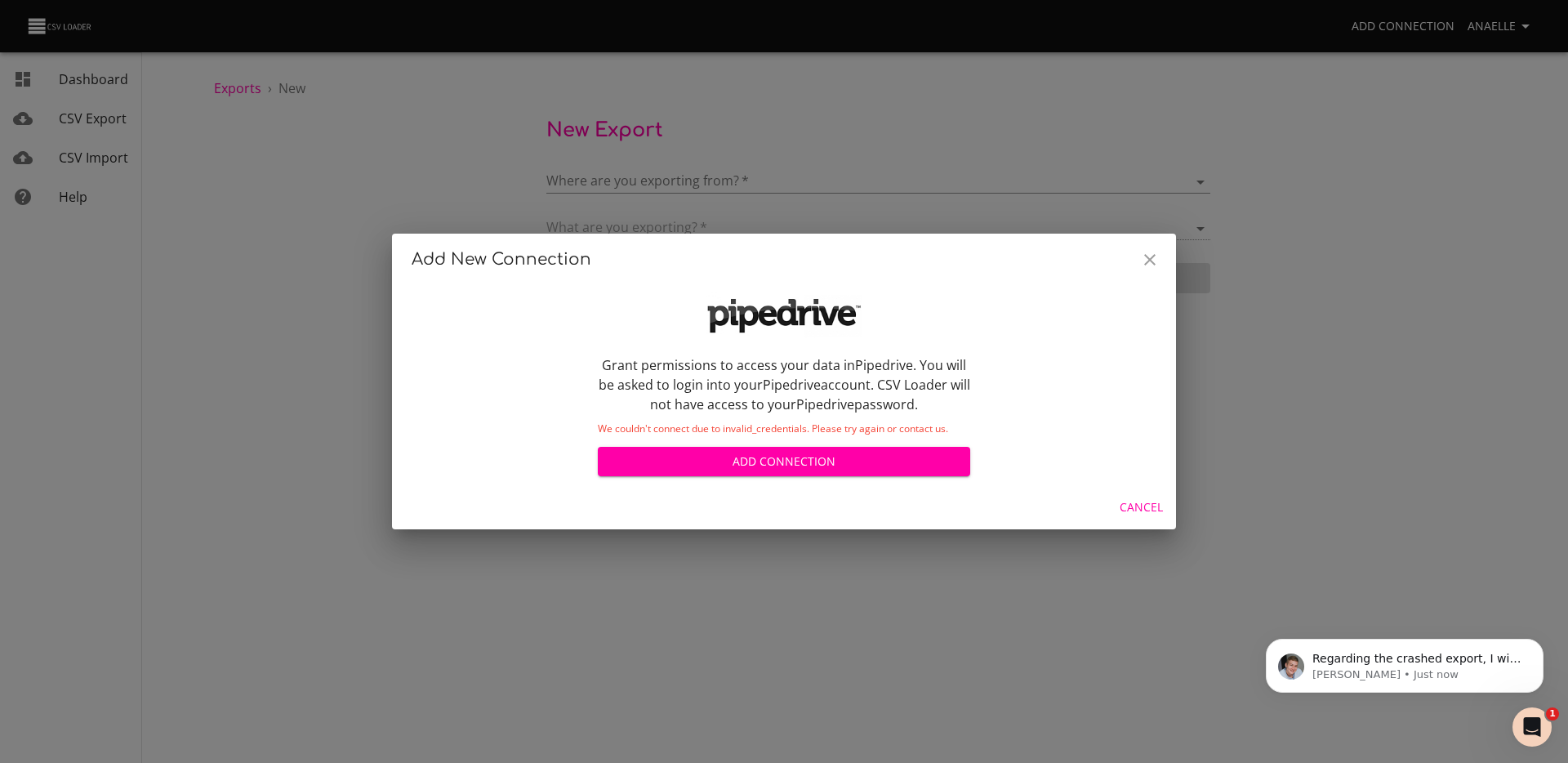
scroll to position [0, 0]
click at [1521, 708] on div "Open Intercom Messenger" at bounding box center [1529, 724] width 54 height 54
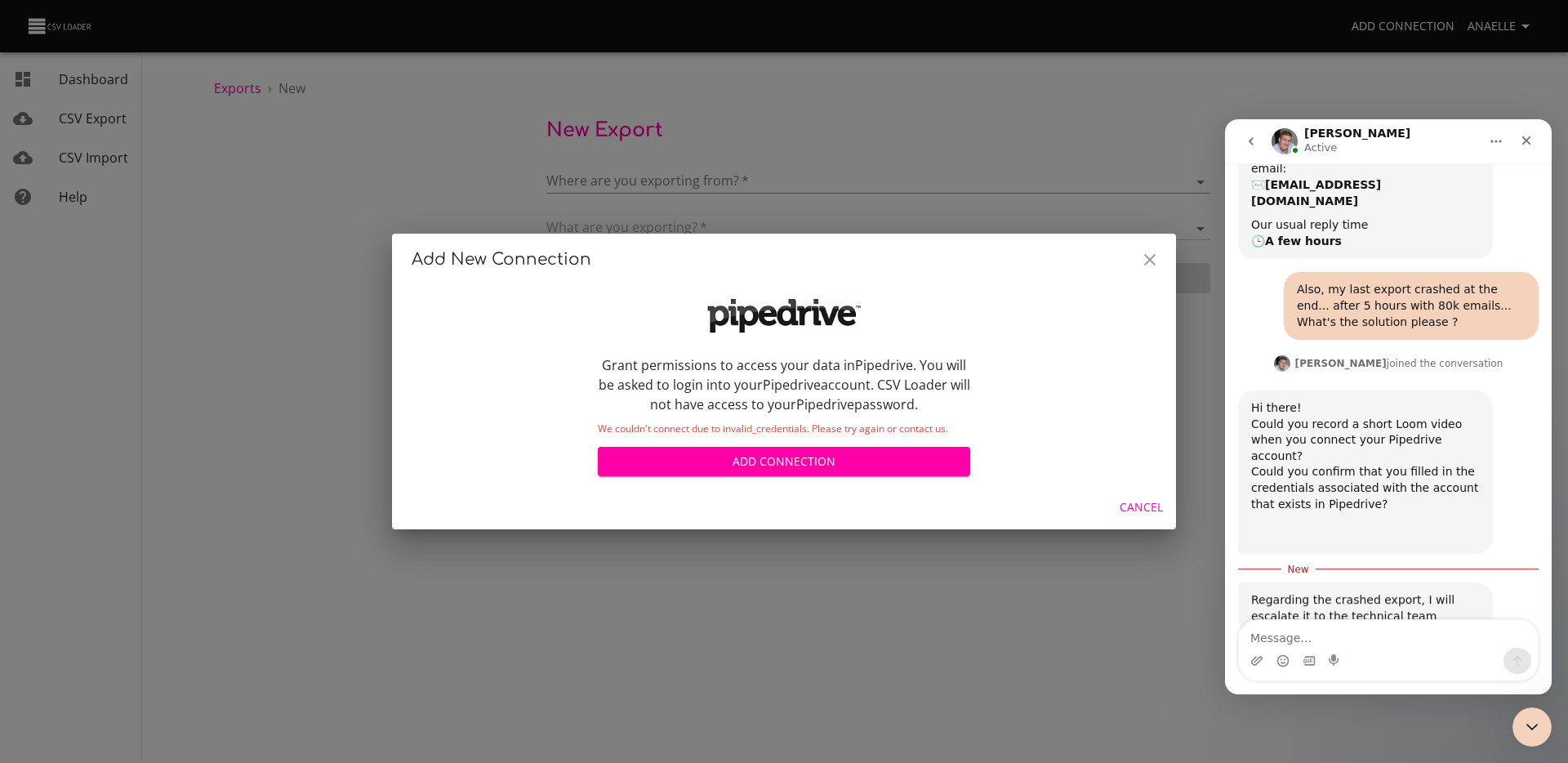
scroll to position [234, 0]
click at [1359, 632] on textarea "Message…" at bounding box center [1388, 634] width 299 height 28
type textarea "https://www.loom.com/share/522d737c32e645d287e7c5e4de5fbf48?sid=f75f3337-8939-4…"
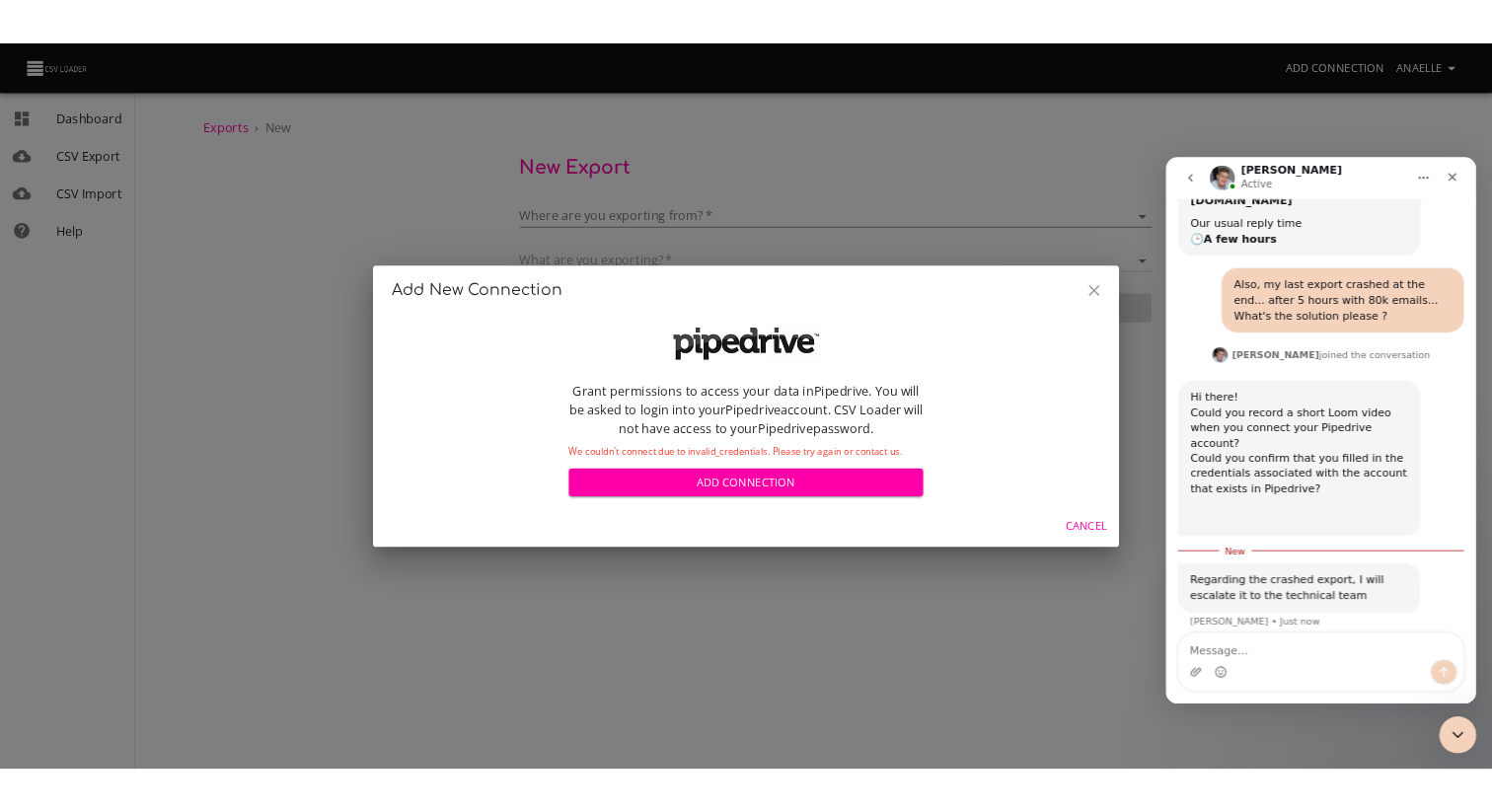
scroll to position [349, 0]
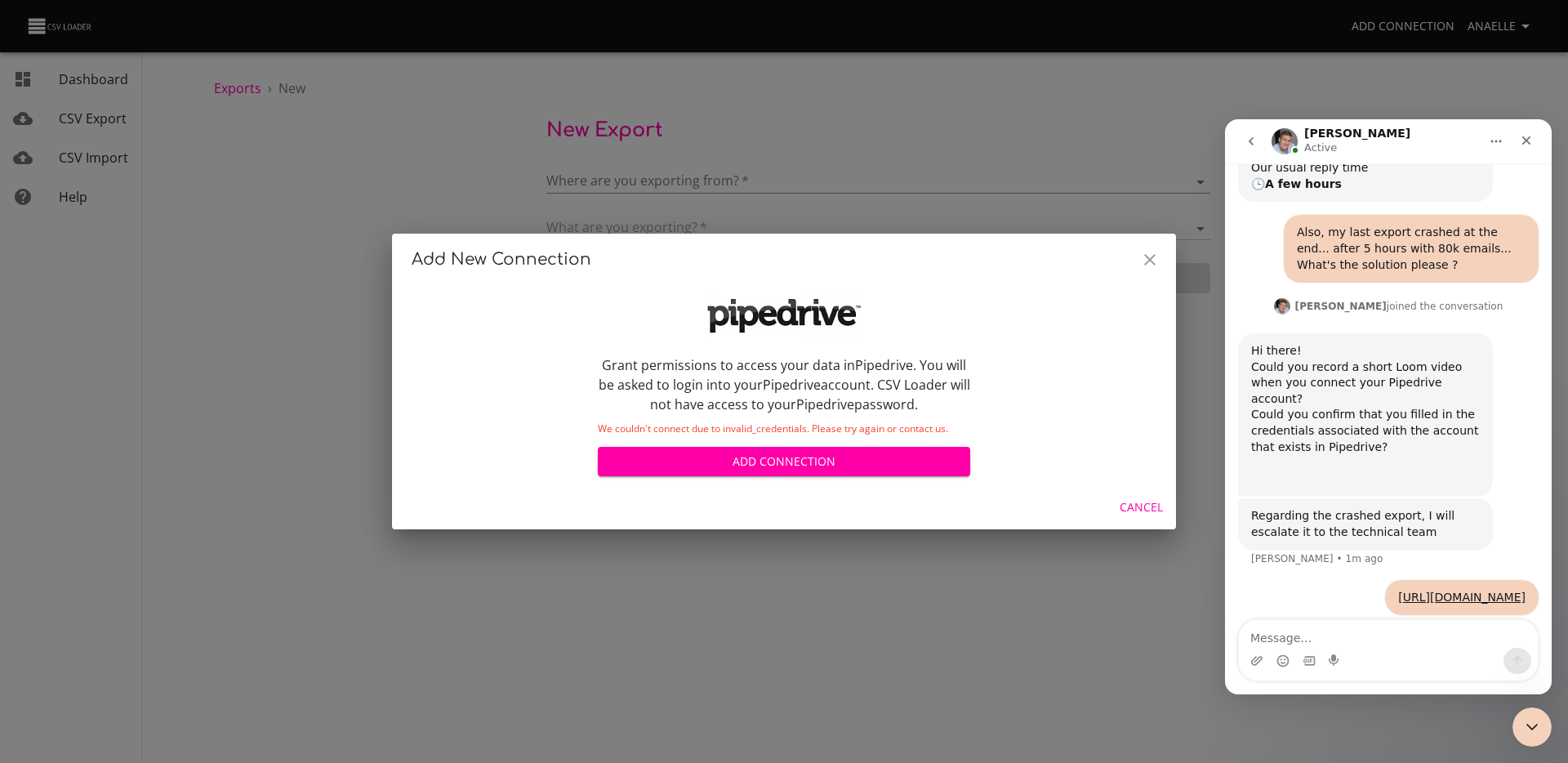
click at [677, 399] on p "Grant permissions to access your data in Pipedrive . You will be asked to login…" at bounding box center [784, 384] width 372 height 59
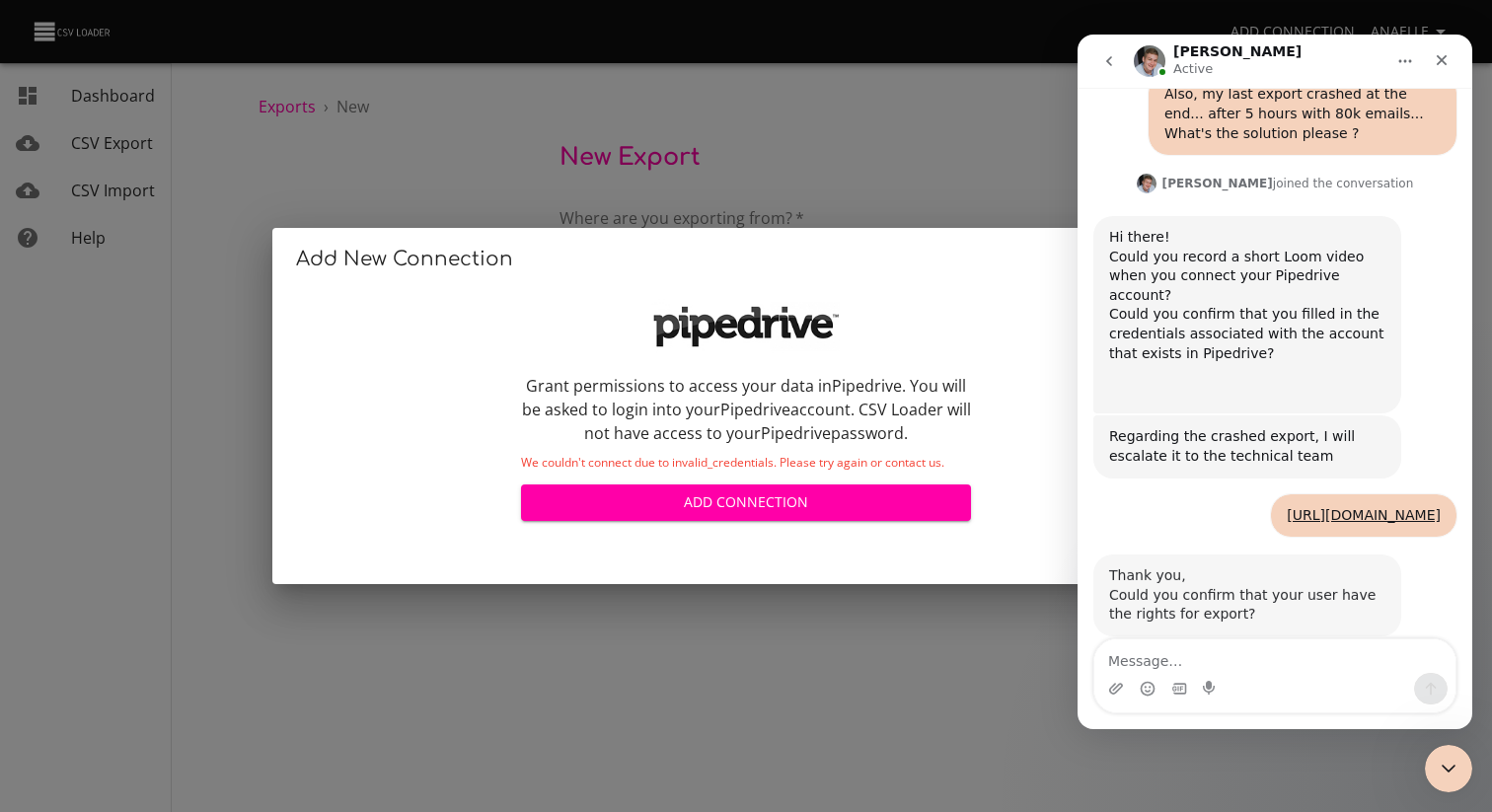
scroll to position [445, 0]
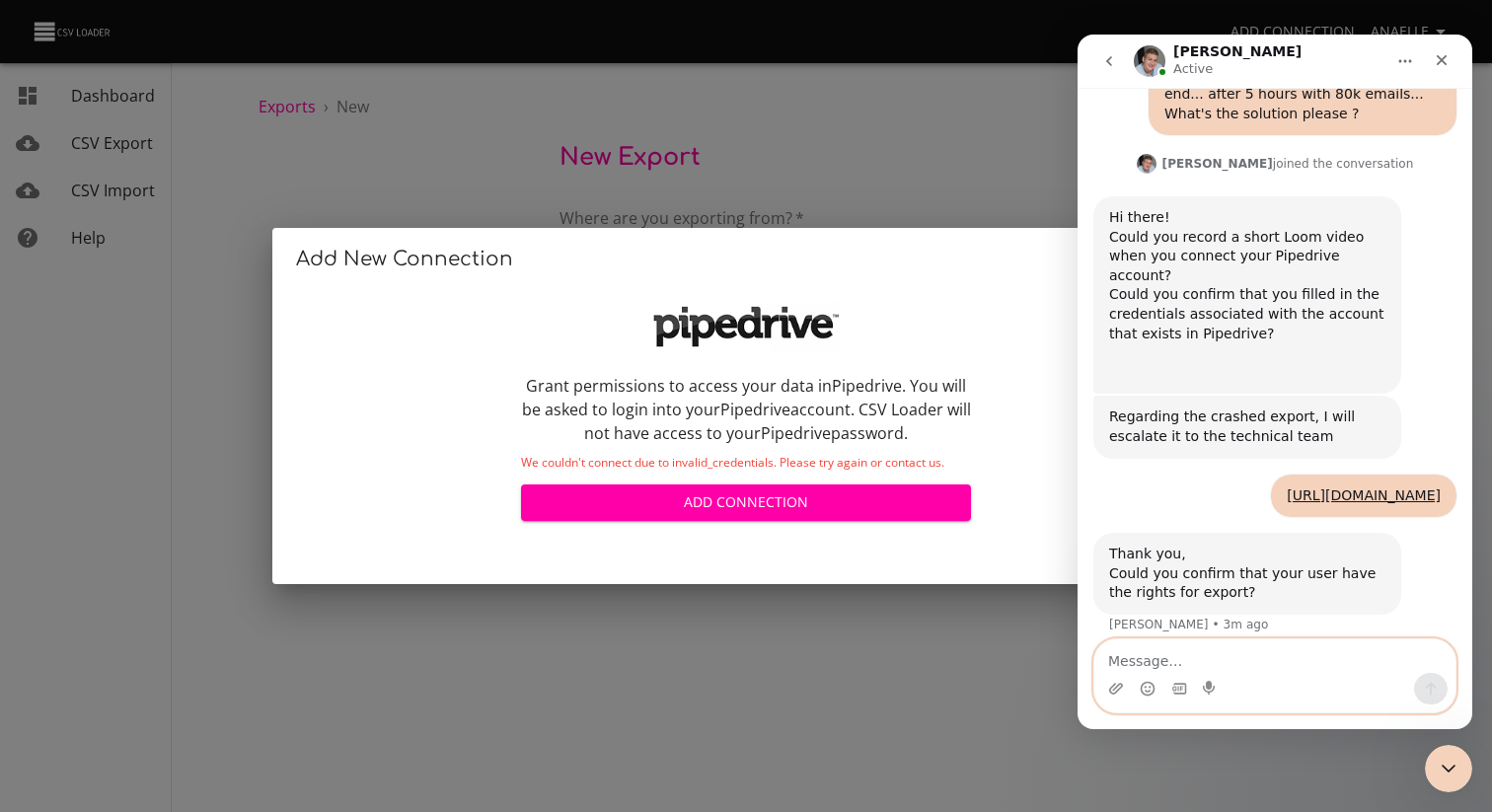
click at [1239, 660] on textarea "Message…" at bounding box center [1275, 657] width 362 height 34
click at [1126, 659] on textarea "YEs we already" at bounding box center [1275, 657] width 362 height 34
click at [1252, 660] on textarea "Yes we already" at bounding box center [1275, 657] width 362 height 34
type textarea "Yes we already tested it"
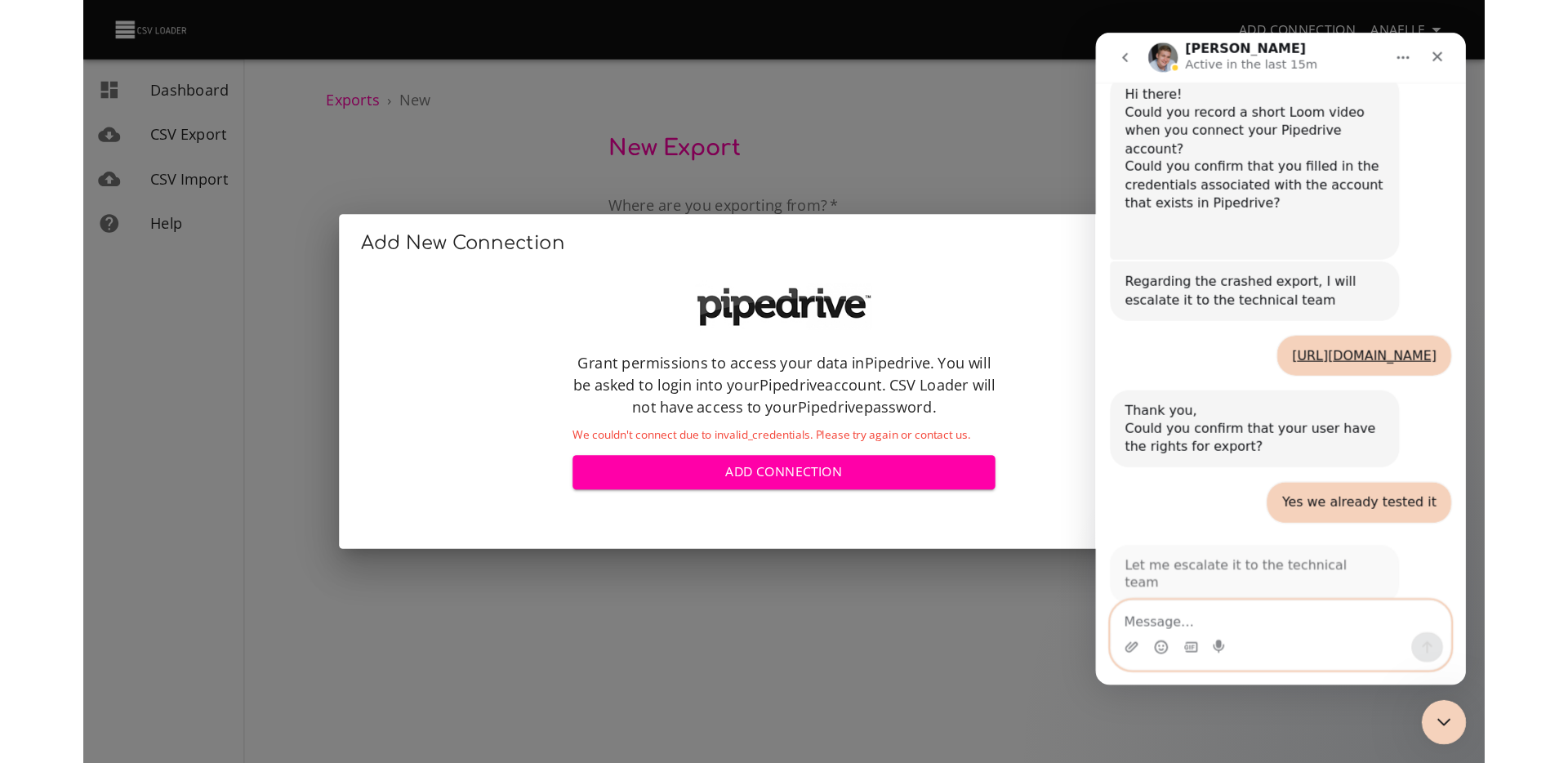
scroll to position [466, 0]
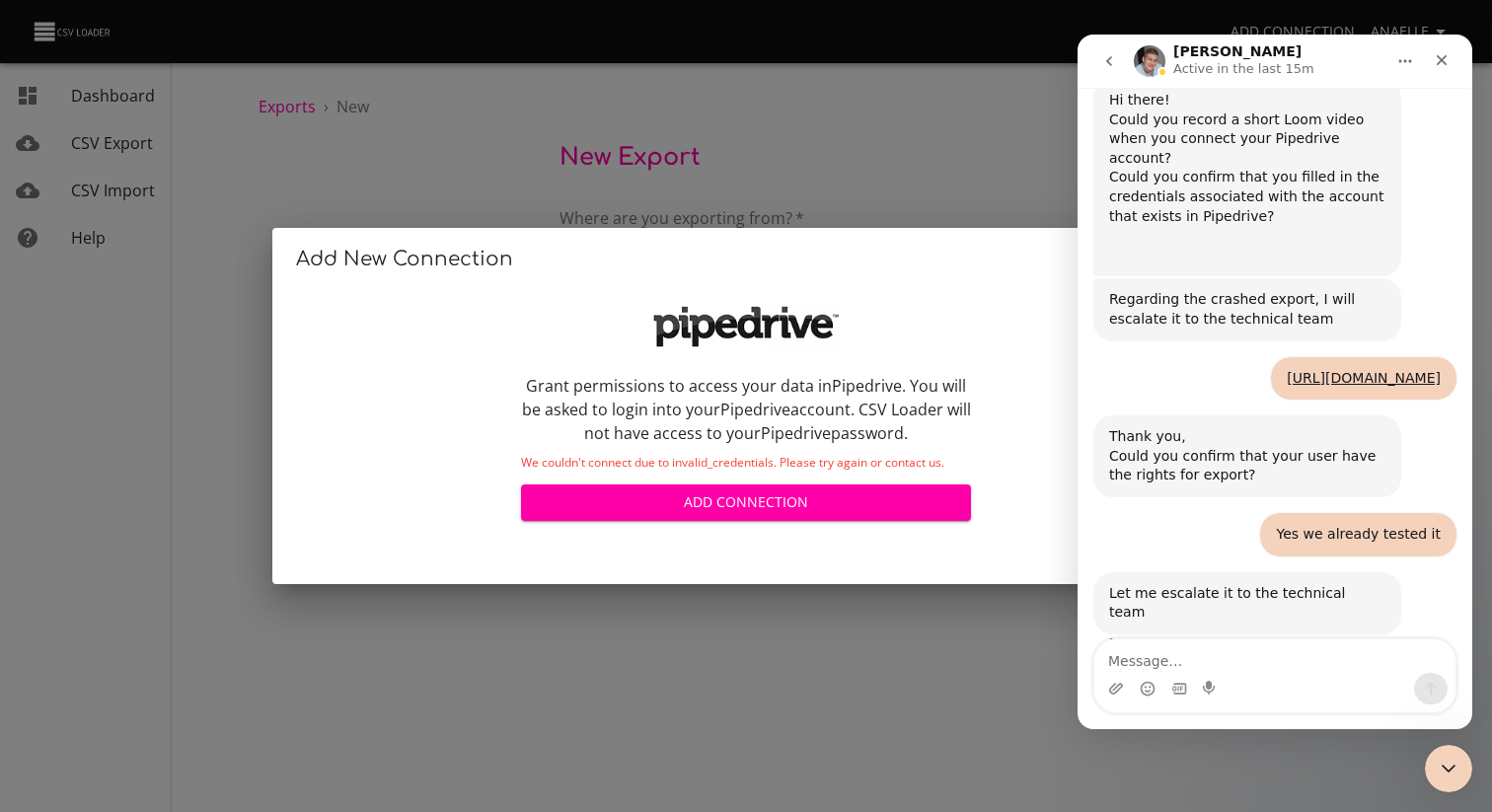
click at [1165, 543] on div "Yes we already tested it Anaelle • 18m ago" at bounding box center [1275, 543] width 364 height 59
click at [1202, 655] on textarea "Message…" at bounding box center [1275, 657] width 362 height 34
click at [1185, 547] on div "Yes we already tested it Anaelle • 56m ago" at bounding box center [1275, 543] width 364 height 59
click at [807, 294] on div "Grant permissions to access your data in Pipedrive . You will be asked to login…" at bounding box center [746, 412] width 474 height 250
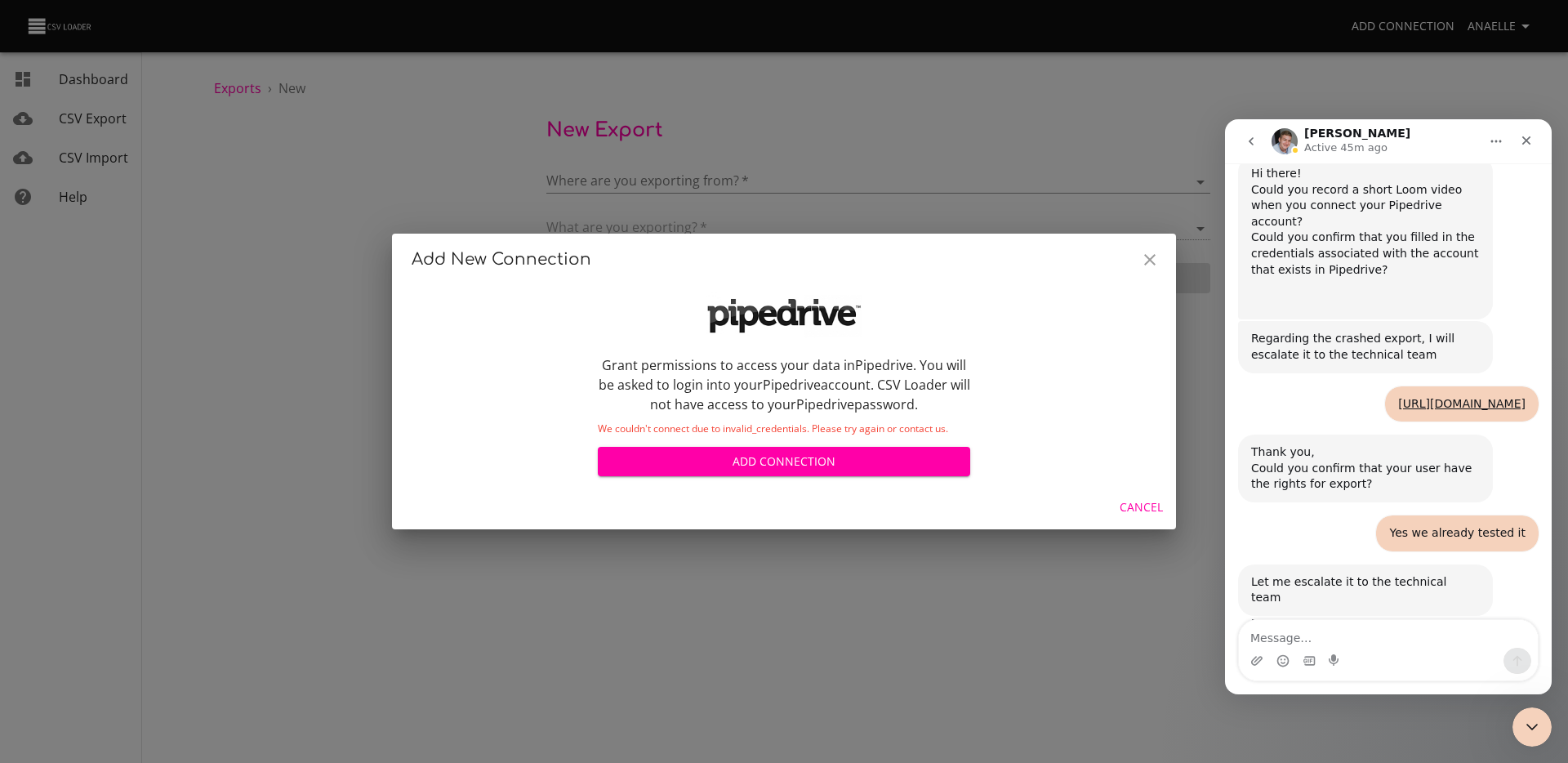
scroll to position [2, 0]
click at [1147, 255] on icon "Close" at bounding box center [1150, 260] width 20 height 20
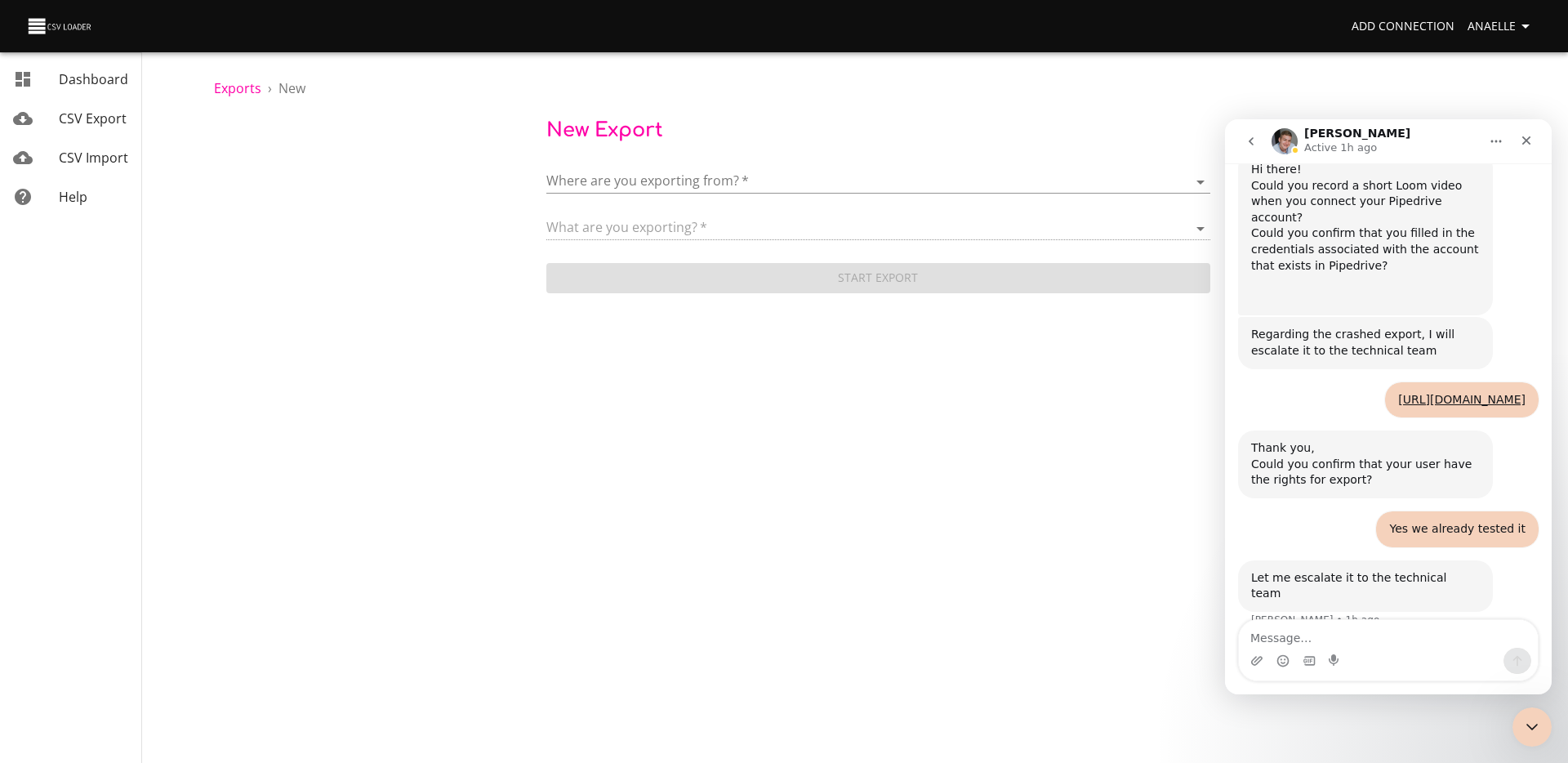
scroll to position [466, 0]
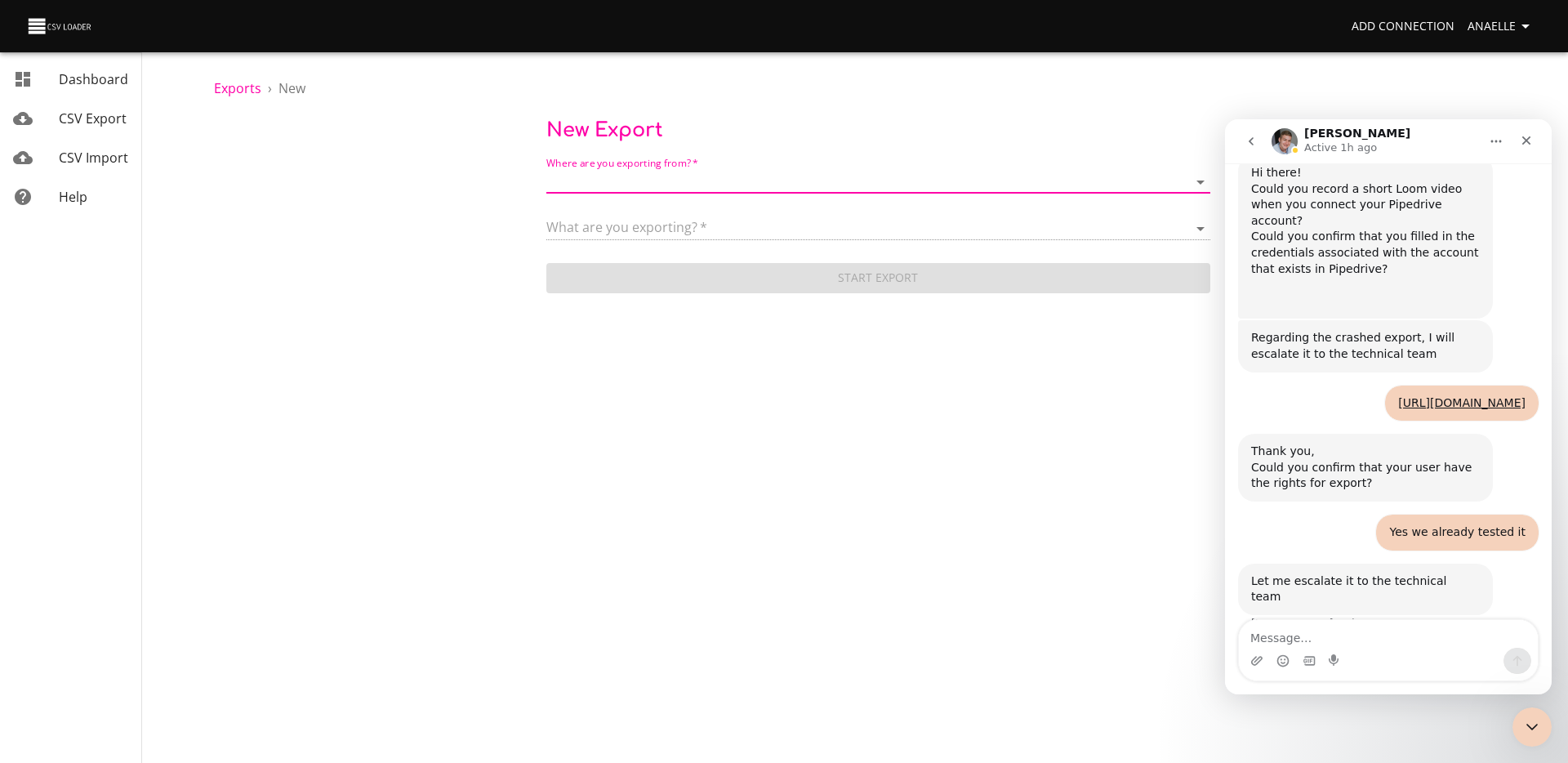
click at [1350, 515] on div "Yes we already tested it Anaelle • 1h ago" at bounding box center [1388, 539] width 301 height 49
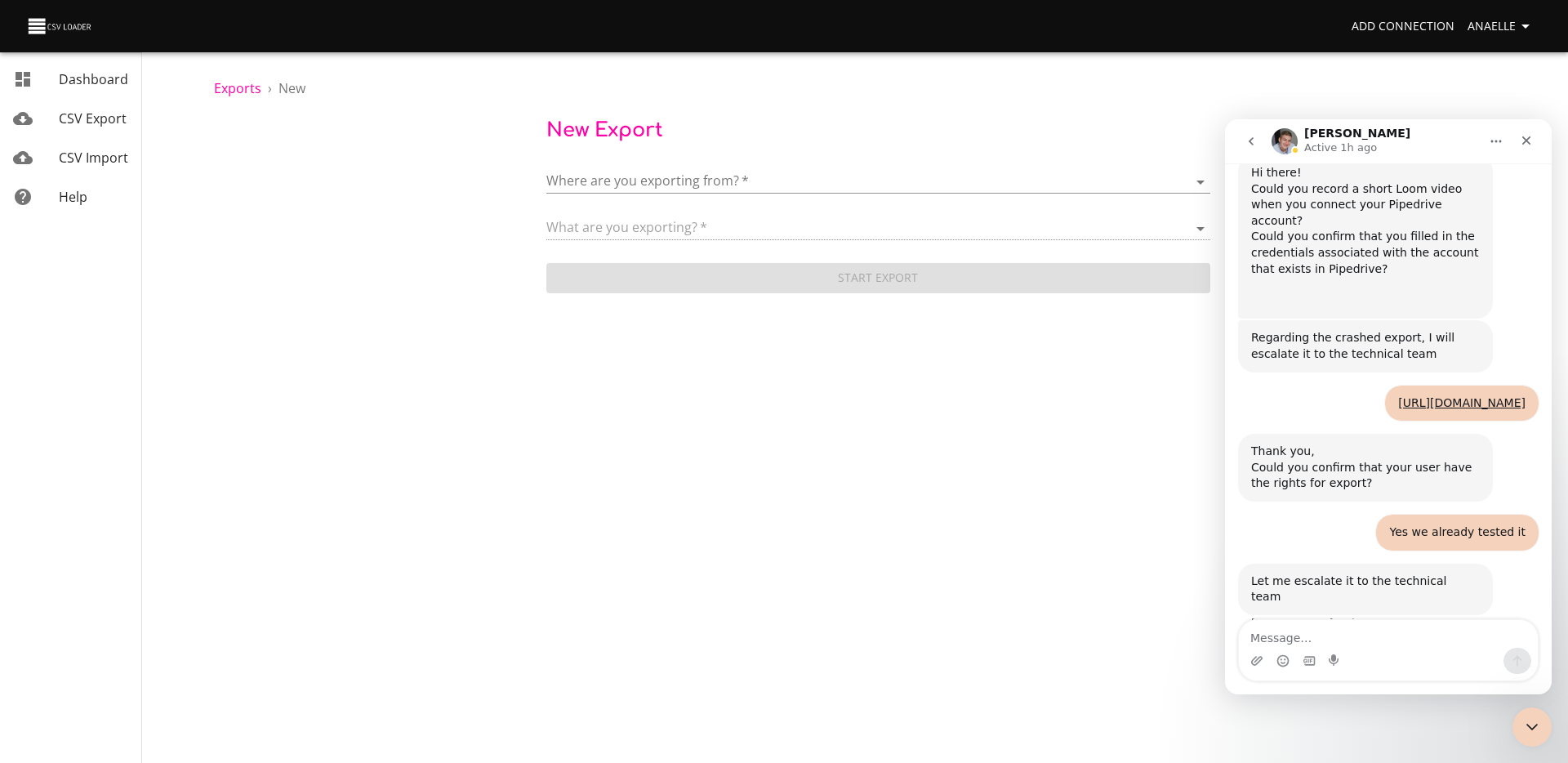
click at [1311, 538] on div "Yes we already tested it Anaelle • 1h ago" at bounding box center [1388, 539] width 301 height 49
click at [1498, 25] on span "Anaelle" at bounding box center [1501, 26] width 68 height 20
drag, startPoint x: 1444, startPoint y: 142, endPoint x: 1273, endPoint y: 154, distance: 171.4
click at [1273, 154] on div "George Active 1h ago" at bounding box center [1375, 141] width 207 height 29
click at [1523, 702] on body "Add Connection Anaelle Dashboard CSV Export CSV Import Help Exports › New New E…" at bounding box center [784, 381] width 1568 height 763
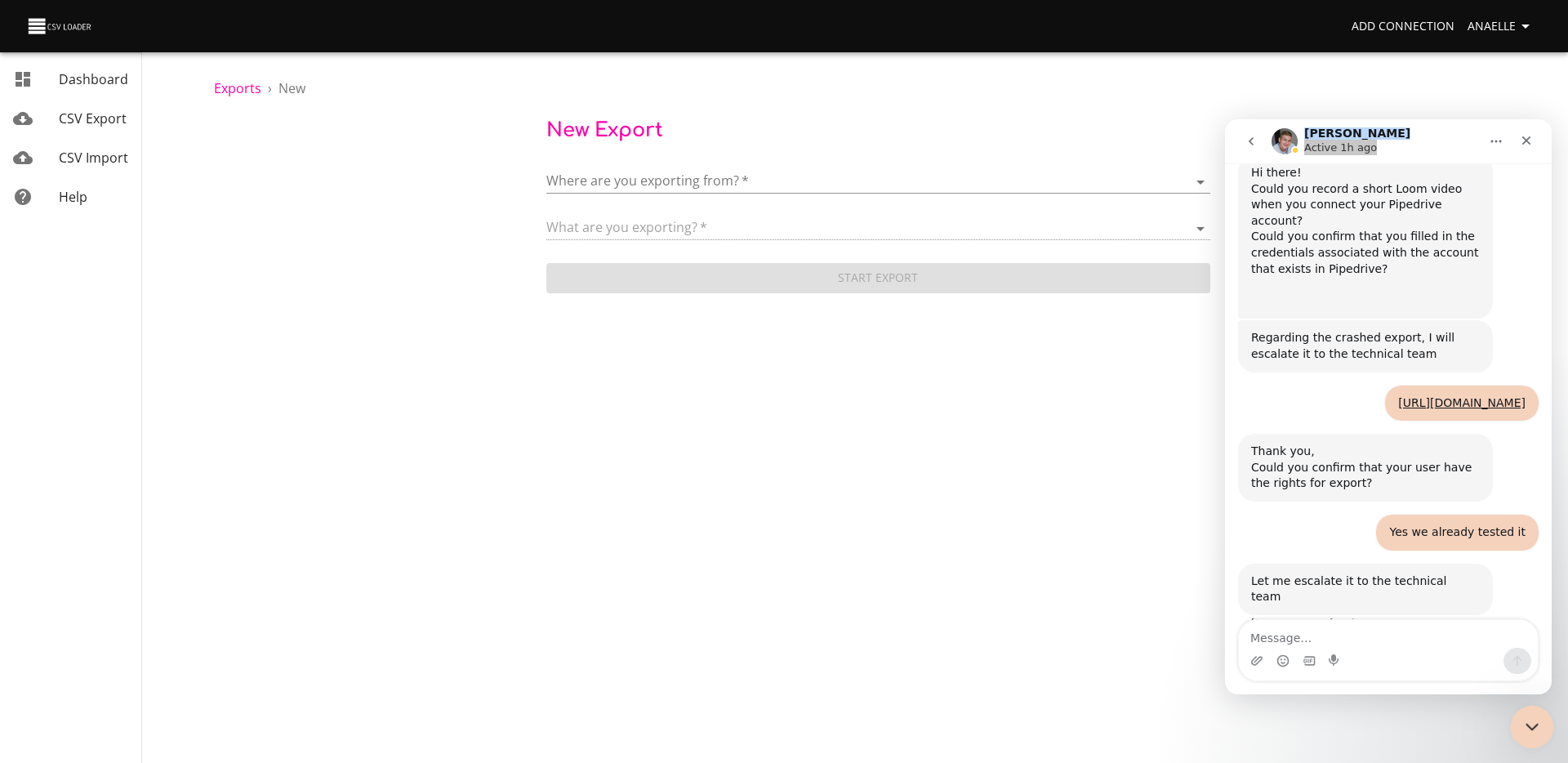
click at [1521, 719] on icon "Close Intercom Messenger" at bounding box center [1529, 724] width 20 height 20
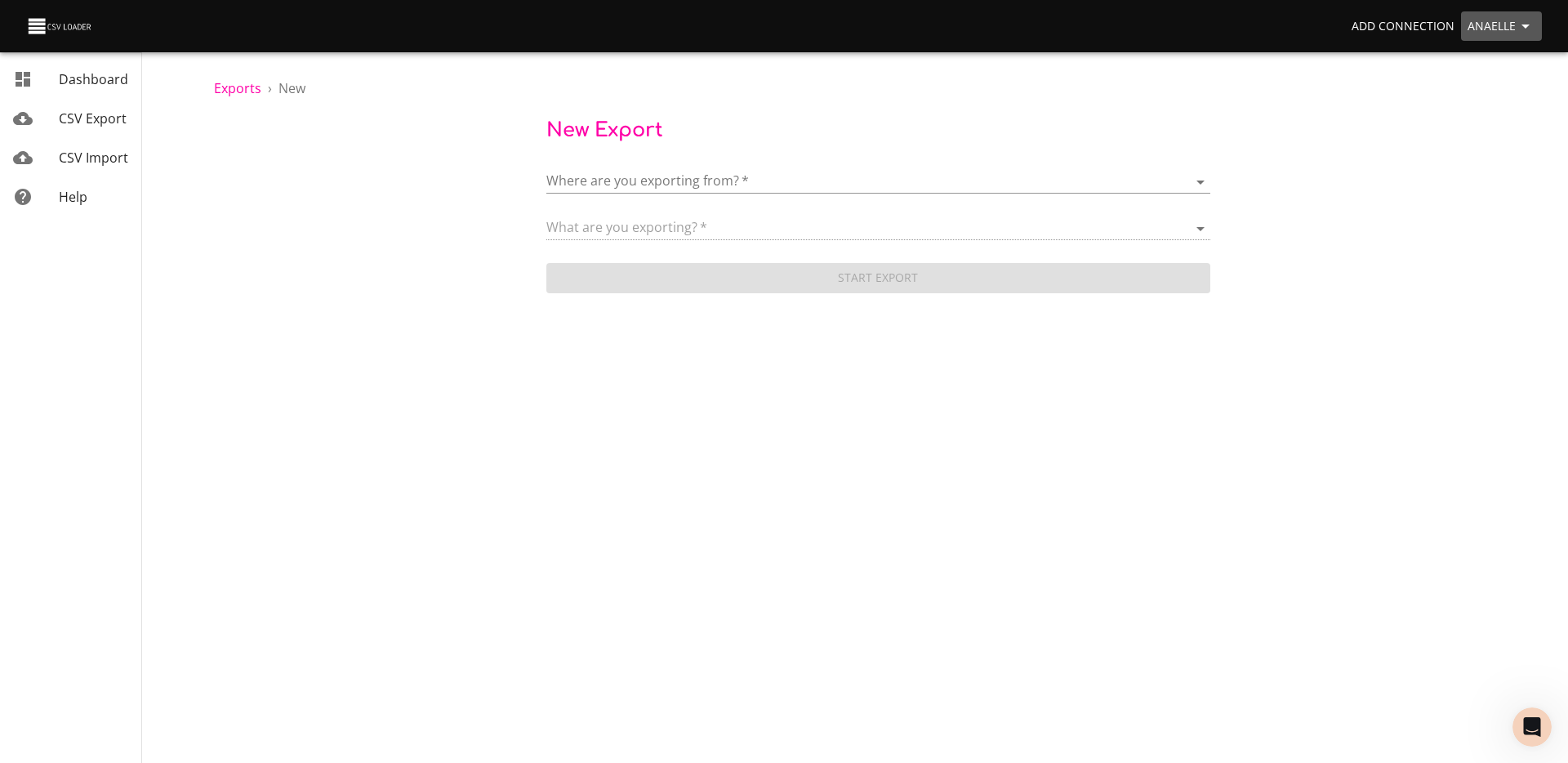
click at [1471, 20] on span "Anaelle" at bounding box center [1501, 26] width 68 height 20
click at [1482, 201] on li "Sign out" at bounding box center [1492, 210] width 105 height 30
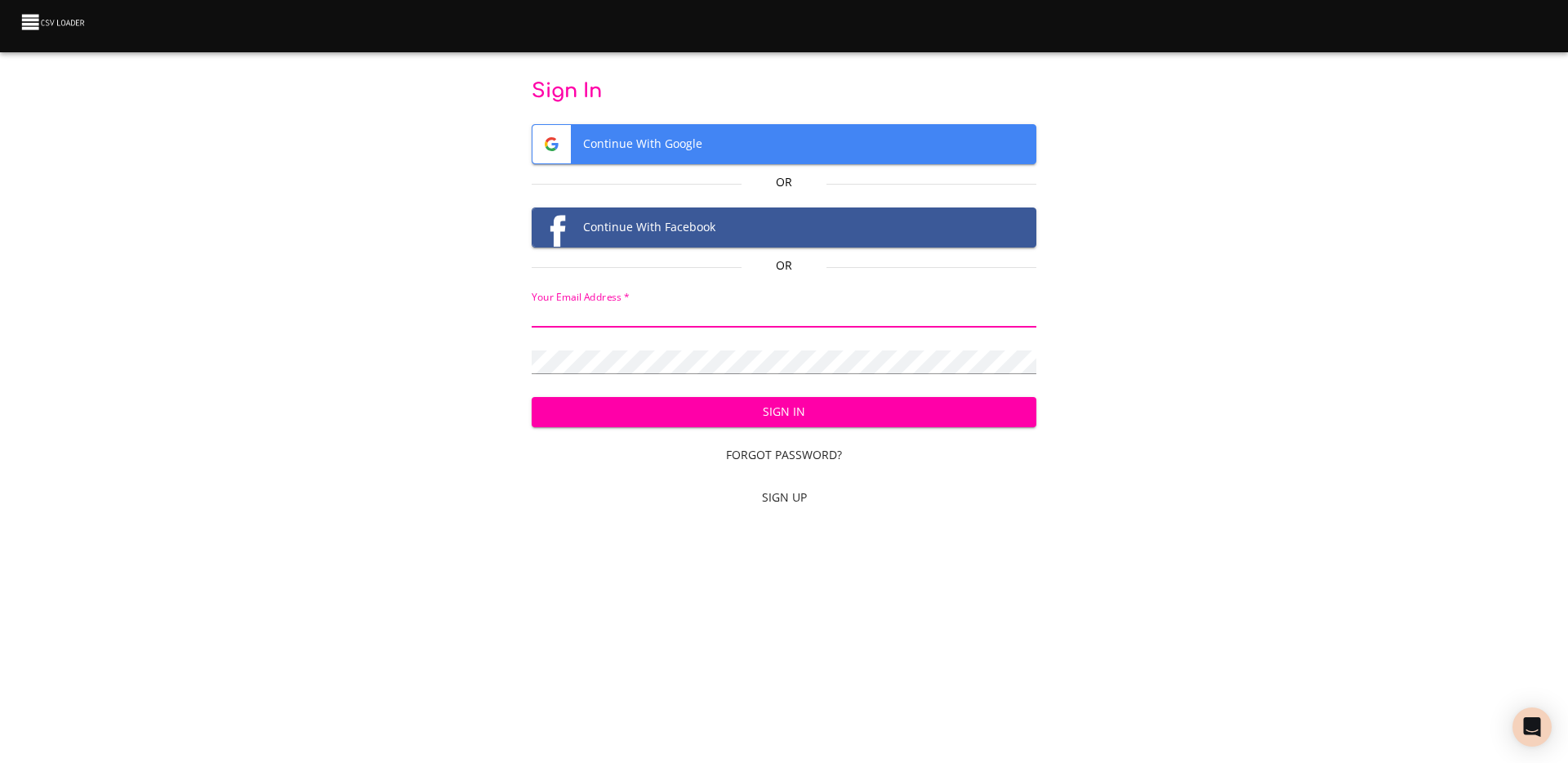
click at [715, 315] on input "email" at bounding box center [784, 316] width 506 height 24
type input "[EMAIL_ADDRESS][DOMAIN_NAME]"
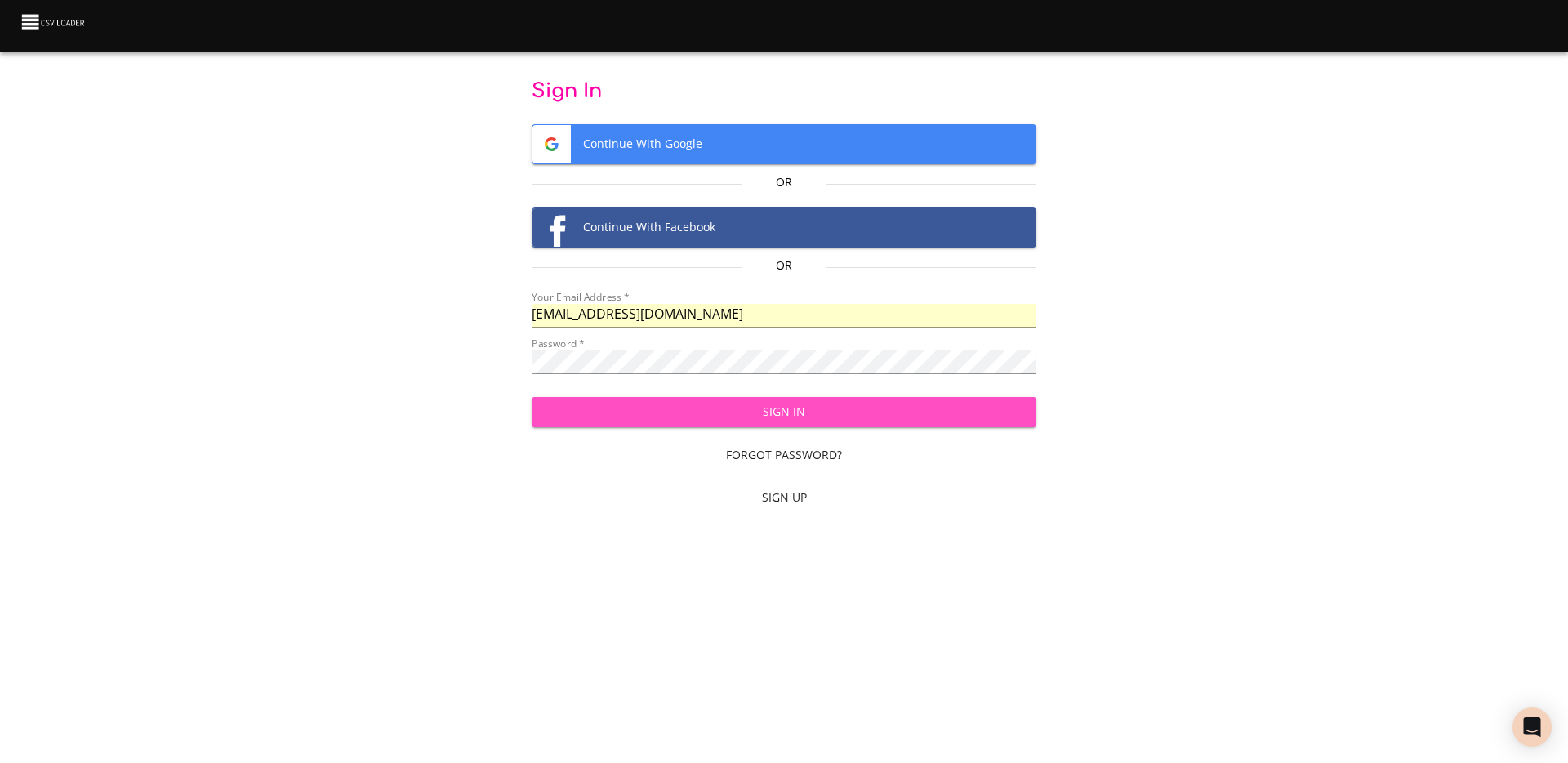
click at [739, 409] on span "Sign In" at bounding box center [784, 411] width 479 height 20
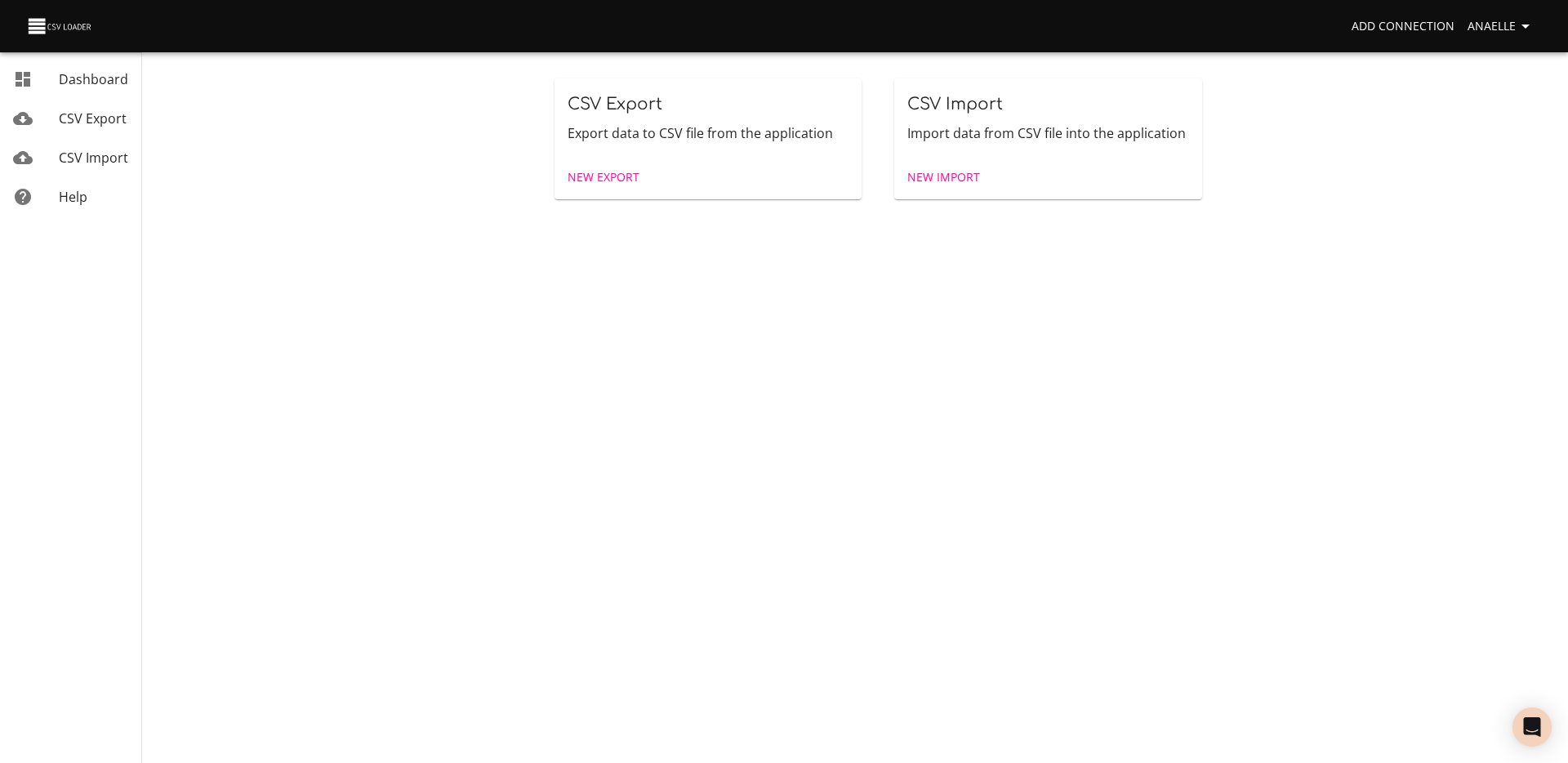
click at [577, 180] on span "New Export" at bounding box center [603, 177] width 72 height 20
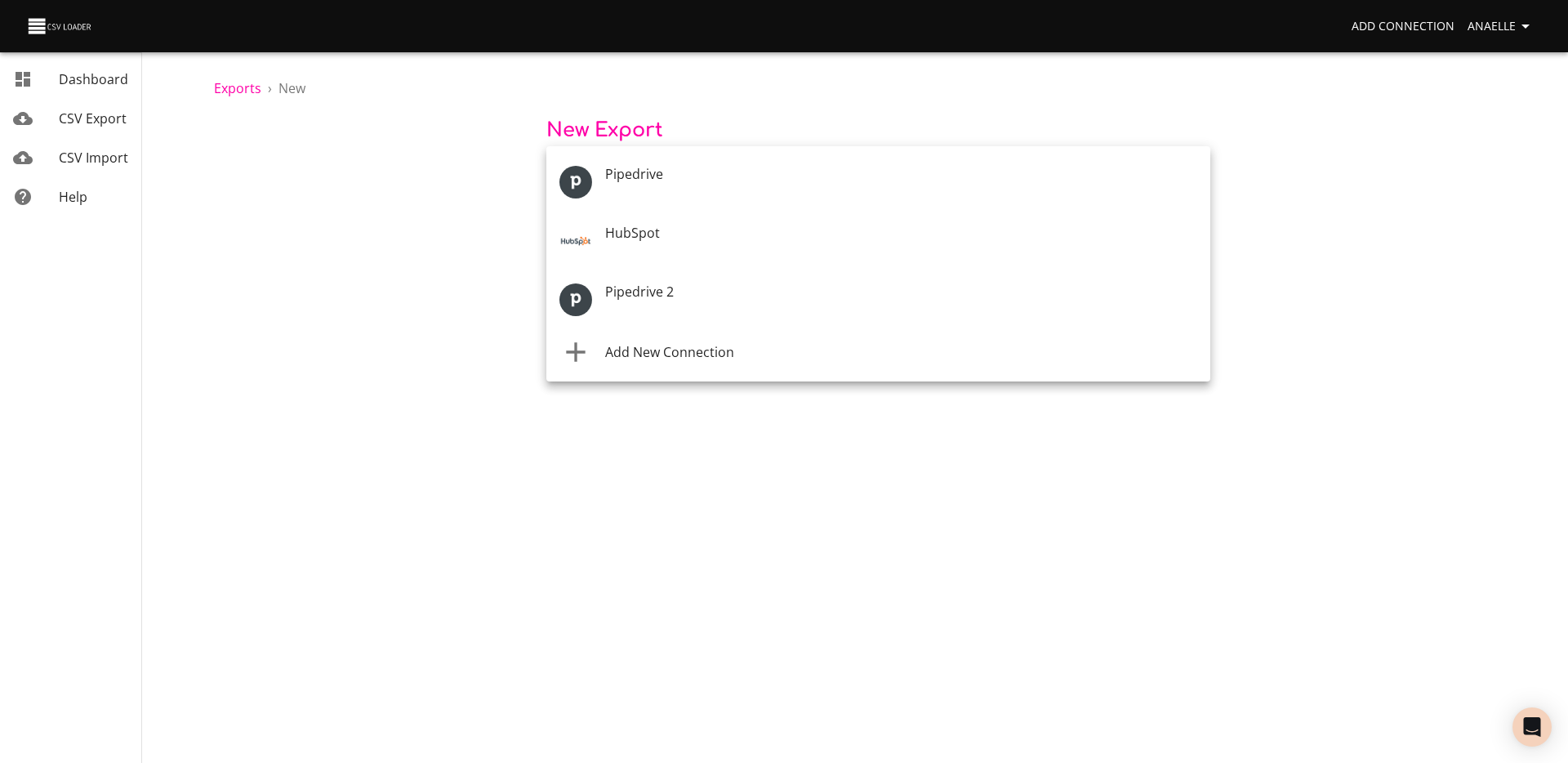
click at [680, 188] on body "Add Connection Anaelle Dashboard CSV Export CSV Import Help Exports › New New E…" at bounding box center [784, 381] width 1568 height 763
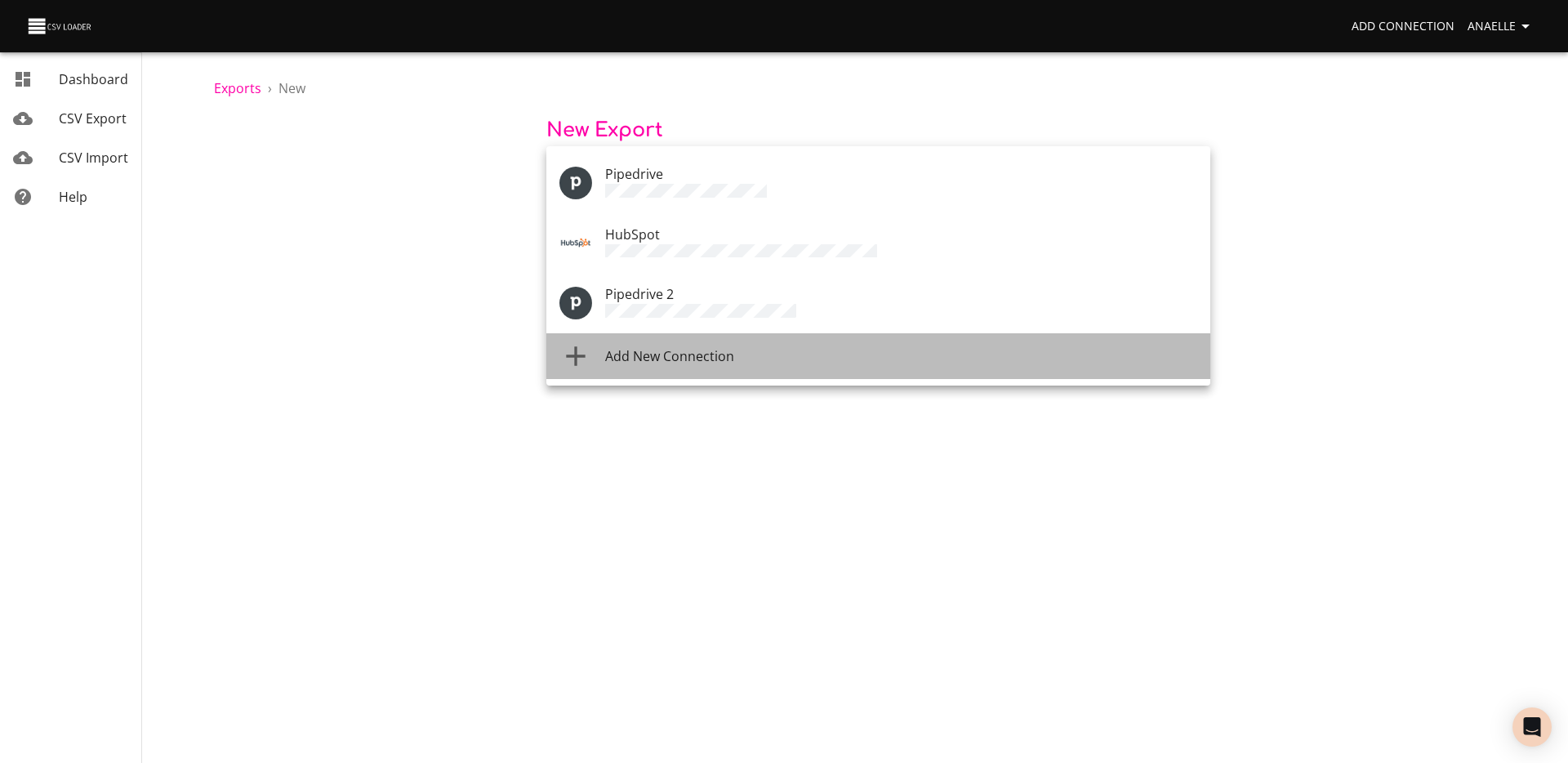
click at [663, 367] on li "Add New Connection" at bounding box center [879, 356] width 664 height 46
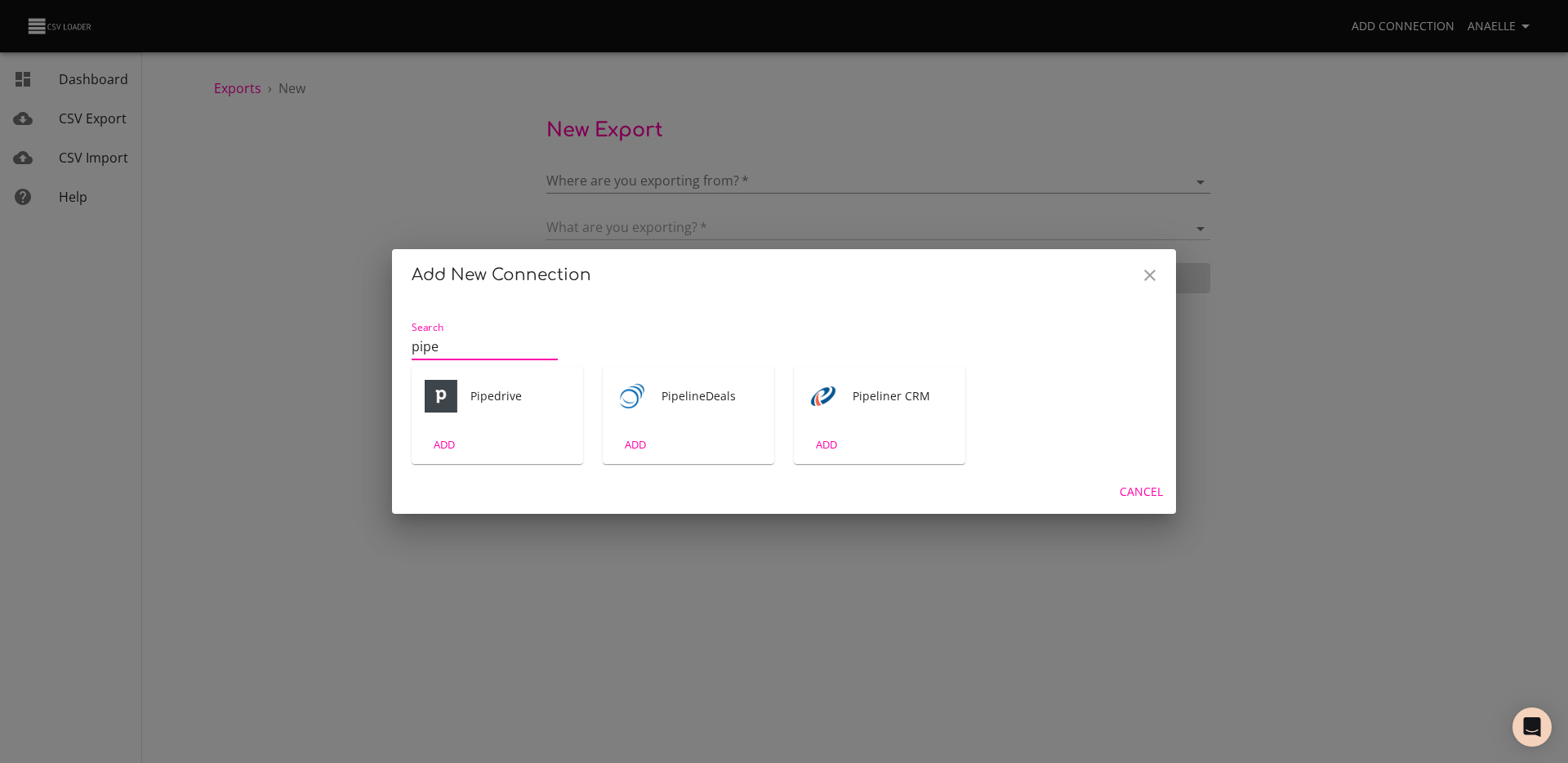
type input "pipe"
click at [520, 430] on div "ADD" at bounding box center [497, 444] width 171 height 39
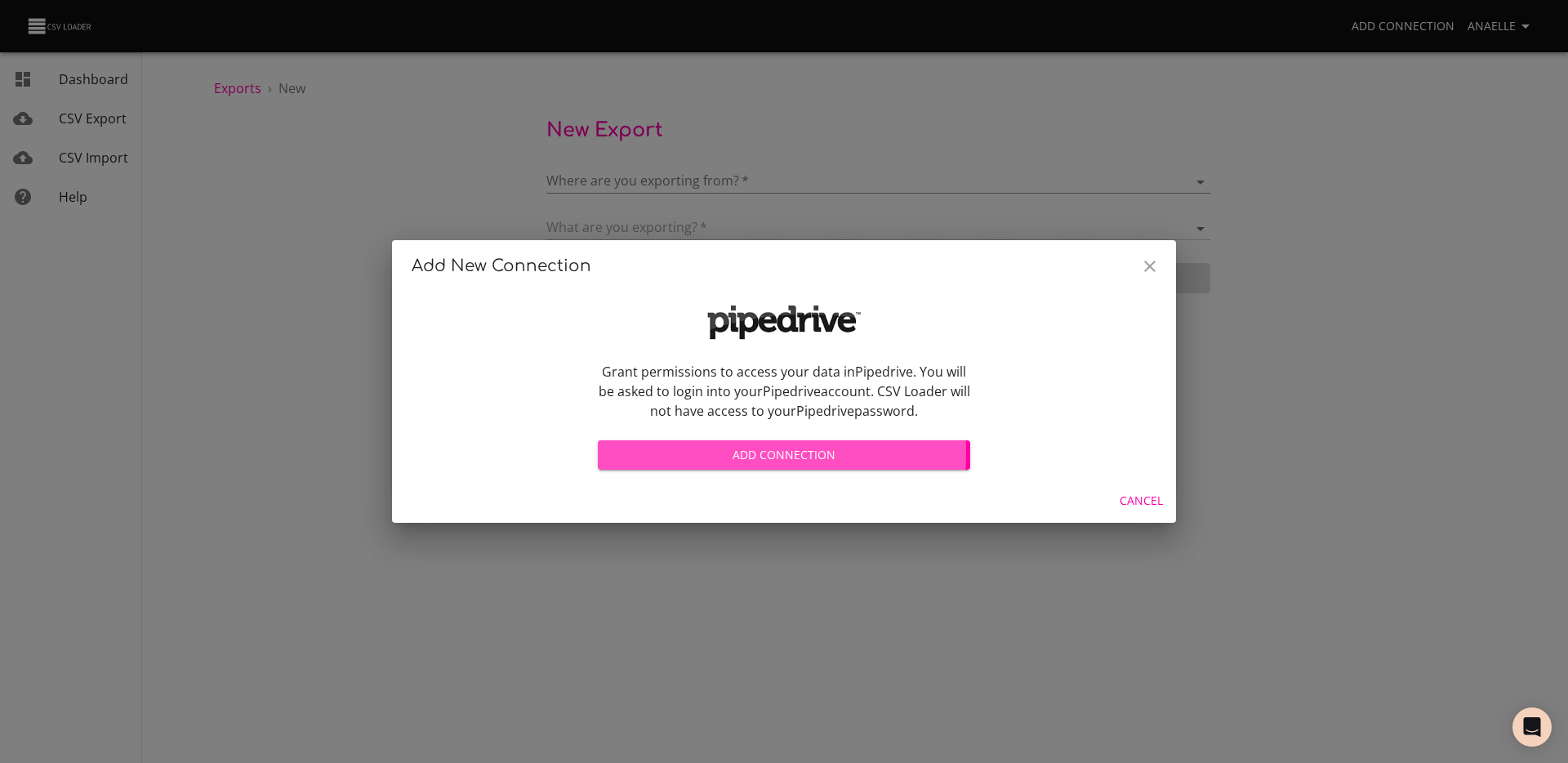
click at [720, 452] on span "Add Connection" at bounding box center [784, 455] width 346 height 20
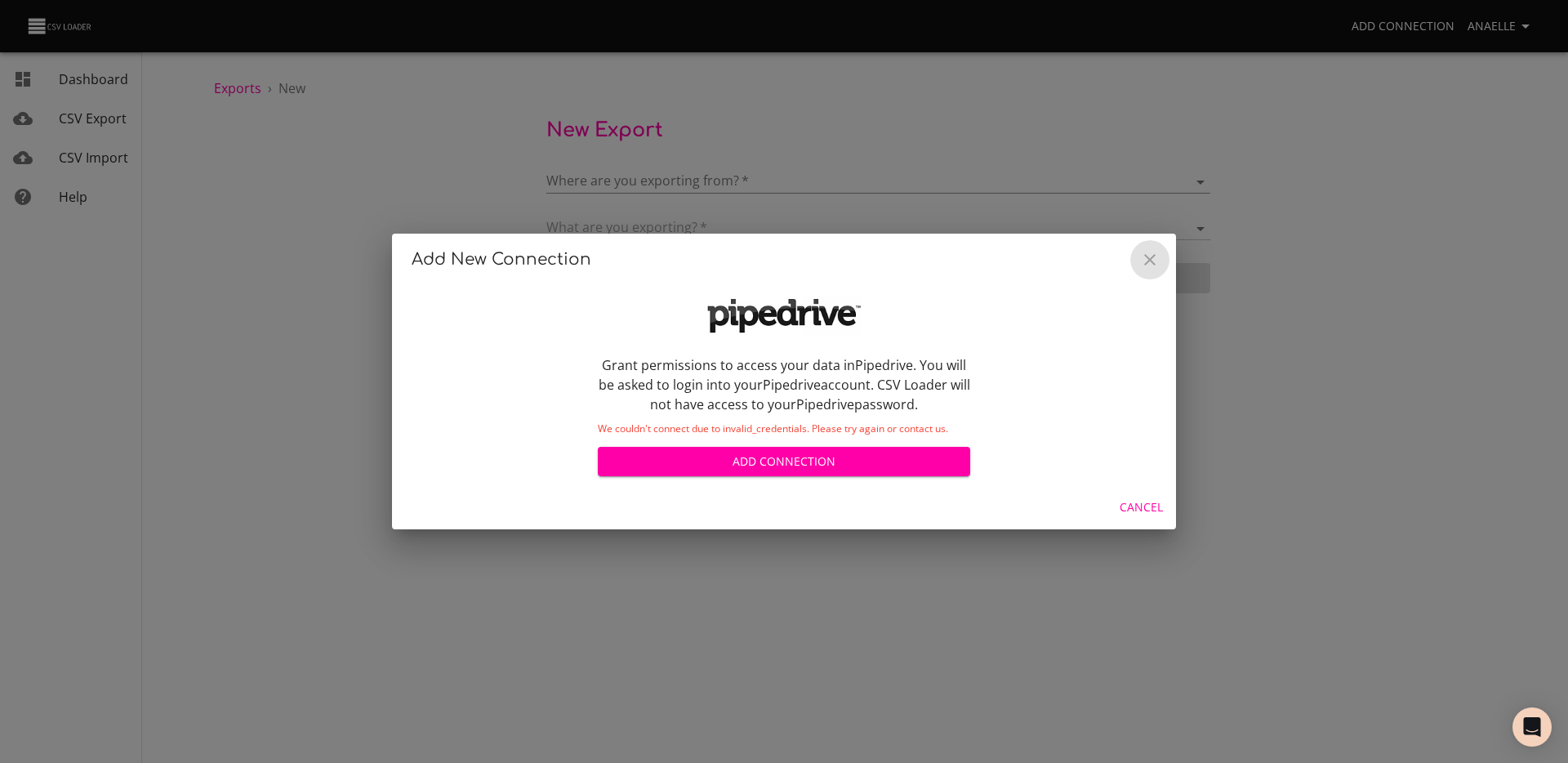
click at [1153, 271] on button "Close" at bounding box center [1150, 260] width 39 height 39
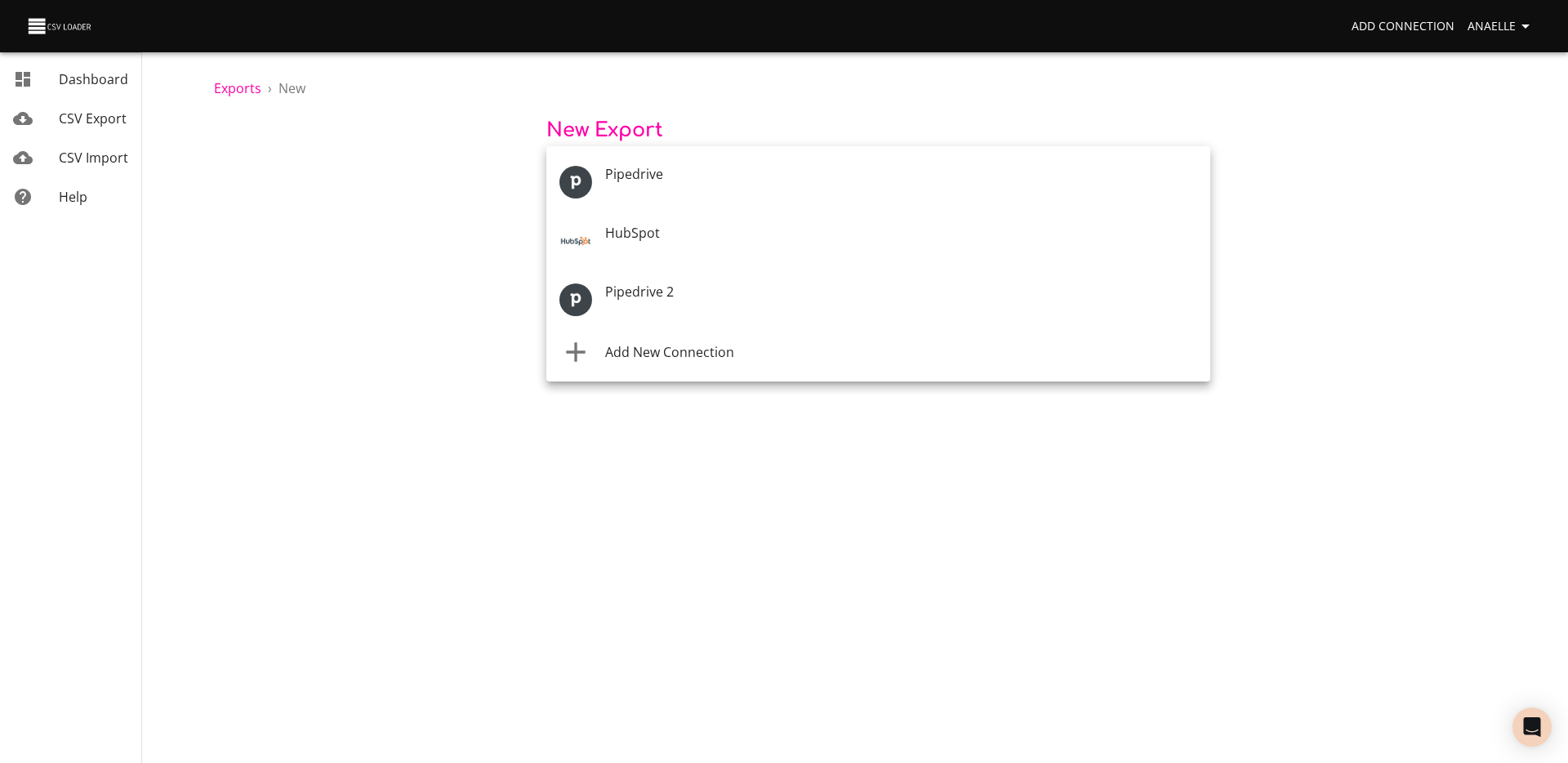
click at [767, 179] on body "Add Connection Anaelle Dashboard CSV Export CSV Import Help Exports › New New E…" at bounding box center [784, 381] width 1568 height 763
click at [775, 93] on div at bounding box center [784, 381] width 1568 height 763
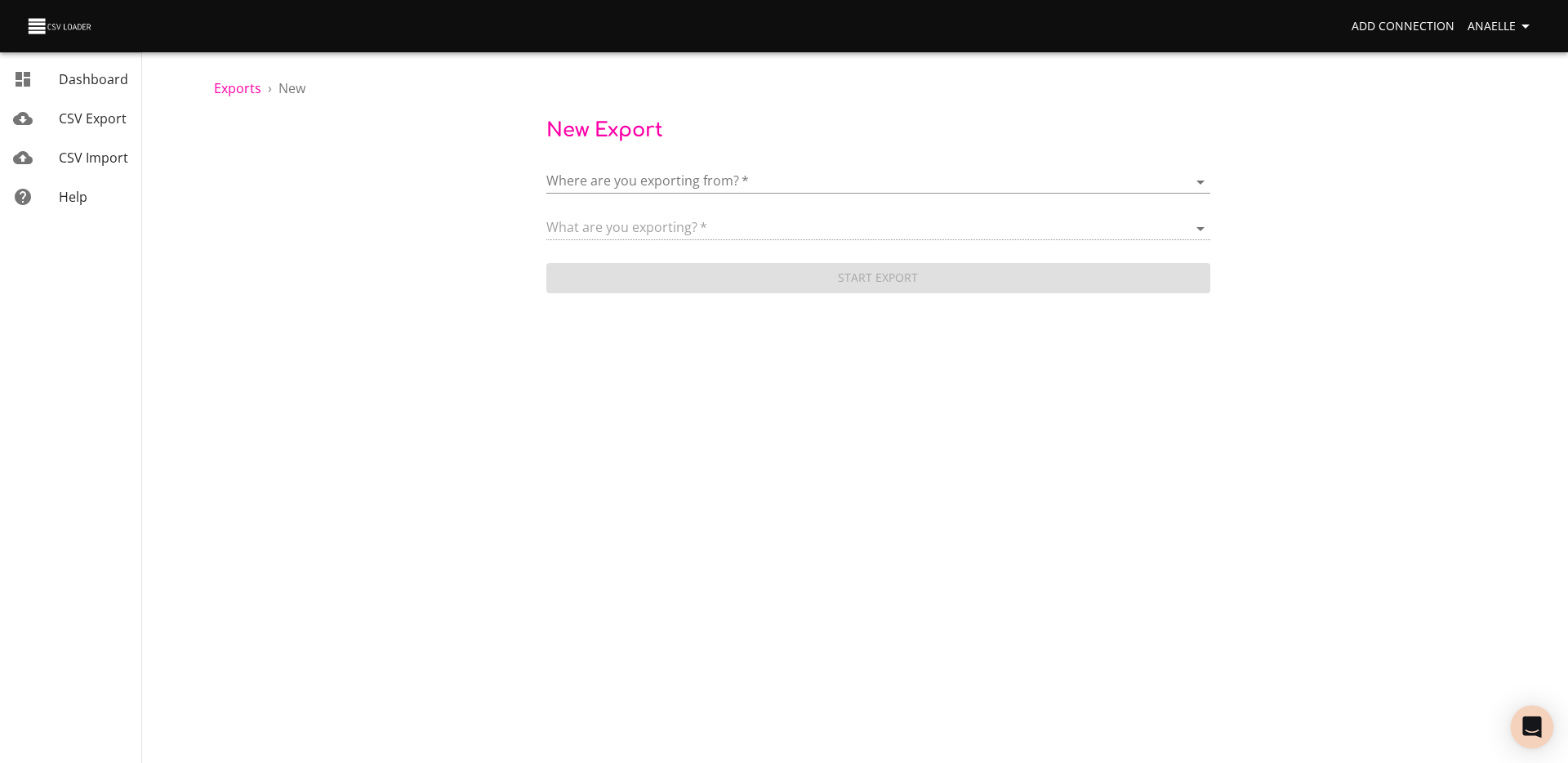
click at [1546, 734] on div "Open Intercom Messenger" at bounding box center [1532, 727] width 43 height 43
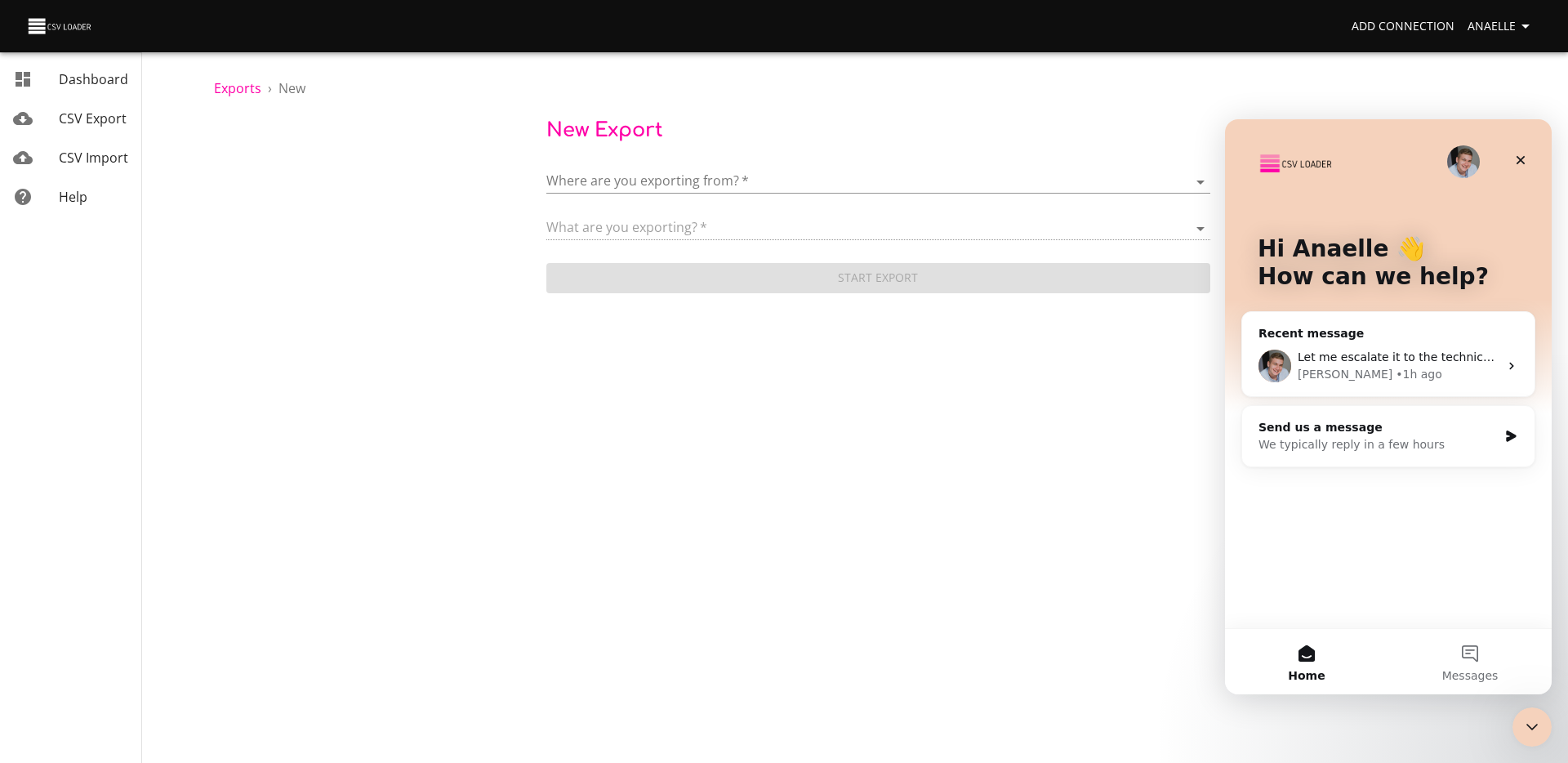
click at [1424, 370] on div "George • 1h ago" at bounding box center [1398, 374] width 201 height 17
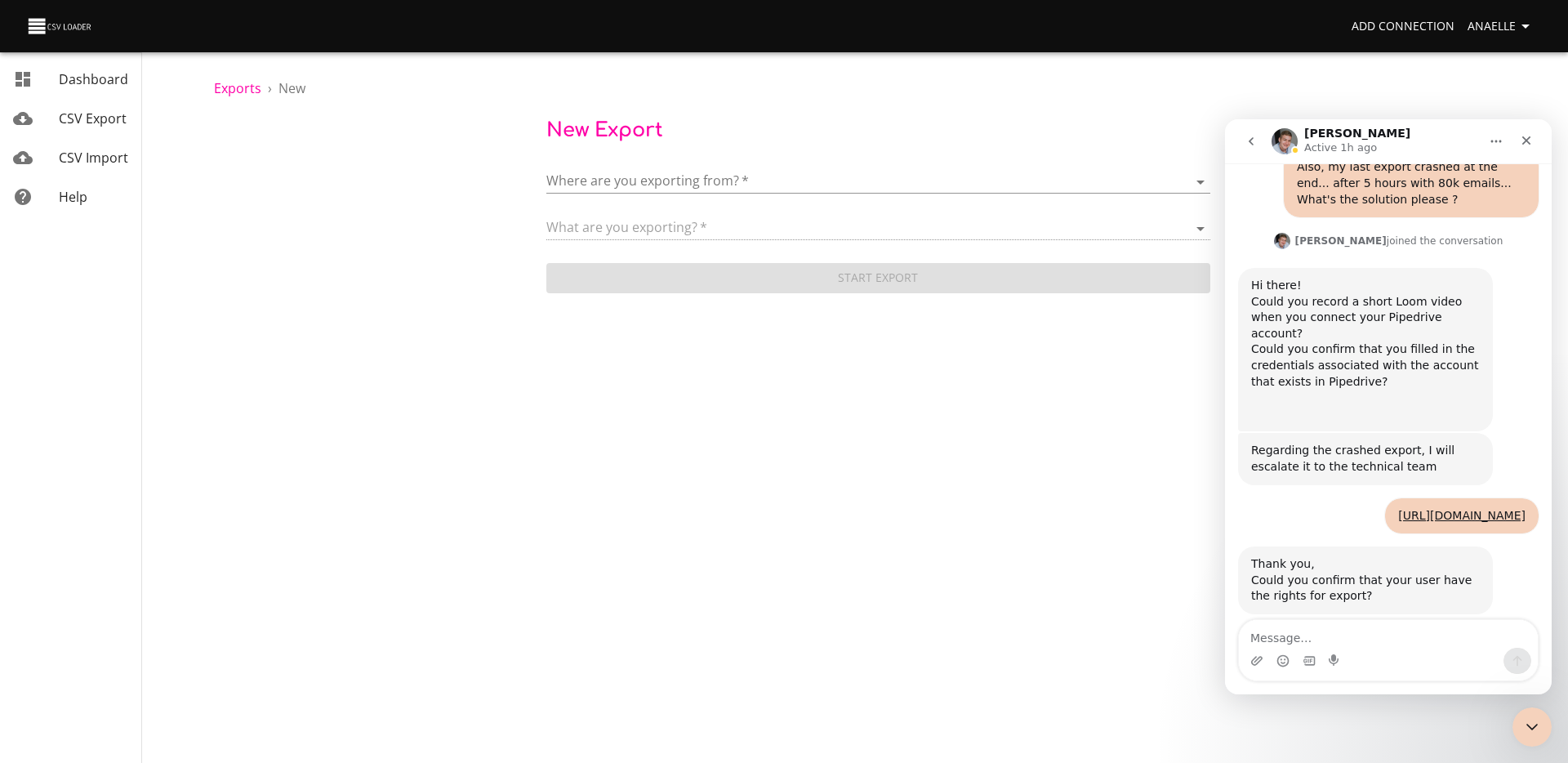
scroll to position [466, 0]
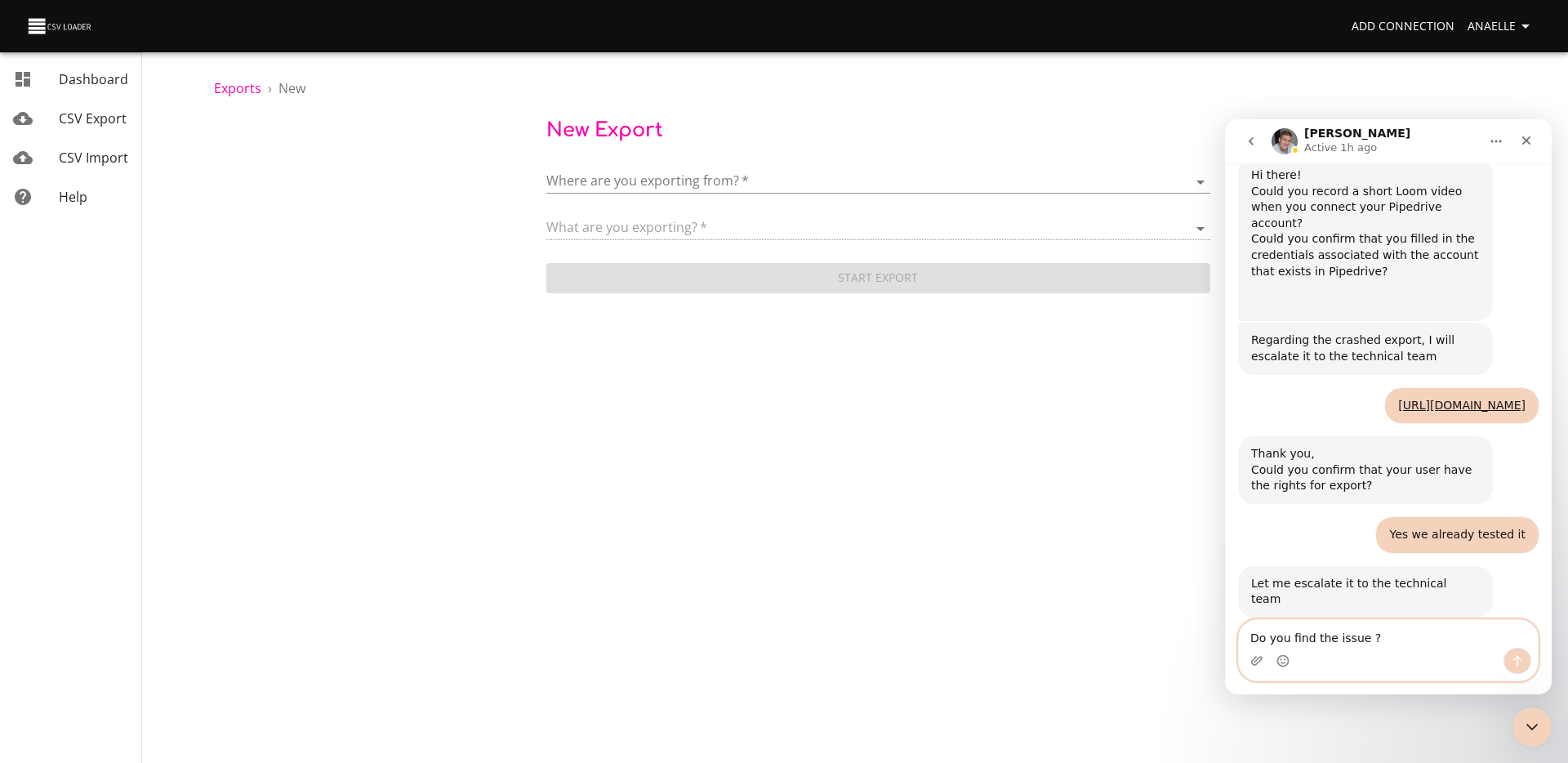
type textarea "Do you find the issue ?"
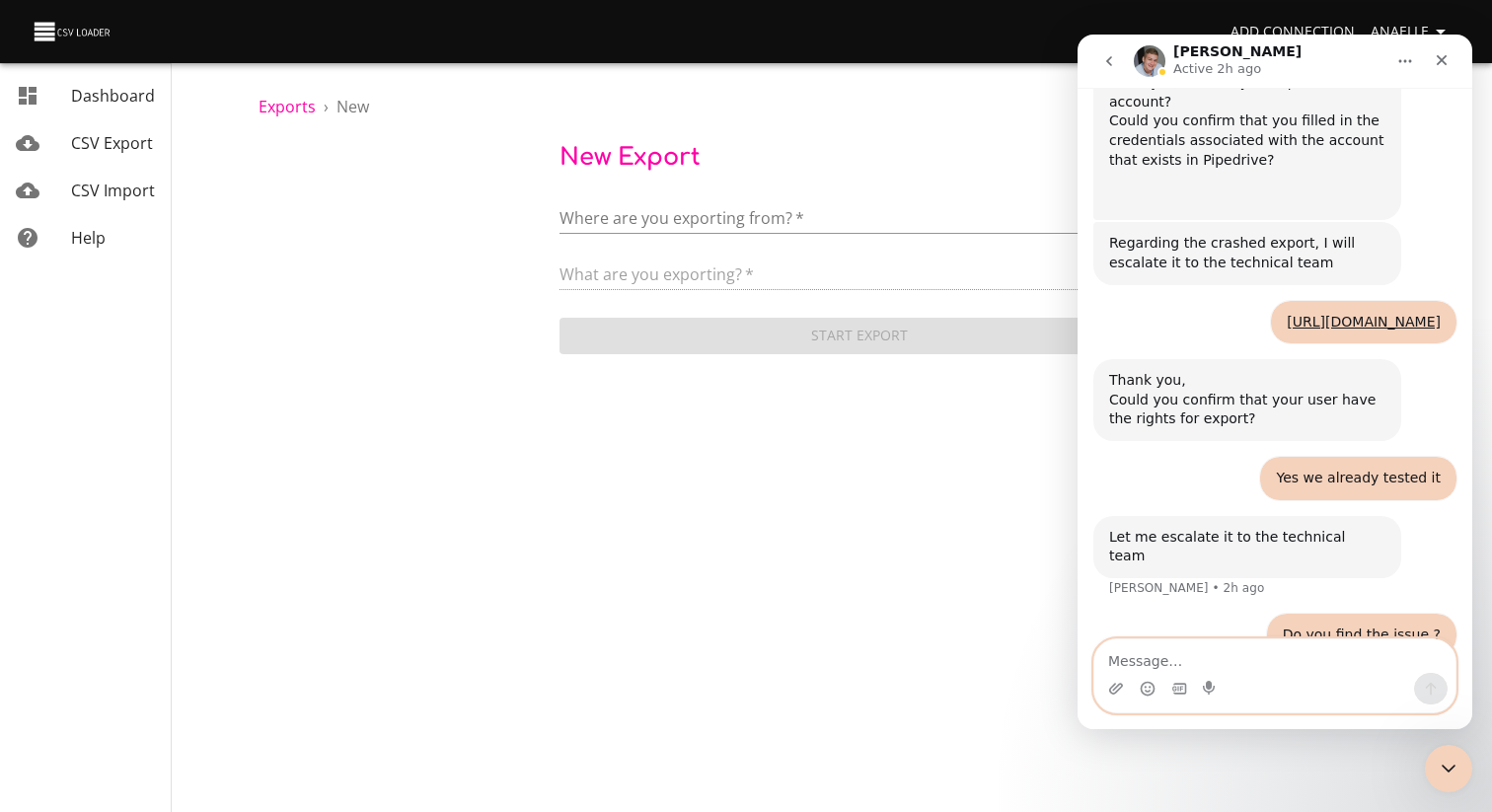
scroll to position [622, 0]
click at [701, 211] on body "Add Connection Anaelle Dashboard CSV Export CSV Import Help Exports › New New E…" at bounding box center [746, 406] width 1492 height 812
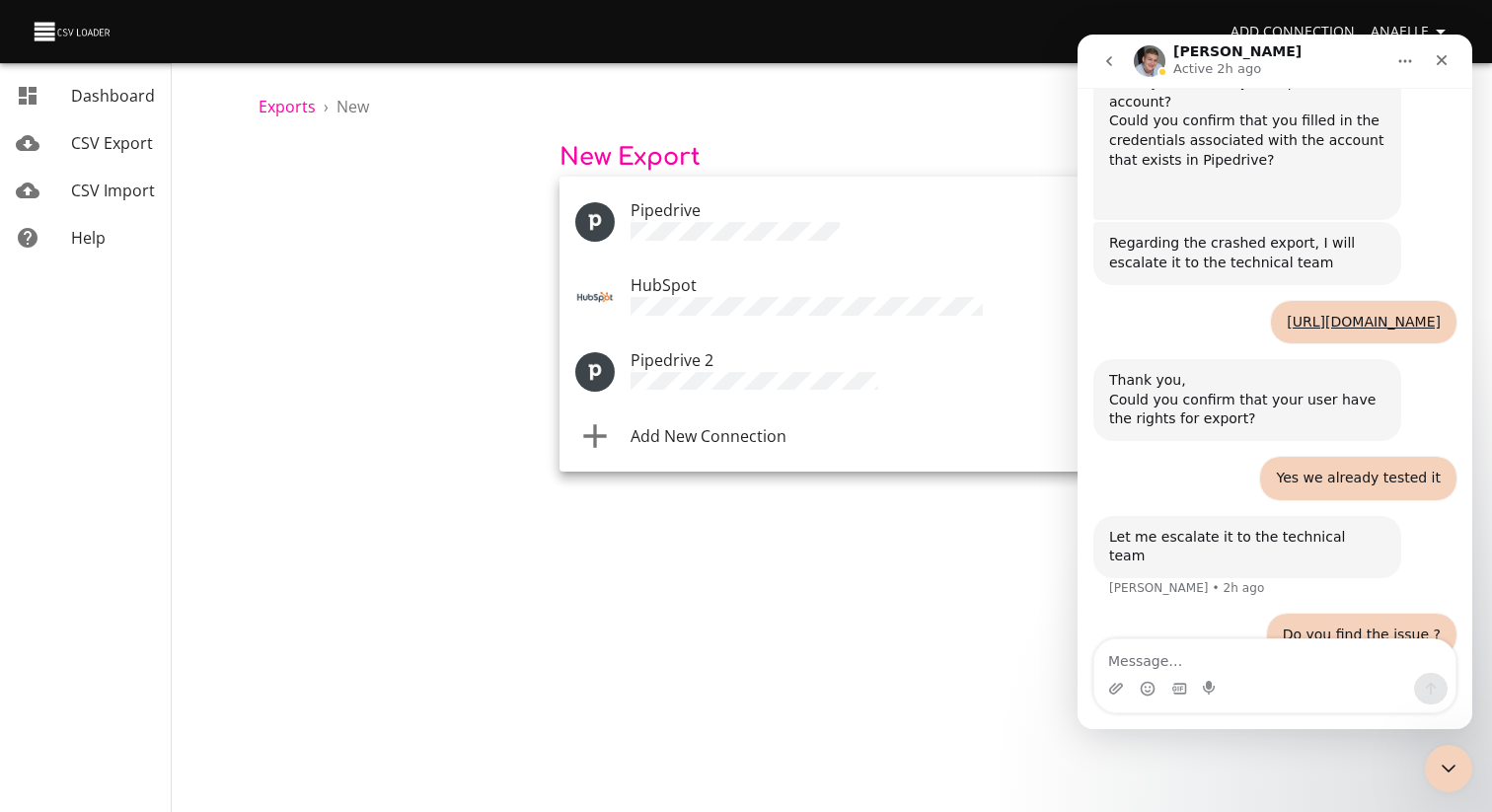
click at [998, 58] on div at bounding box center [746, 406] width 1492 height 812
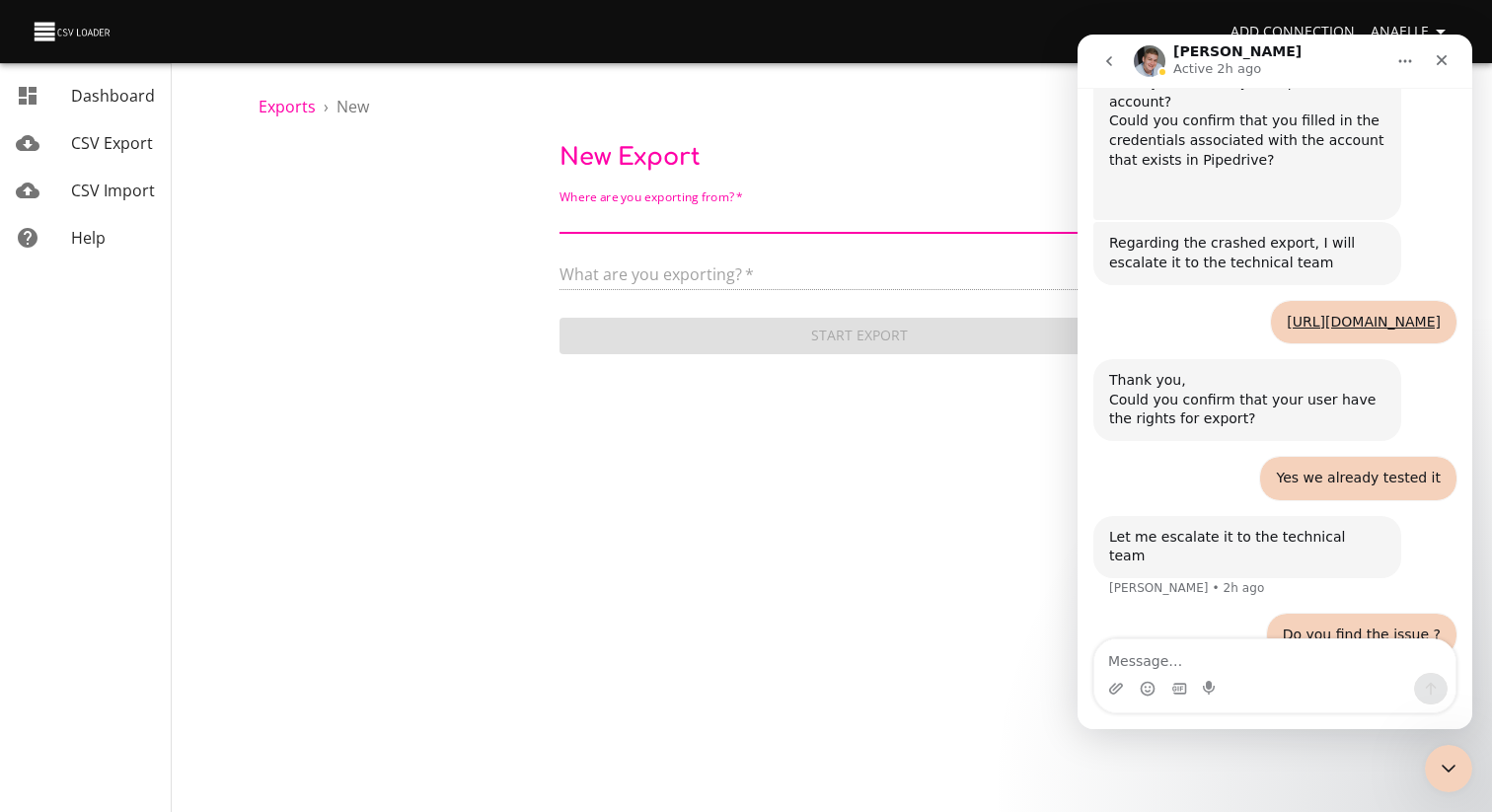
click at [1419, 24] on span "Anaelle" at bounding box center [1412, 32] width 82 height 25
click at [732, 237] on form "Where are you exporting from?   * ​ What are you exporting?   * Start Export" at bounding box center [860, 269] width 601 height 176
click at [732, 235] on form "Where are you exporting from?   * ​ What are you exporting?   * Start Export" at bounding box center [860, 269] width 601 height 176
click at [743, 204] on div "Where are you exporting from?   * ​" at bounding box center [860, 211] width 601 height 45
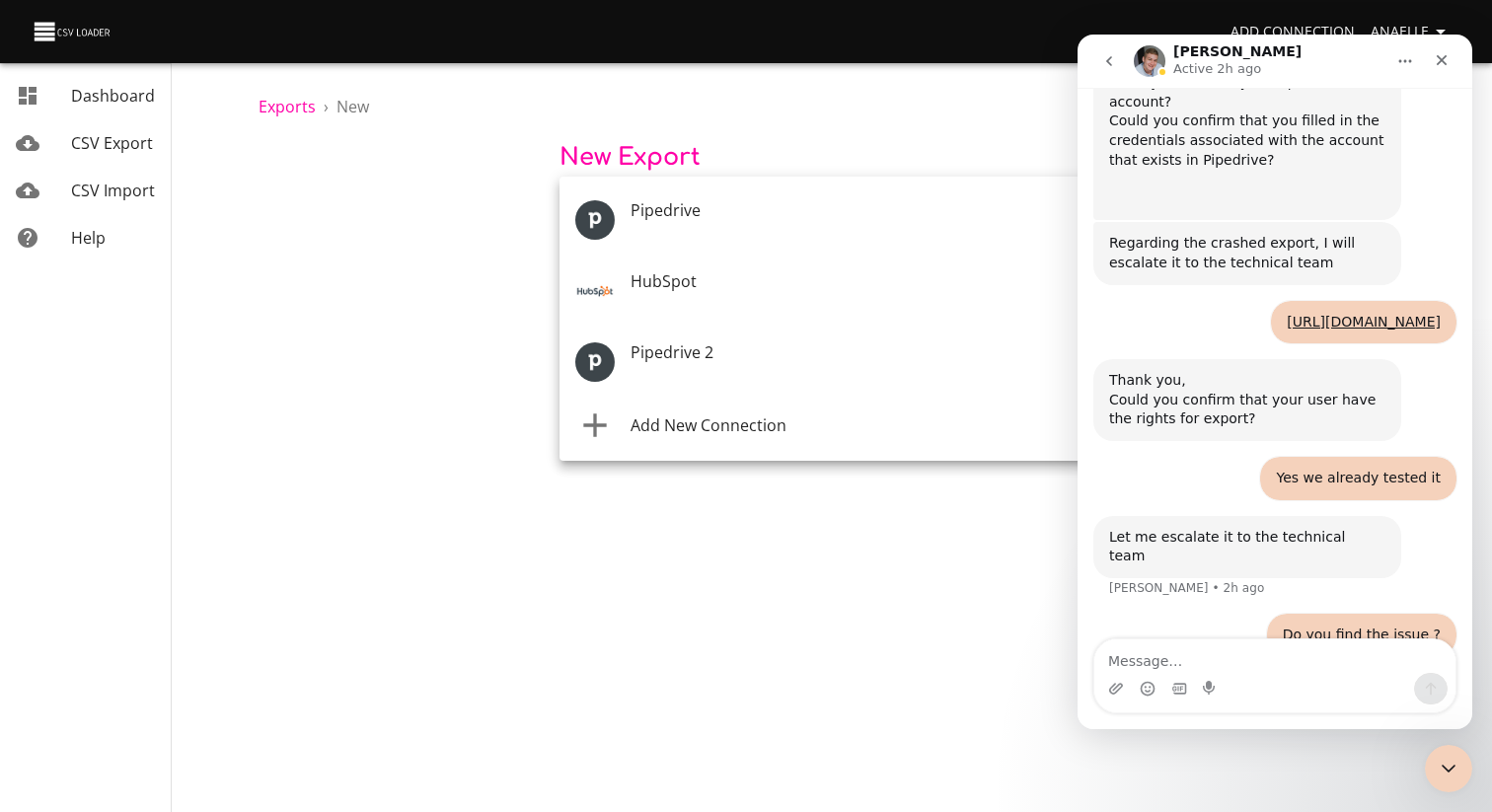
click at [743, 209] on body "Add Connection Anaelle Dashboard CSV Export CSV Import Help Exports › New New E…" at bounding box center [746, 406] width 1492 height 812
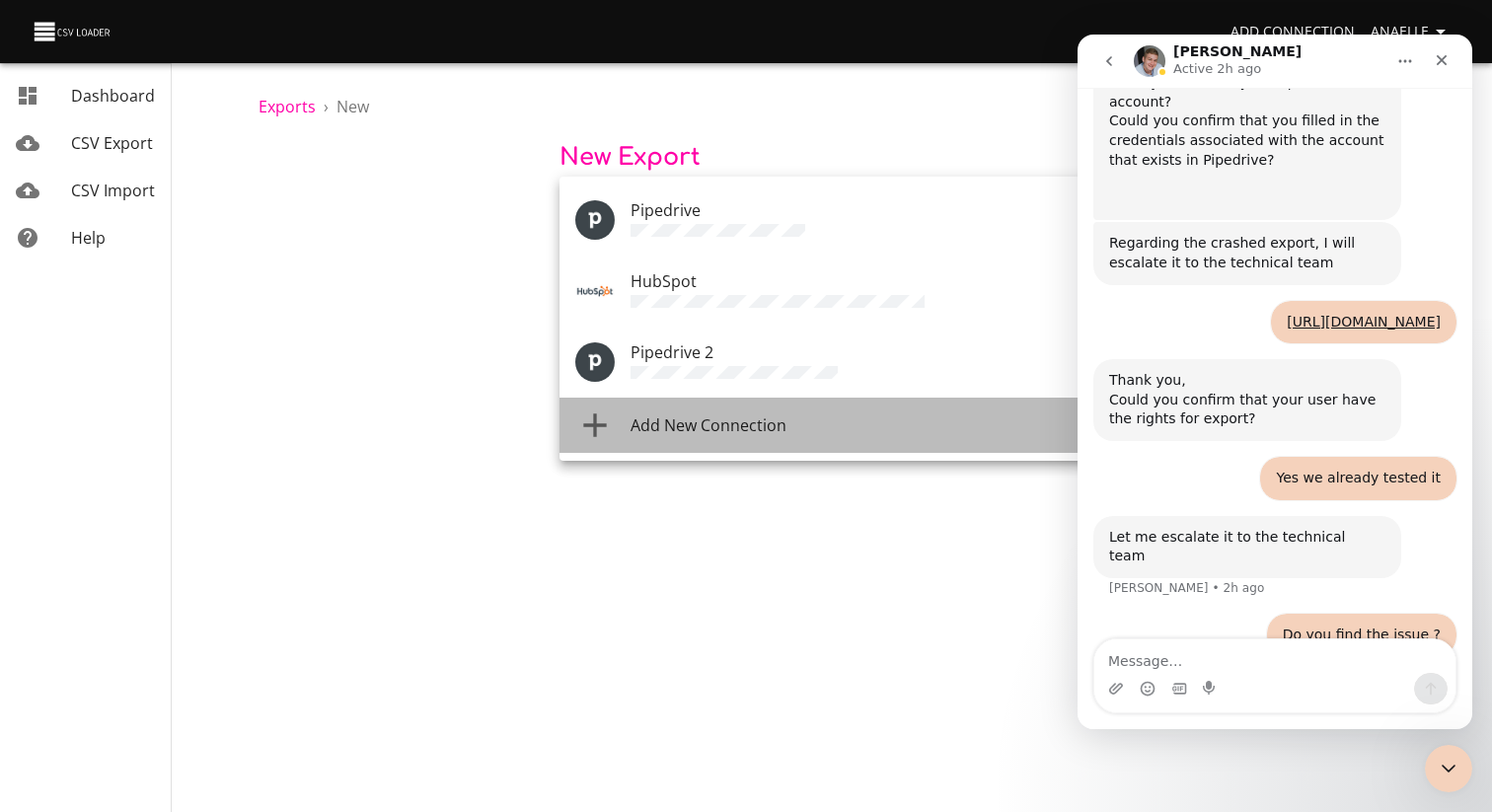
click at [684, 437] on li "Add New Connection" at bounding box center [860, 426] width 601 height 55
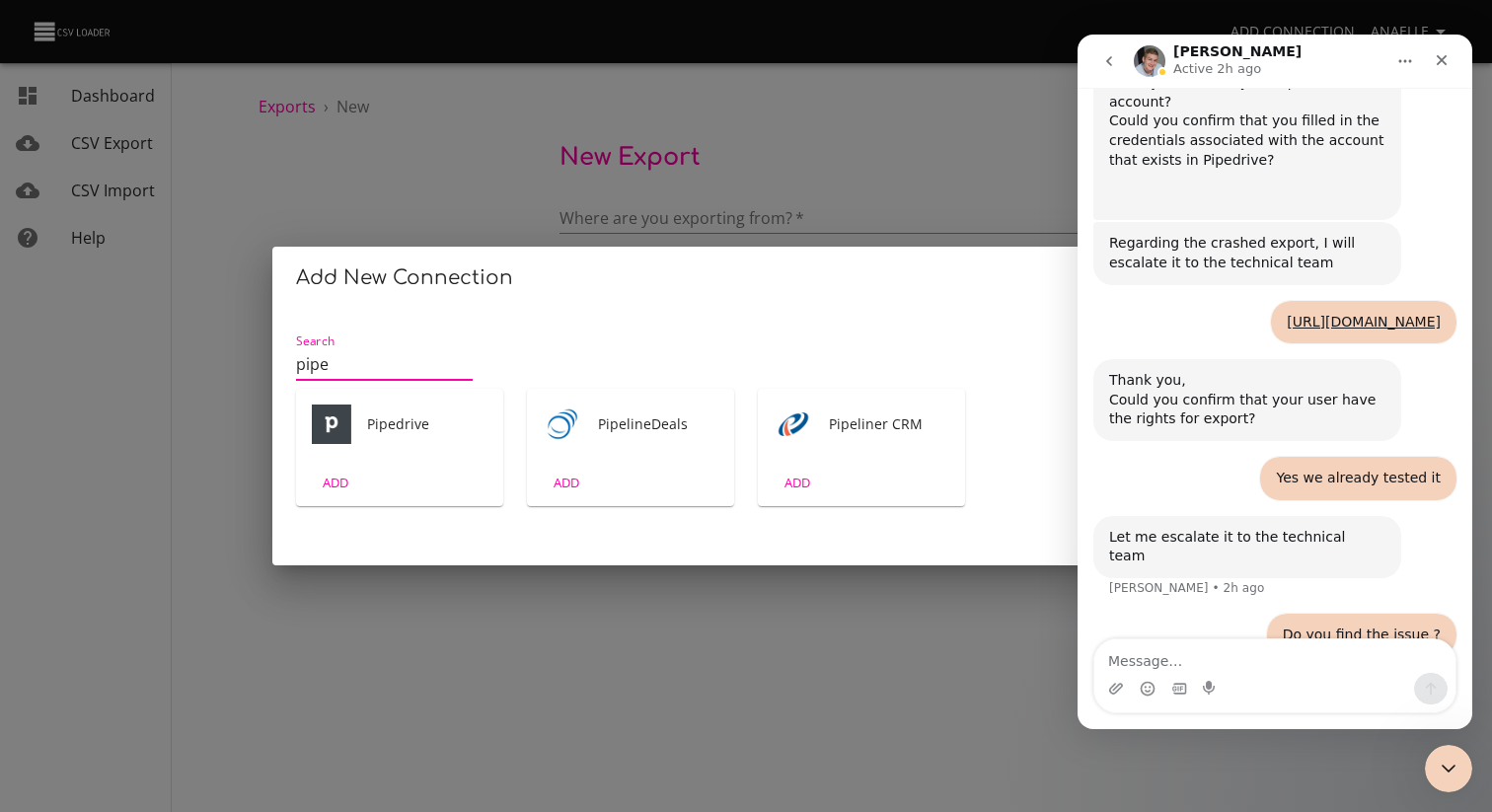
type input "pipe"
click at [401, 470] on div "ADD" at bounding box center [399, 482] width 207 height 47
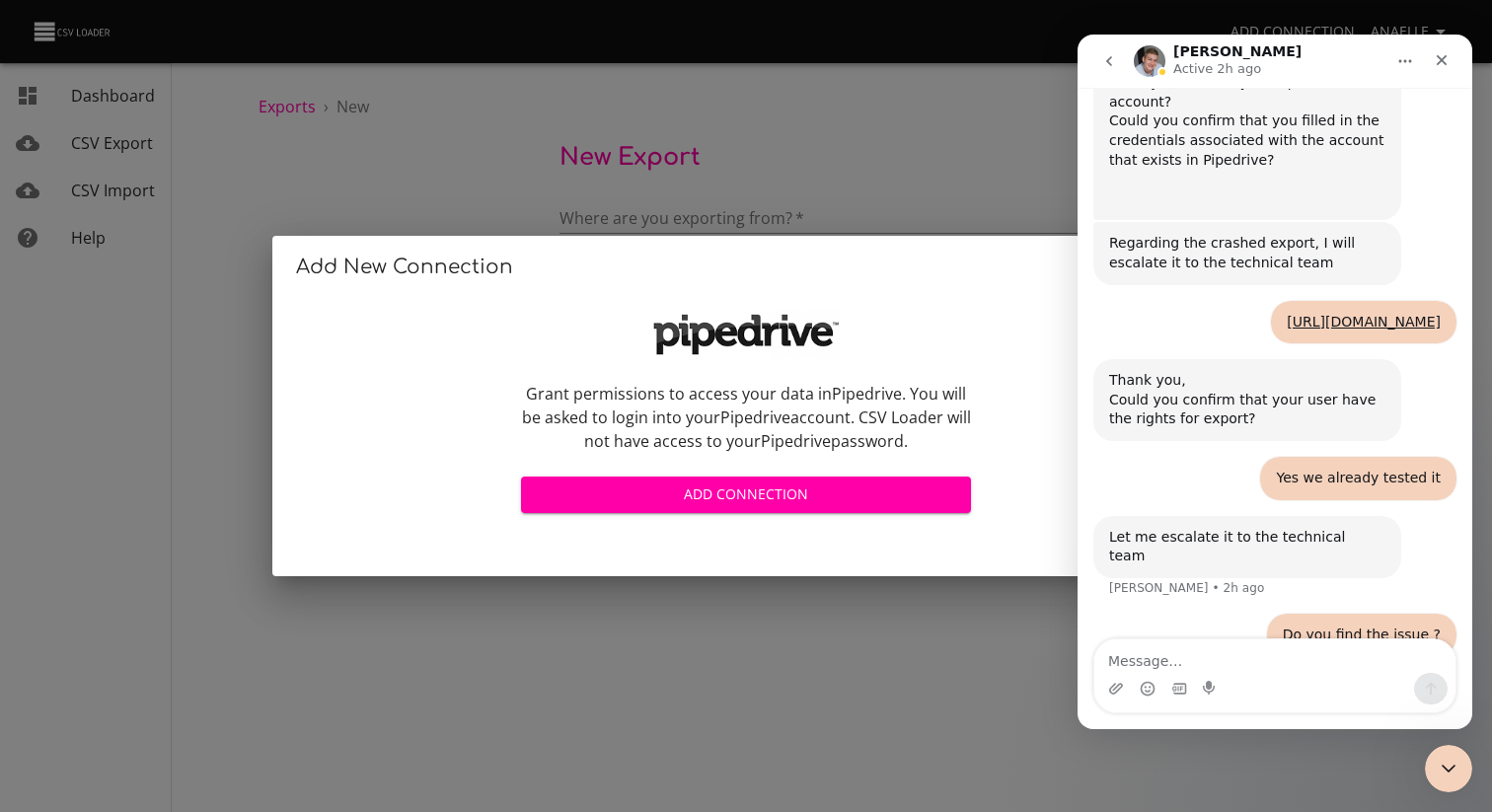
click at [751, 501] on span "Add Connection" at bounding box center [746, 494] width 418 height 25
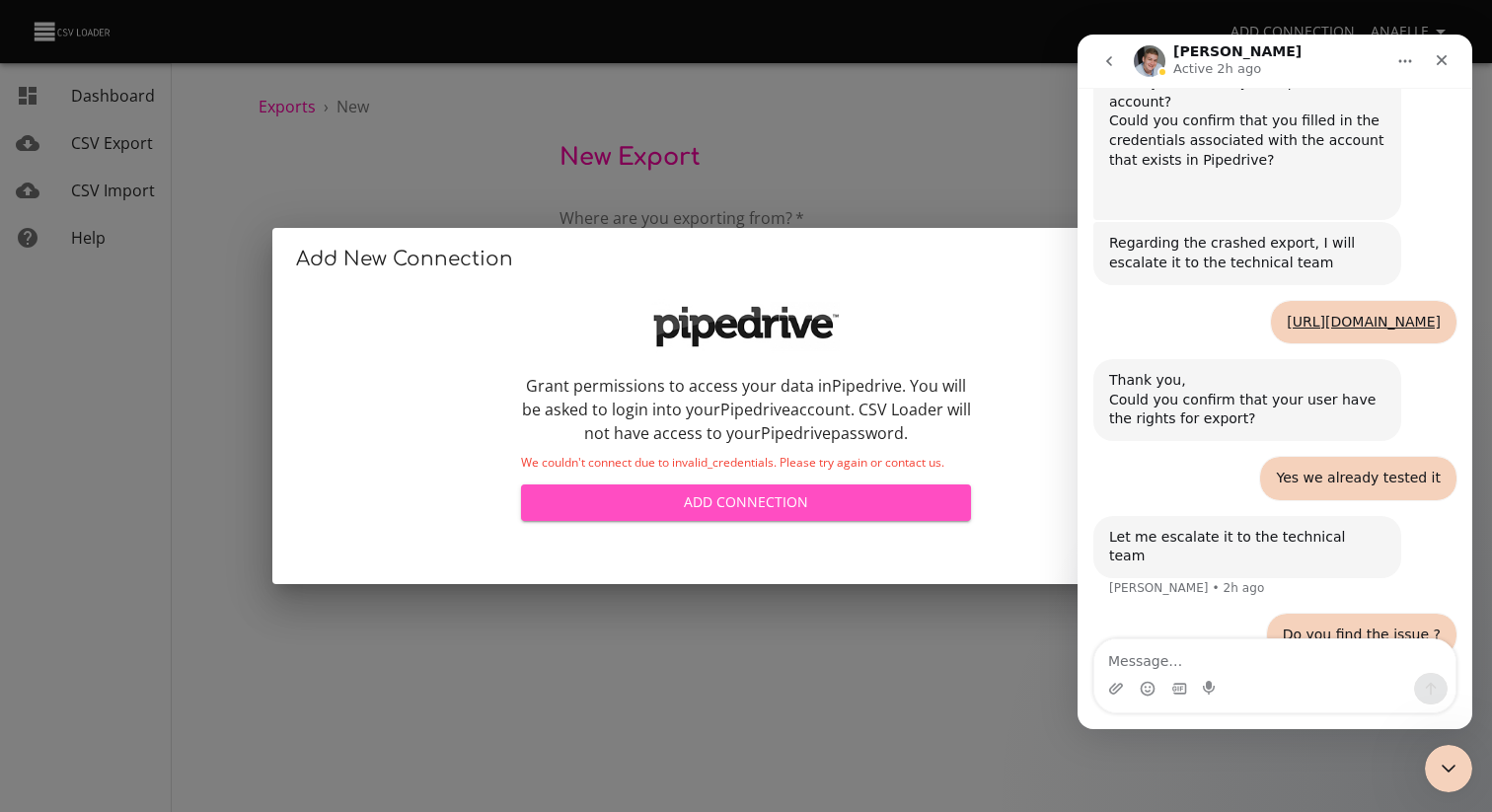
click at [757, 513] on span "Add Connection" at bounding box center [746, 502] width 418 height 25
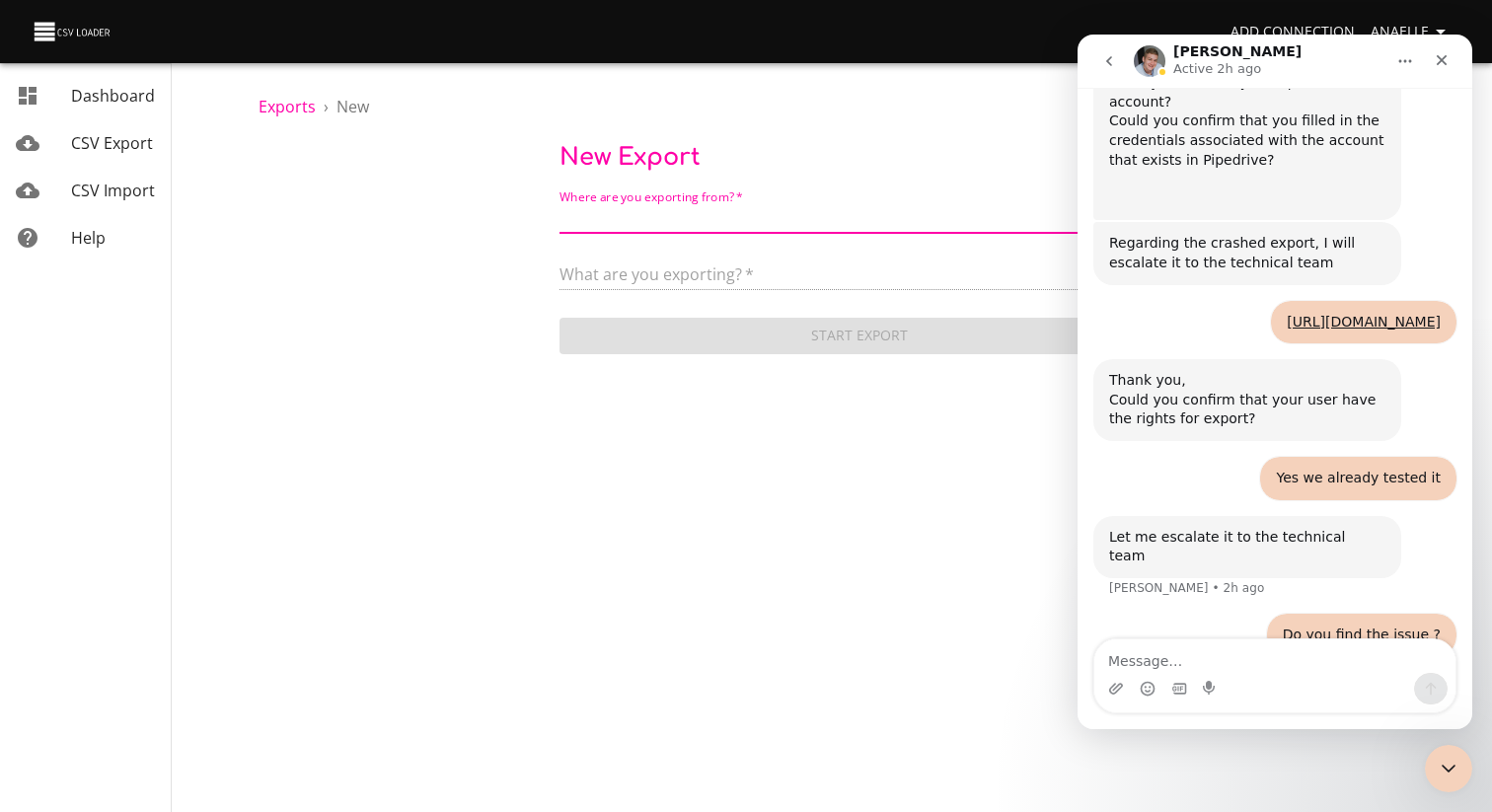
click at [100, 137] on span "CSV Export" at bounding box center [112, 144] width 82 height 22
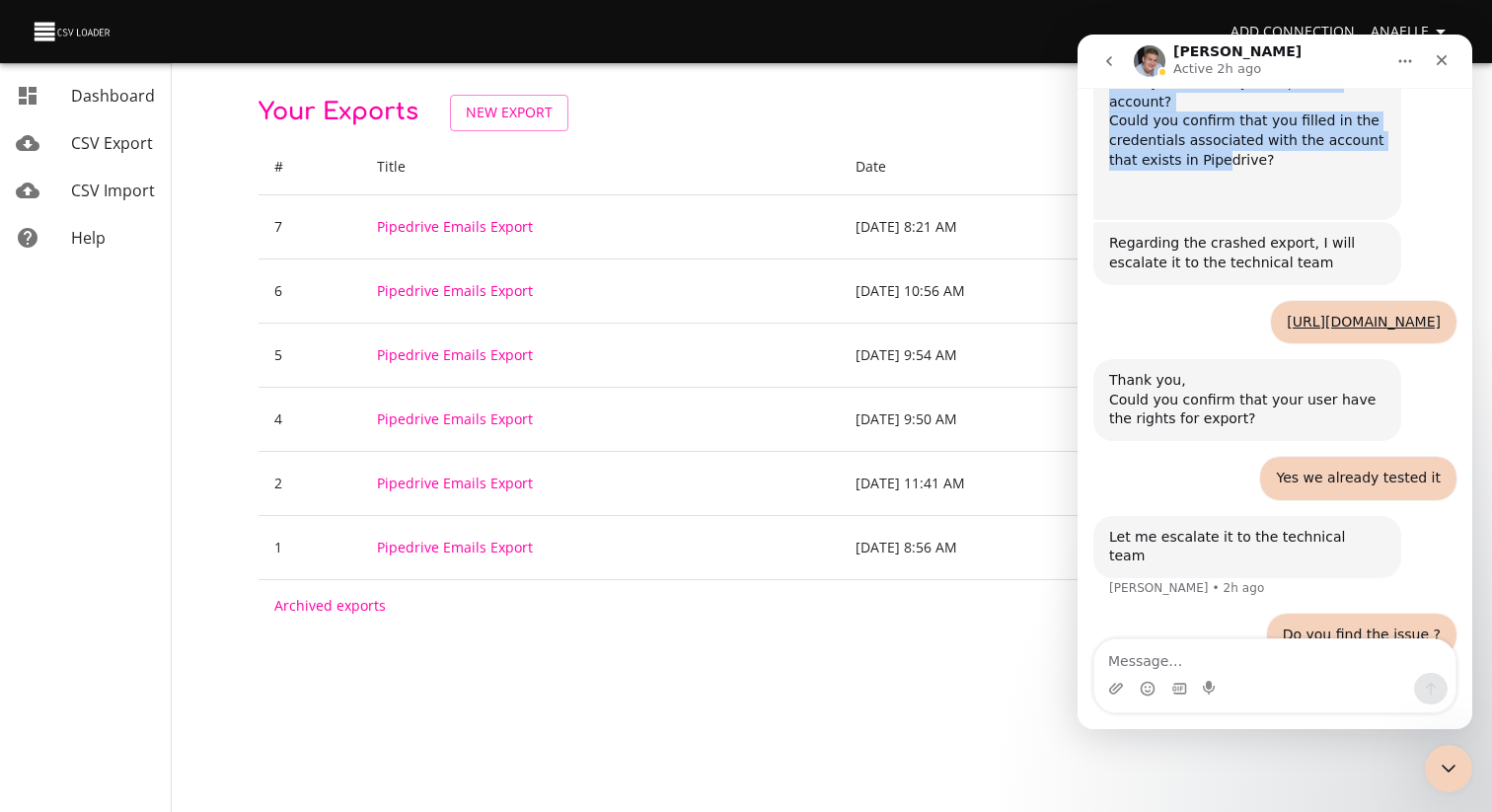
drag, startPoint x: 1313, startPoint y: 63, endPoint x: 1226, endPoint y: 101, distance: 94.9
click at [1224, 100] on div "George Active 2h ago How can we help? Hi, I have this error message when i want…" at bounding box center [1275, 381] width 395 height 694
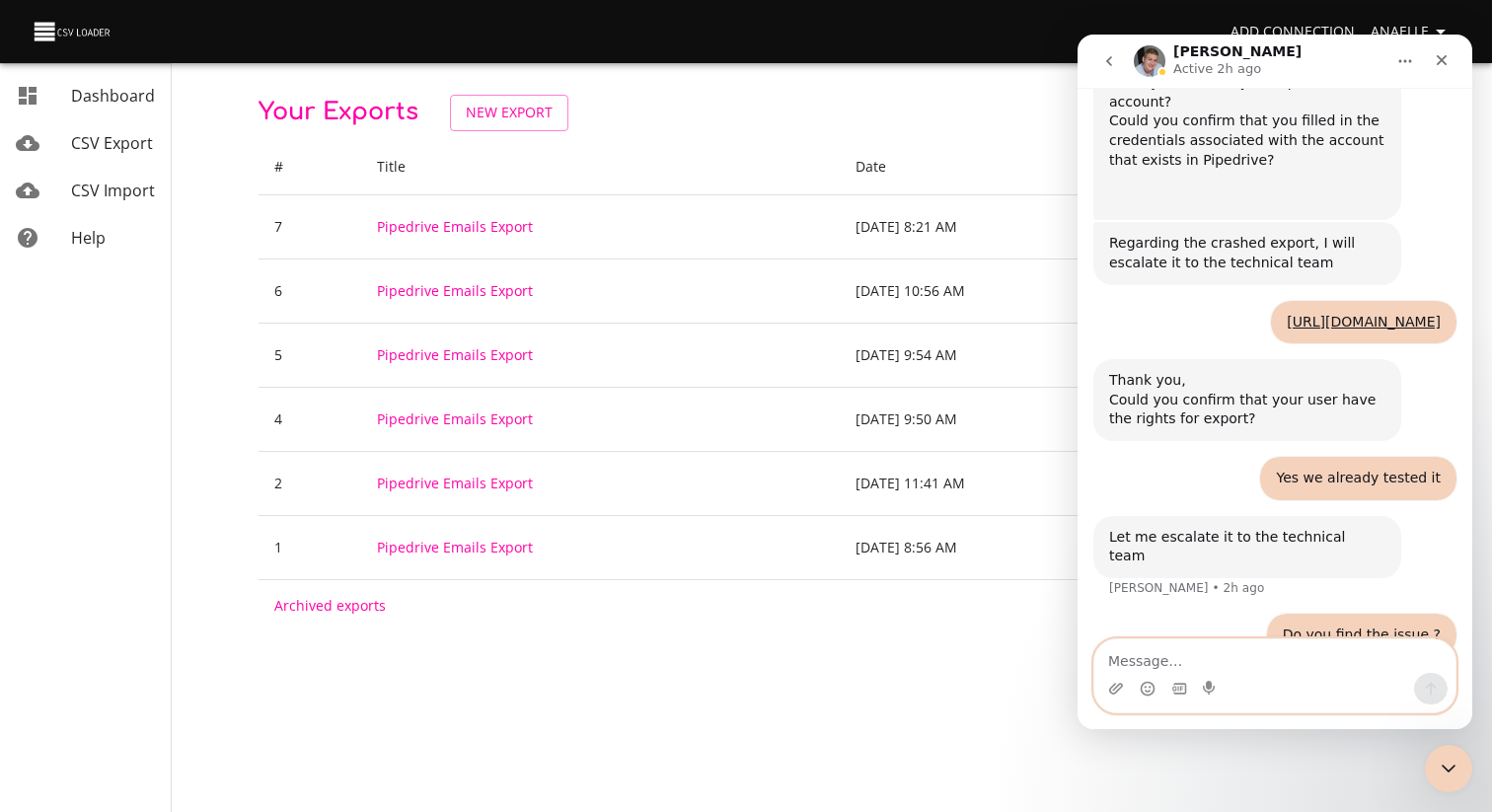
click at [1160, 667] on textarea "Message…" at bounding box center [1275, 657] width 362 height 34
